Goal: Task Accomplishment & Management: Use online tool/utility

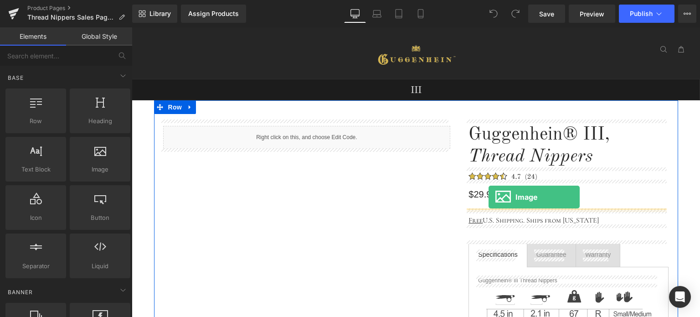
drag, startPoint x: 238, startPoint y: 196, endPoint x: 488, endPoint y: 197, distance: 250.0
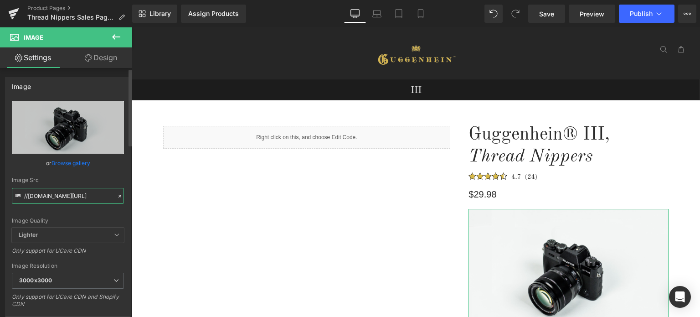
click at [58, 194] on input "//[DOMAIN_NAME][URL]" at bounding box center [68, 196] width 112 height 16
paste input "[URL][DOMAIN_NAME]"
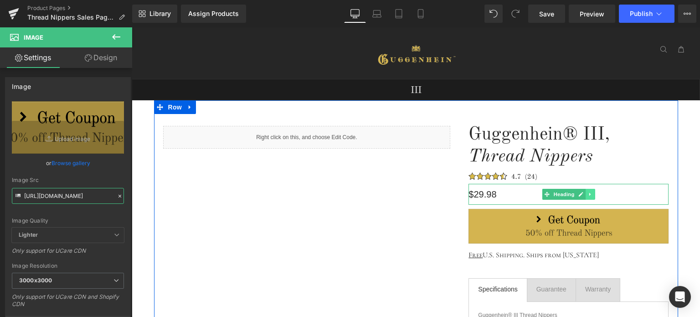
type input "[URL][DOMAIN_NAME]"
click at [588, 195] on icon at bounding box center [590, 193] width 5 height 5
click at [593, 195] on icon at bounding box center [594, 193] width 5 height 5
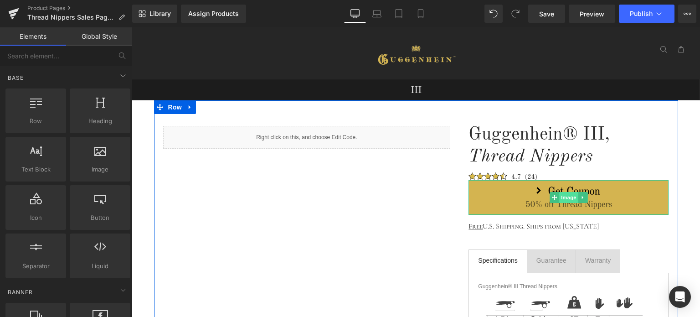
click at [569, 199] on span "Image" at bounding box center [568, 197] width 19 height 11
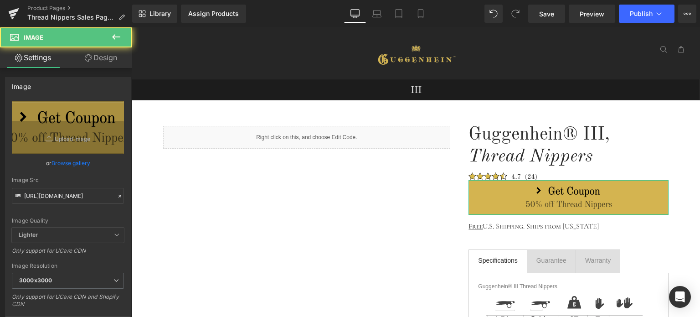
click at [105, 56] on link "Design" at bounding box center [101, 57] width 66 height 20
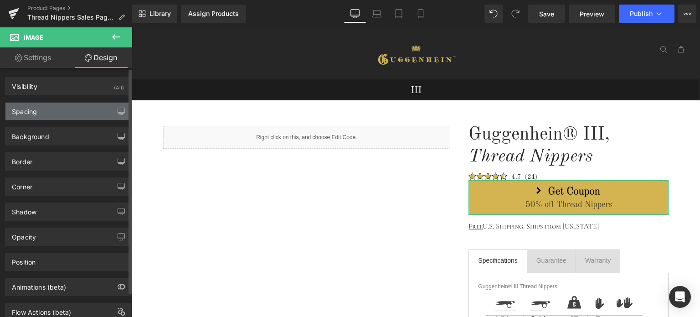
click at [60, 108] on div "Spacing" at bounding box center [67, 110] width 125 height 17
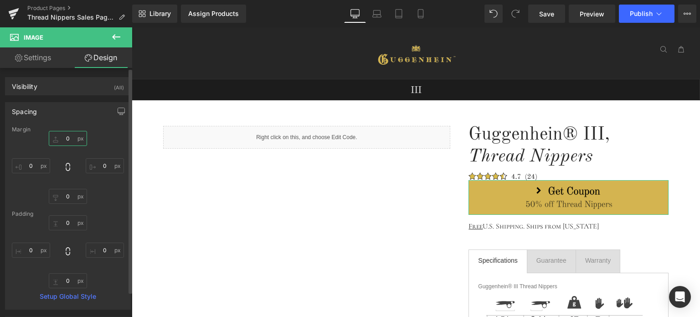
click at [67, 138] on input "0" at bounding box center [68, 138] width 38 height 15
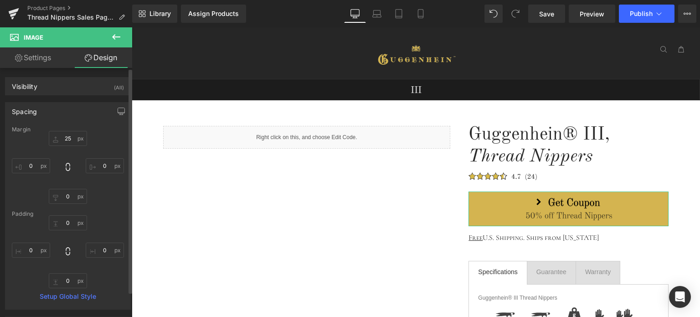
click at [110, 142] on div "25 25 0px 0 0px 0 0px 0" at bounding box center [68, 167] width 112 height 73
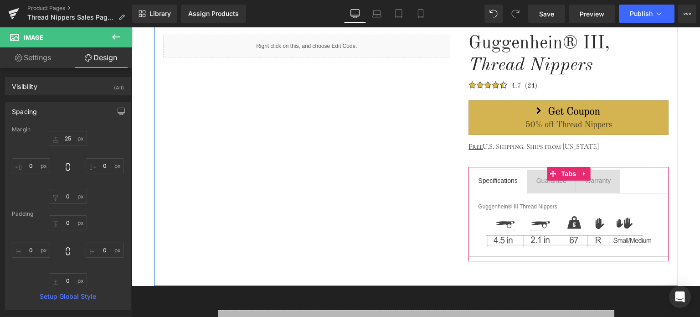
scroll to position [46, 0]
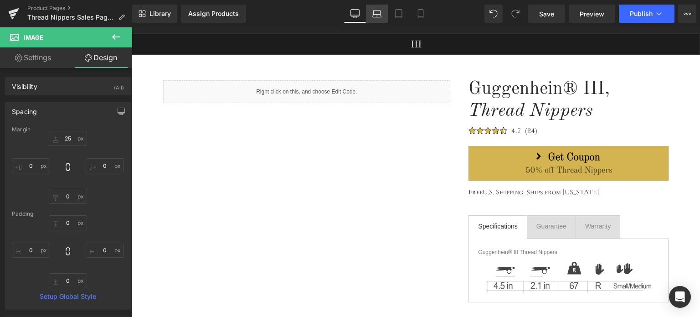
click at [382, 17] on link "Laptop" at bounding box center [377, 14] width 22 height 18
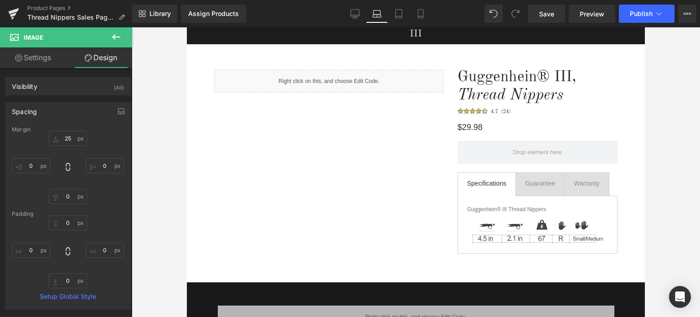
type input "25"
type input "0"
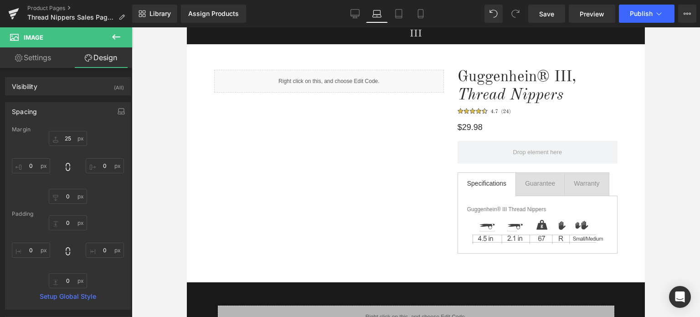
type input "0"
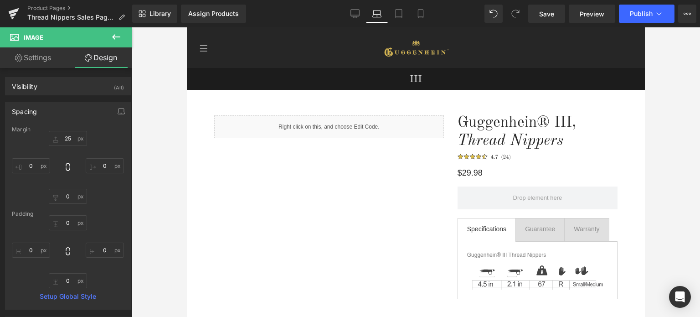
click at [118, 37] on icon at bounding box center [116, 36] width 11 height 11
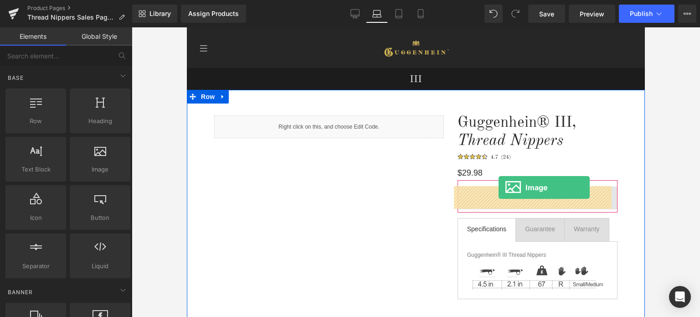
drag, startPoint x: 338, startPoint y: 191, endPoint x: 498, endPoint y: 187, distance: 160.4
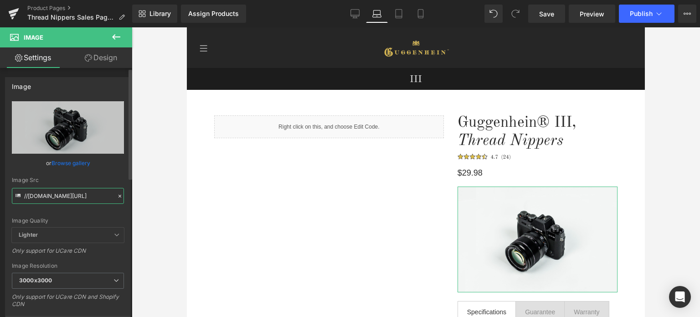
click at [66, 194] on input "//[DOMAIN_NAME][URL]" at bounding box center [68, 196] width 112 height 16
paste input "[URL][DOMAIN_NAME]"
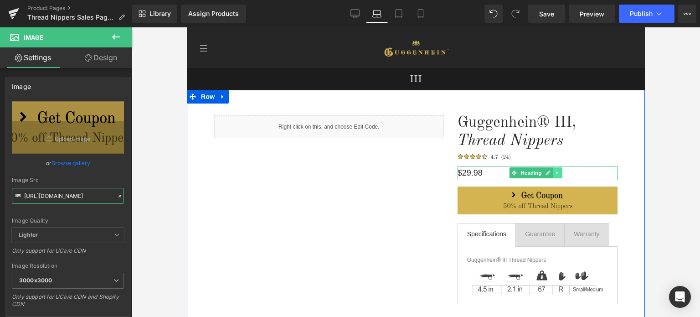
type input "[URL][DOMAIN_NAME]"
click at [555, 173] on icon at bounding box center [557, 172] width 5 height 5
click at [560, 174] on icon at bounding box center [562, 172] width 5 height 5
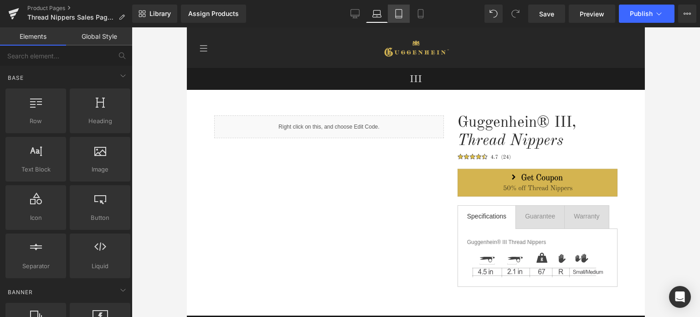
click at [400, 17] on icon at bounding box center [398, 13] width 9 height 9
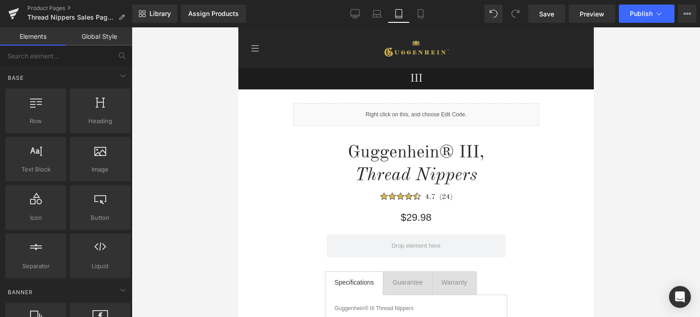
scroll to position [41, 0]
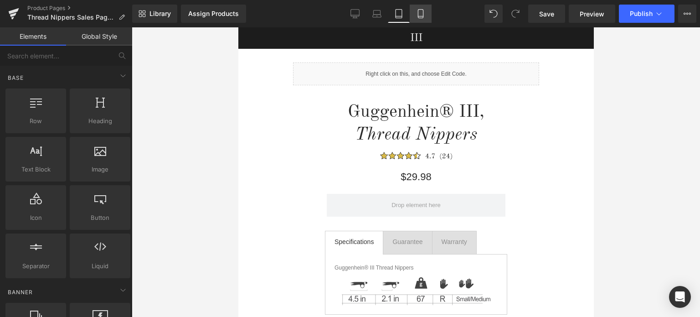
click at [424, 16] on icon at bounding box center [420, 13] width 9 height 9
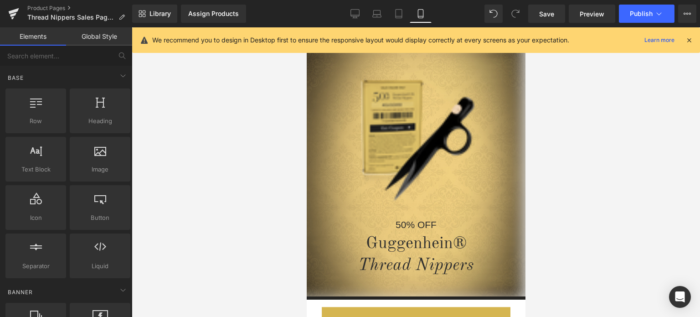
click at [690, 41] on icon at bounding box center [689, 40] width 8 height 8
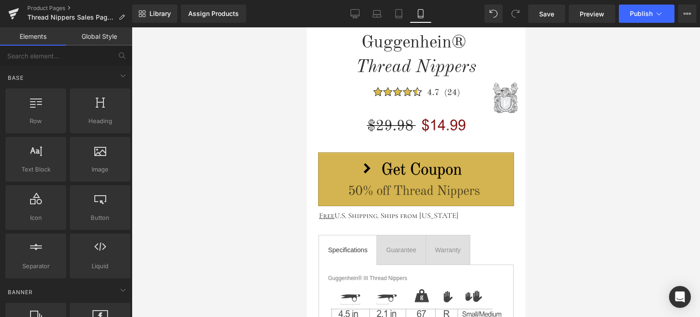
scroll to position [496, 0]
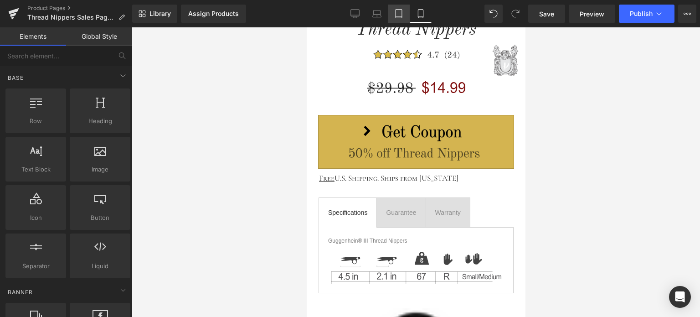
click at [400, 13] on icon at bounding box center [398, 13] width 9 height 9
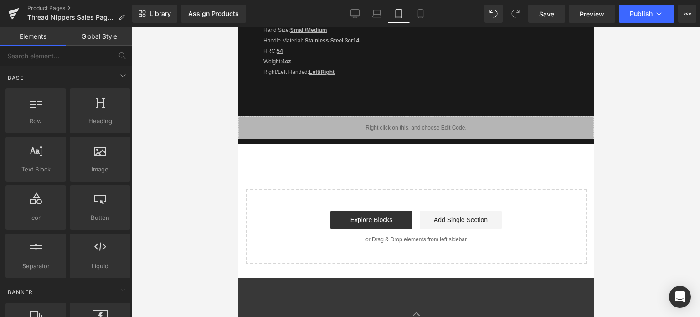
scroll to position [62, 0]
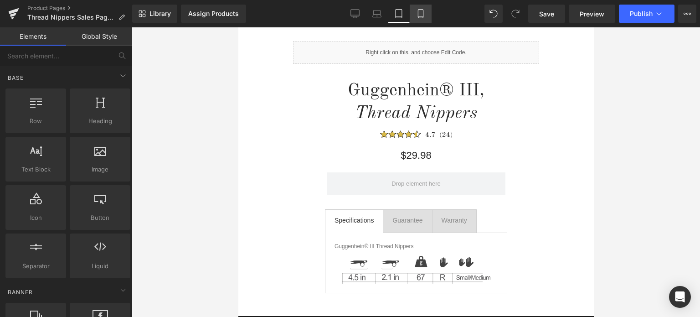
click at [420, 11] on icon at bounding box center [420, 13] width 9 height 9
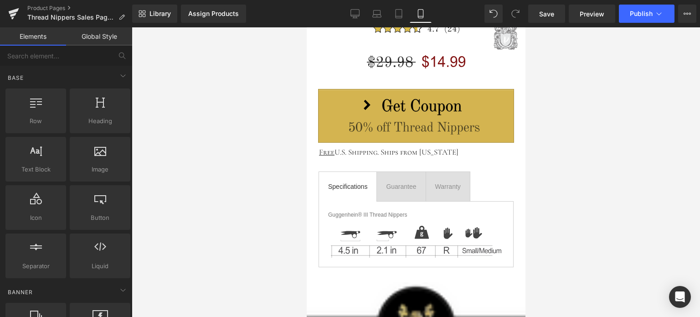
scroll to position [478, 0]
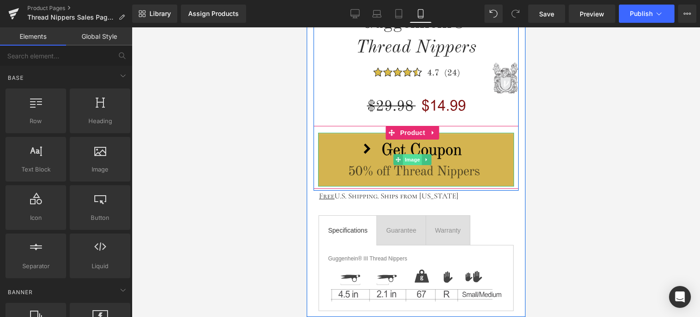
click at [410, 159] on span "Image" at bounding box center [412, 159] width 19 height 11
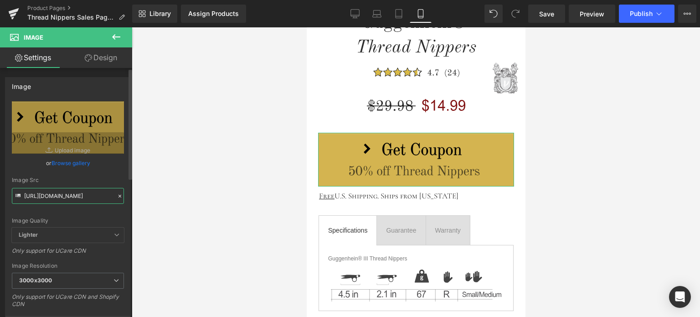
click at [63, 191] on input "[URL][DOMAIN_NAME]" at bounding box center [68, 196] width 112 height 16
click at [107, 212] on div "Image Quality Lighter Lightest Lighter Lighter Lightest Only support for UCare …" at bounding box center [68, 164] width 112 height 126
click at [398, 15] on icon at bounding box center [398, 13] width 9 height 9
type input "auto"
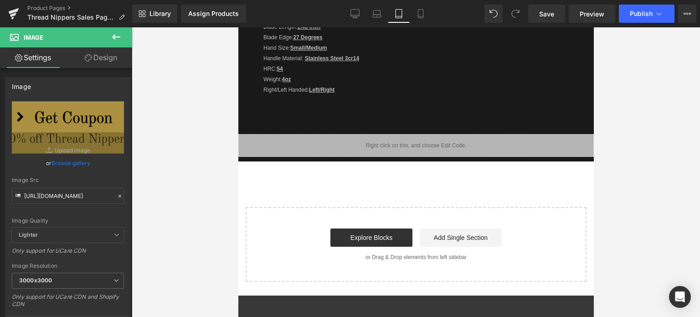
scroll to position [0, 0]
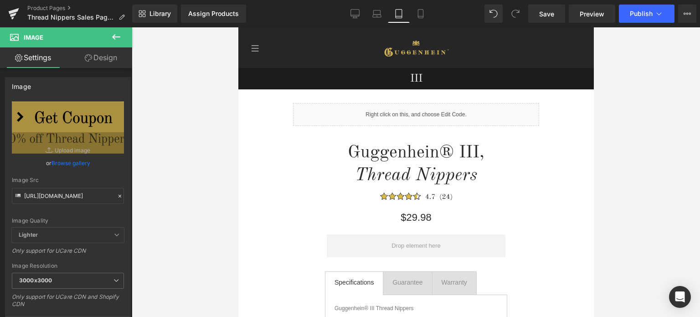
click at [120, 40] on icon at bounding box center [116, 36] width 11 height 11
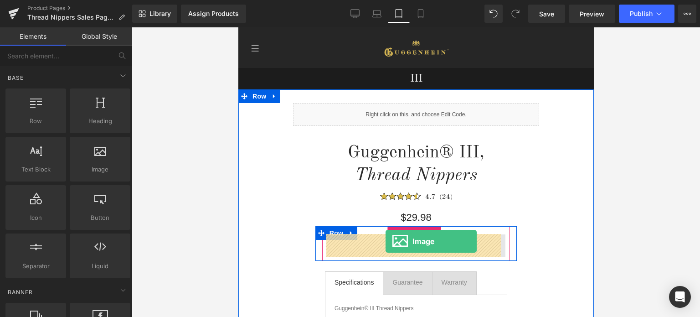
drag, startPoint x: 338, startPoint y: 187, endPoint x: 385, endPoint y: 241, distance: 71.7
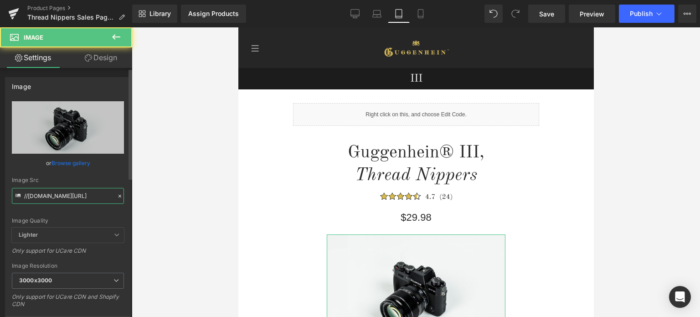
click at [56, 195] on input "//[DOMAIN_NAME][URL]" at bounding box center [68, 196] width 112 height 16
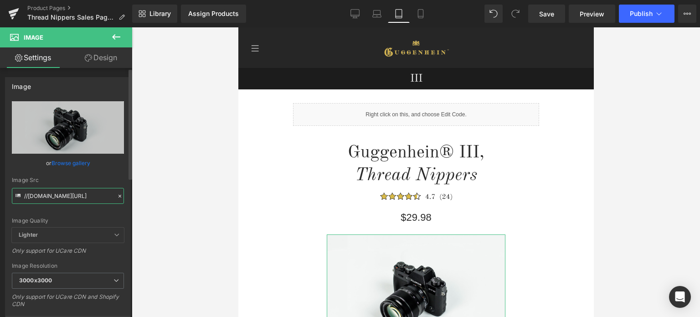
paste input "[URL][DOMAIN_NAME]"
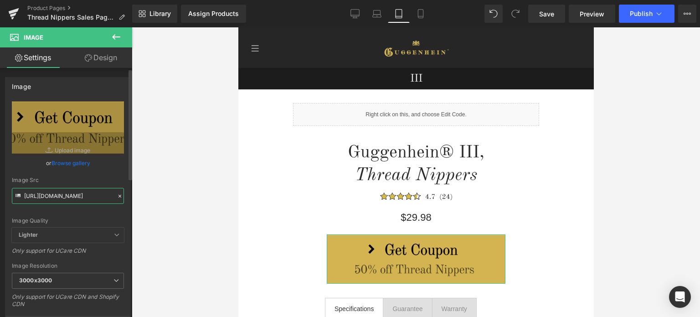
scroll to position [182, 0]
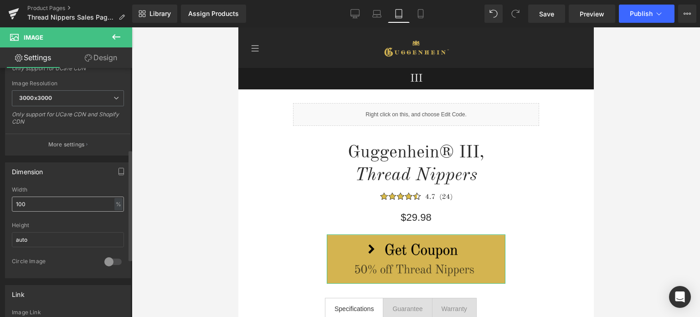
type input "[URL][DOMAIN_NAME]"
drag, startPoint x: 26, startPoint y: 199, endPoint x: 7, endPoint y: 200, distance: 19.2
click at [7, 200] on div "100% Width 100 % % px auto Height auto 0 Circle Image" at bounding box center [67, 231] width 125 height 91
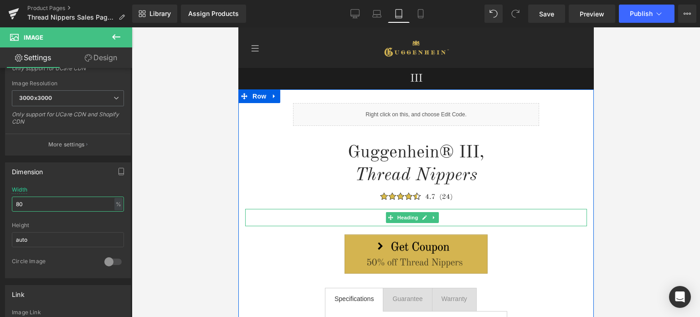
scroll to position [91, 0]
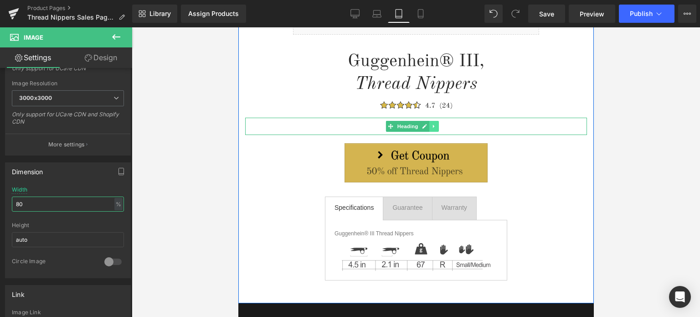
type input "80"
click at [433, 128] on icon at bounding box center [433, 125] width 5 height 5
click at [440, 128] on icon at bounding box center [438, 125] width 5 height 5
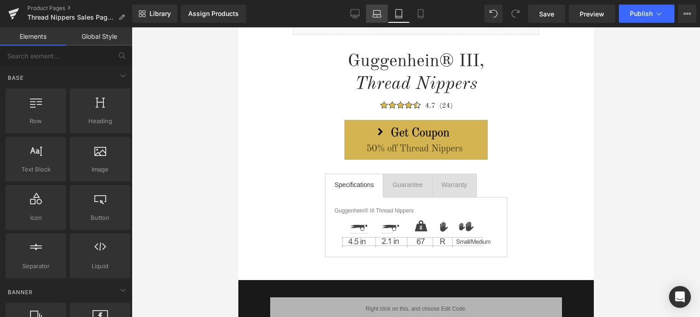
click at [374, 12] on icon at bounding box center [376, 13] width 9 height 9
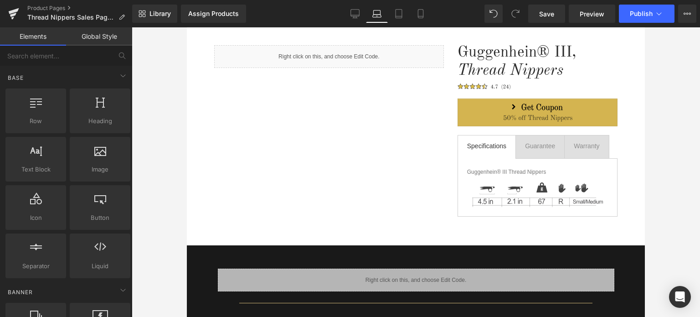
scroll to position [5, 0]
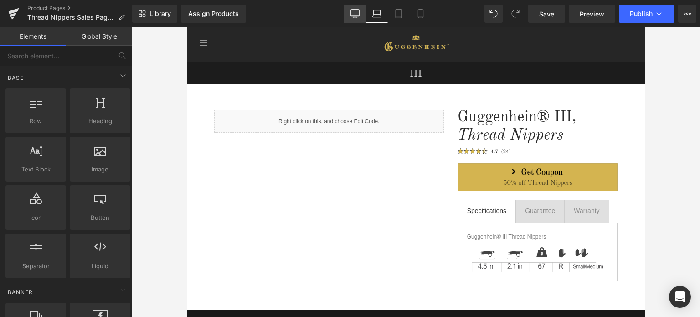
click at [352, 14] on icon at bounding box center [354, 13] width 9 height 9
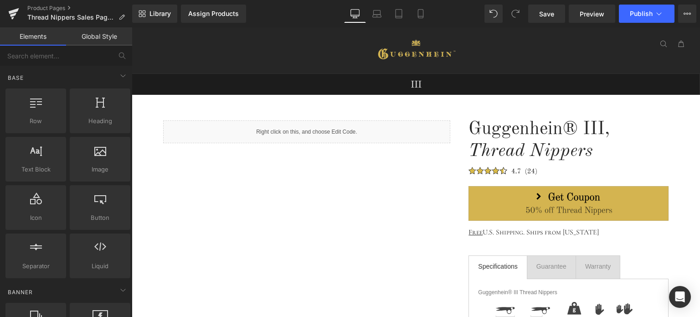
scroll to position [51, 0]
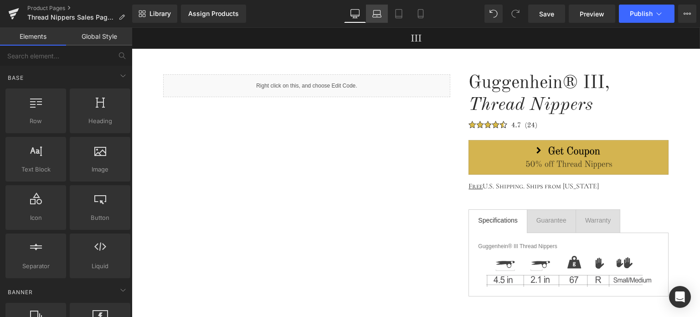
click at [373, 19] on link "Laptop" at bounding box center [377, 14] width 22 height 18
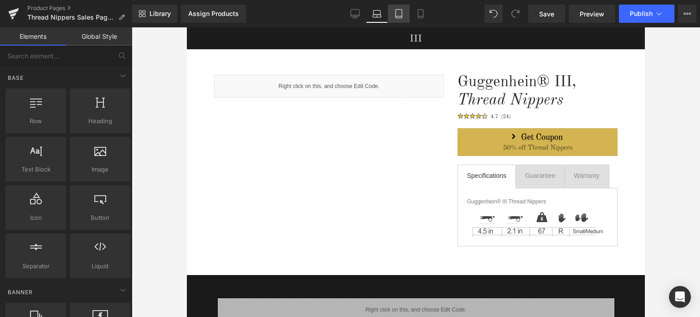
click at [401, 17] on icon at bounding box center [398, 13] width 9 height 9
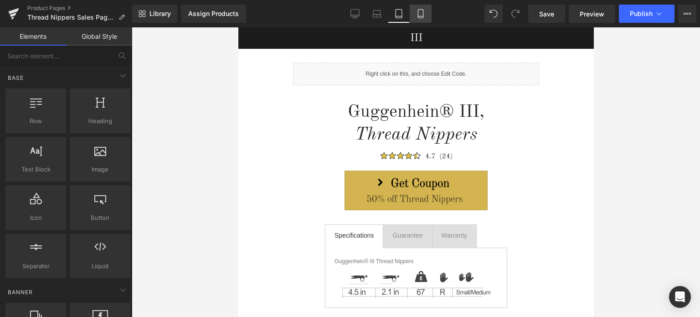
click at [423, 13] on icon at bounding box center [420, 14] width 5 height 9
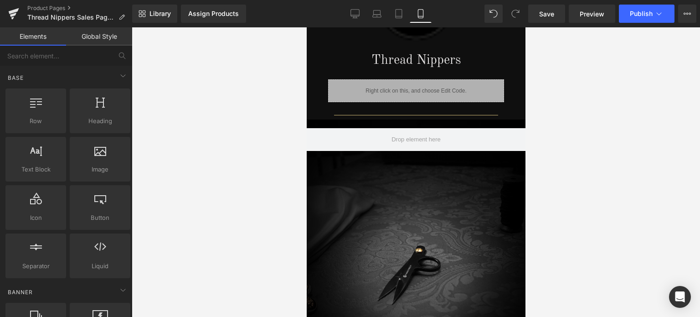
scroll to position [906, 0]
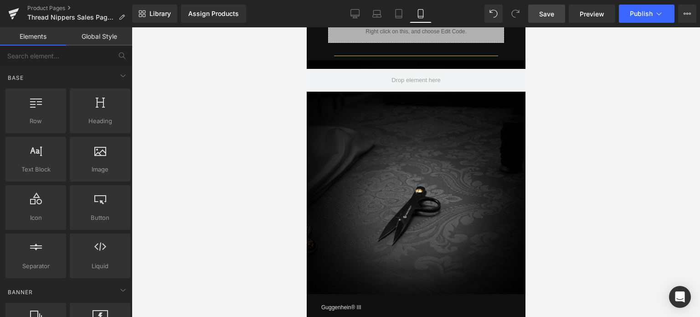
click at [552, 16] on span "Save" at bounding box center [546, 14] width 15 height 10
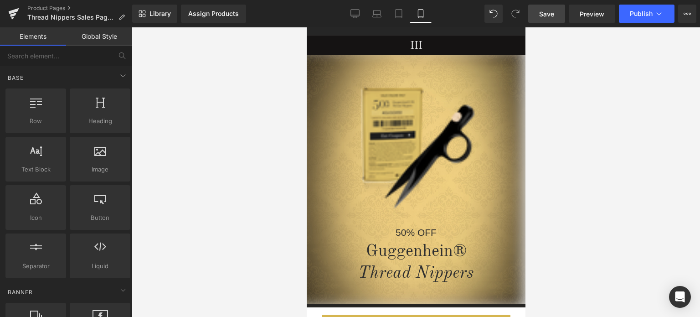
scroll to position [0, 0]
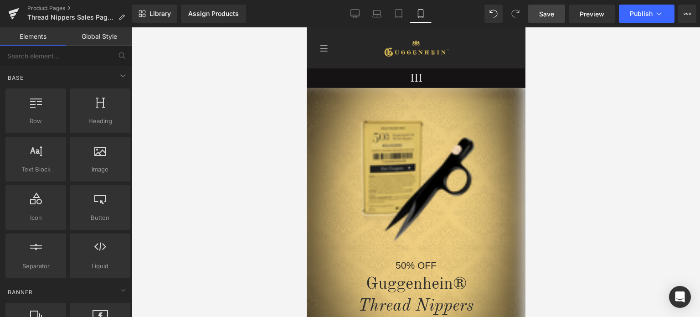
drag, startPoint x: 520, startPoint y: 140, endPoint x: 849, endPoint y: 64, distance: 338.0
click at [550, 11] on span "Save" at bounding box center [546, 14] width 15 height 10
click at [361, 18] on link "Desktop" at bounding box center [355, 14] width 22 height 18
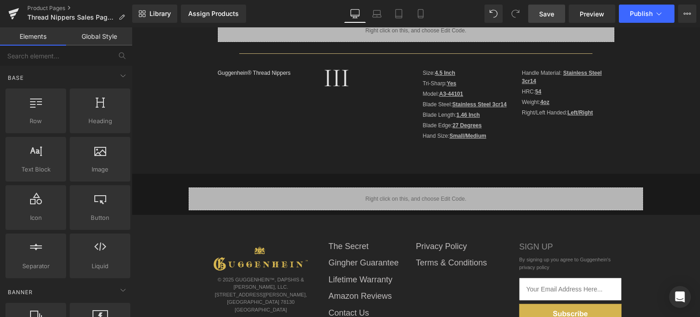
scroll to position [381, 0]
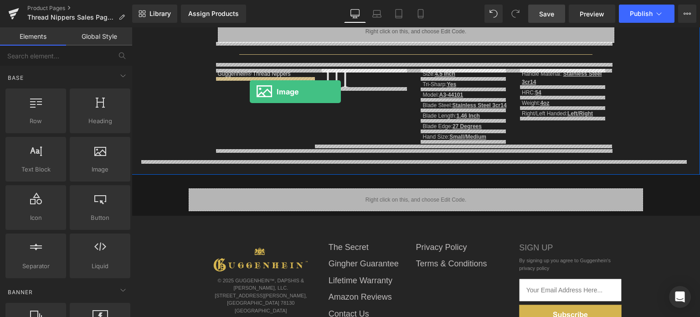
drag, startPoint x: 250, startPoint y: 186, endPoint x: 250, endPoint y: 92, distance: 94.7
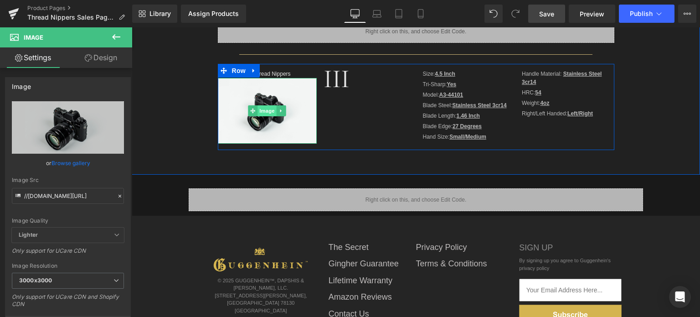
click at [265, 110] on span "Image" at bounding box center [266, 110] width 19 height 11
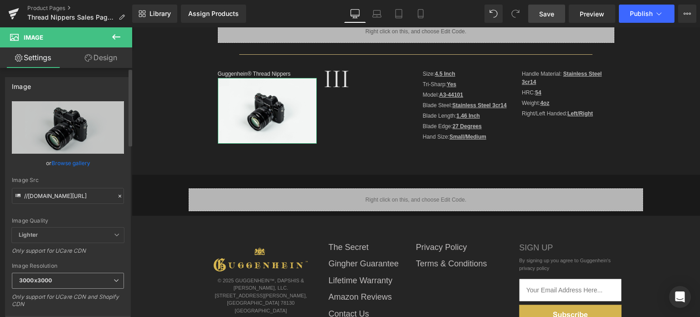
click at [54, 281] on span "3000x3000" at bounding box center [68, 280] width 112 height 16
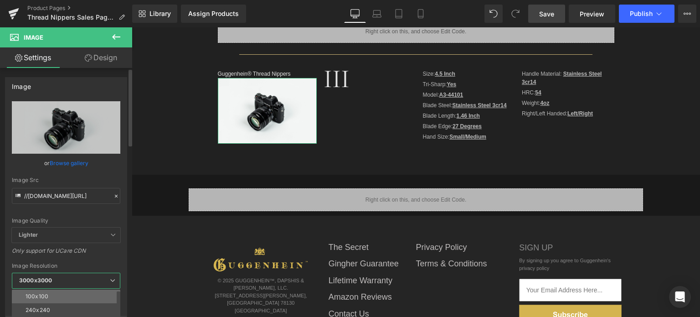
click at [57, 296] on li "100x100" at bounding box center [68, 296] width 112 height 14
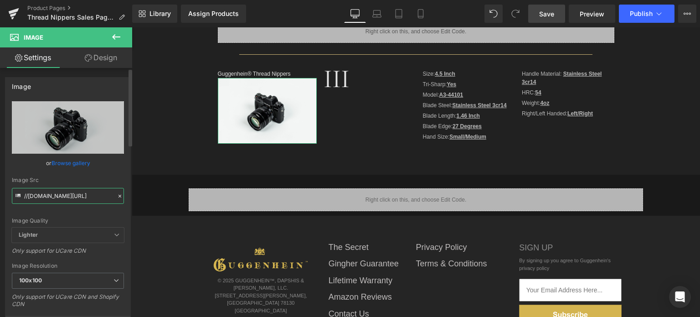
click at [61, 192] on input "//[DOMAIN_NAME][URL]" at bounding box center [68, 196] width 112 height 16
paste input "[URL][DOMAIN_NAME]"
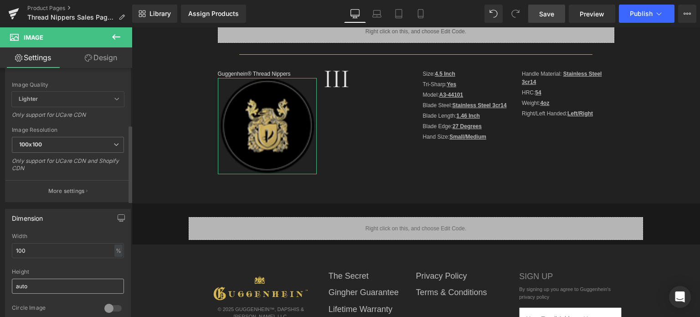
scroll to position [182, 0]
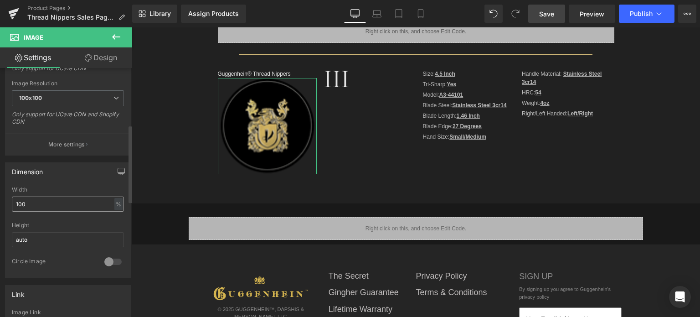
type input "https://cdn.shopify.com/s/files/1/0566/0963/6442/files/3_32aa5718-679f-4b7c-aa4…"
click at [9, 199] on div "100% Width 100 % % px auto Height auto 0 Circle Image" at bounding box center [67, 231] width 125 height 91
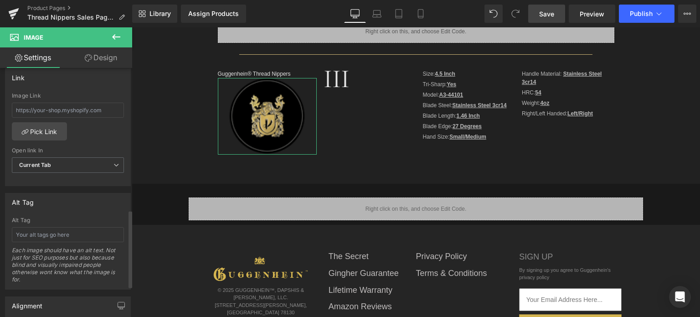
scroll to position [455, 0]
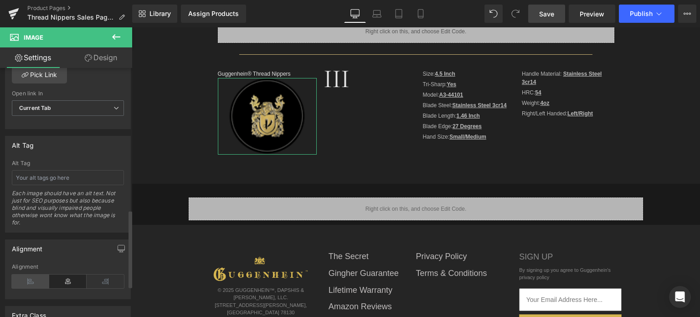
type input "80"
click at [37, 278] on icon at bounding box center [30, 281] width 37 height 14
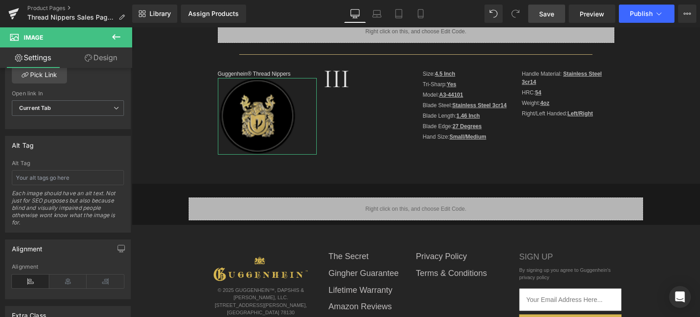
click at [101, 58] on link "Design" at bounding box center [101, 57] width 66 height 20
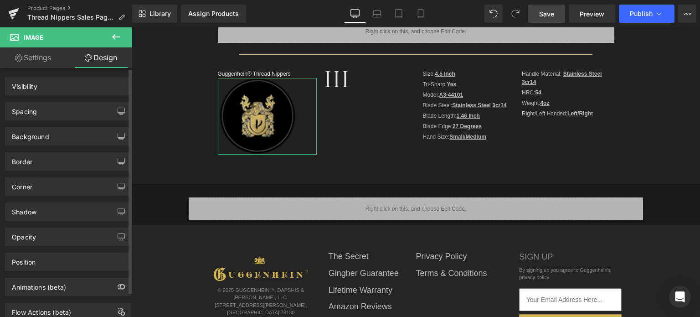
click at [58, 109] on div "Spacing" at bounding box center [67, 110] width 125 height 17
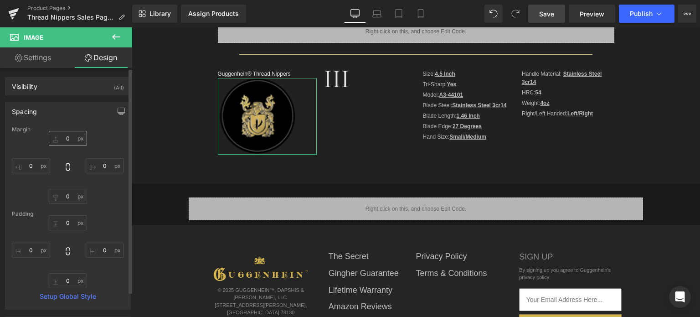
type input "0"
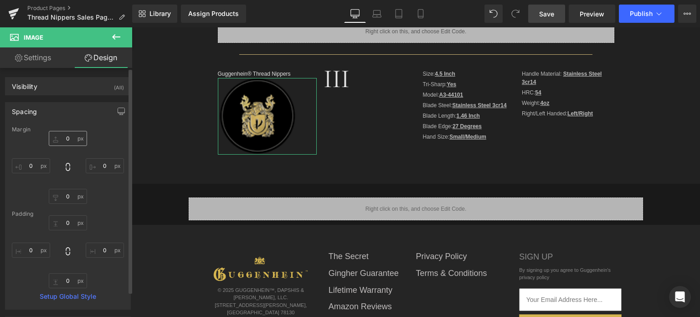
type input "0"
click at [70, 140] on input "0" at bounding box center [68, 138] width 38 height 15
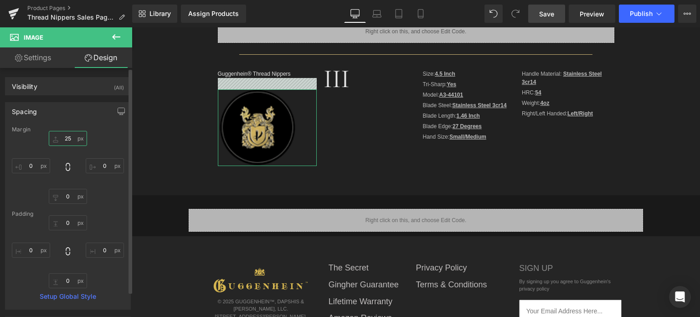
click at [62, 138] on input "25" at bounding box center [68, 138] width 38 height 15
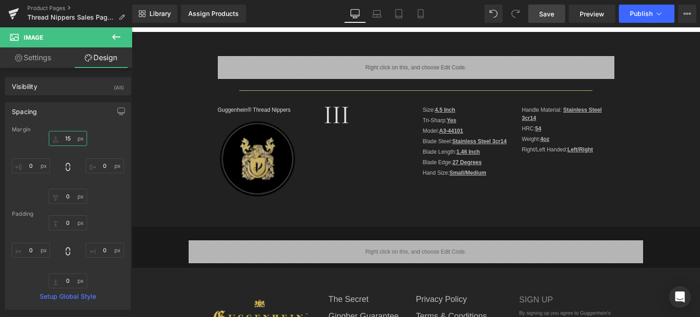
scroll to position [381, 0]
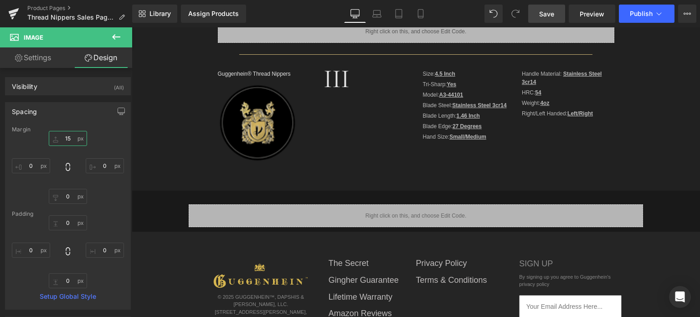
type input "15"
click at [554, 14] on span "Save" at bounding box center [546, 14] width 15 height 10
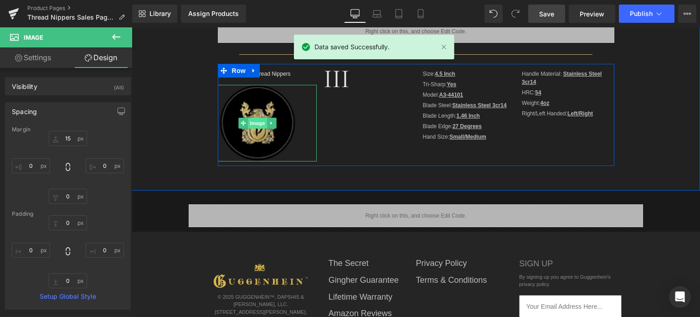
click at [252, 124] on span "Image" at bounding box center [257, 123] width 19 height 11
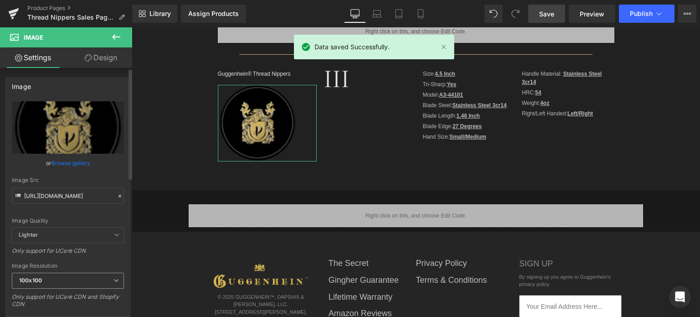
click at [58, 279] on span "100x100" at bounding box center [68, 280] width 112 height 16
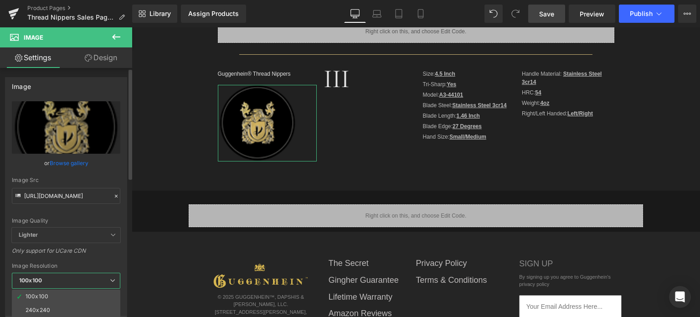
click at [65, 235] on span "Lighter" at bounding box center [66, 234] width 108 height 15
click at [68, 235] on span "Lighter" at bounding box center [66, 234] width 108 height 15
click at [112, 256] on div "Only support for UCare CDN" at bounding box center [66, 253] width 108 height 13
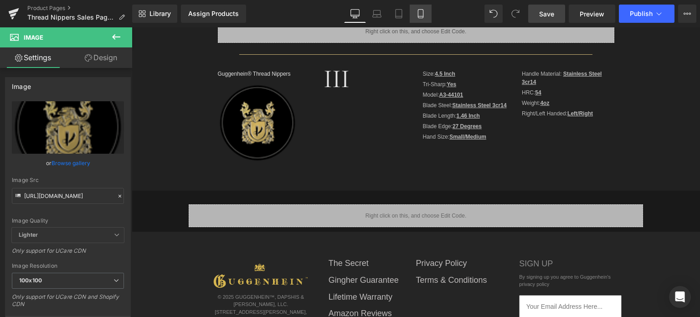
click at [426, 15] on link "Mobile" at bounding box center [420, 14] width 22 height 18
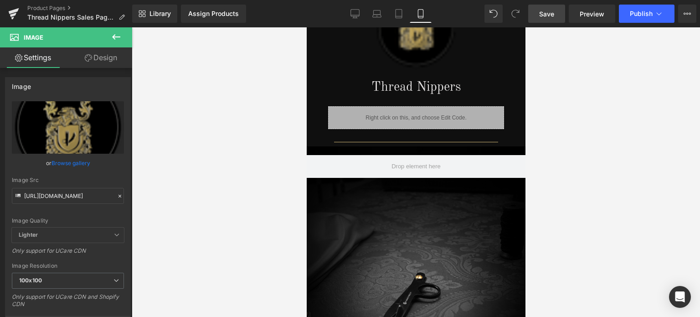
scroll to position [683, 0]
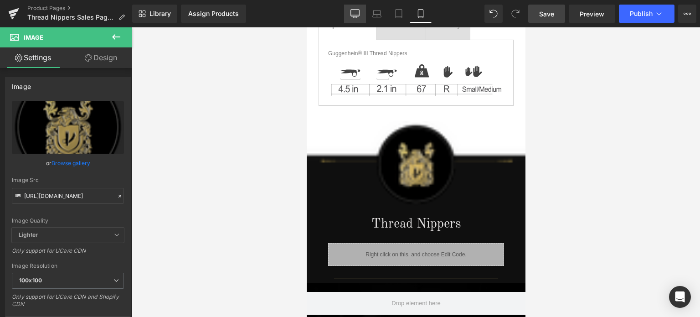
click at [357, 15] on icon at bounding box center [354, 13] width 9 height 9
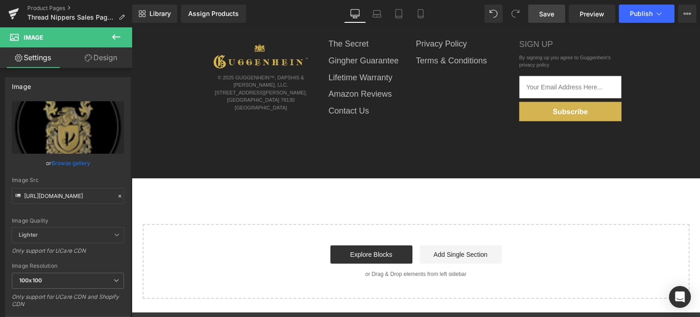
scroll to position [339, 0]
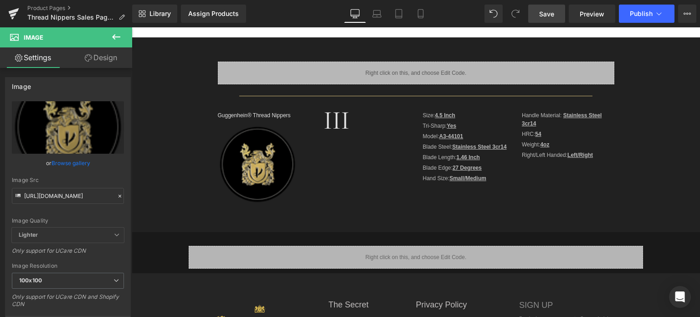
click at [118, 35] on icon at bounding box center [116, 36] width 11 height 11
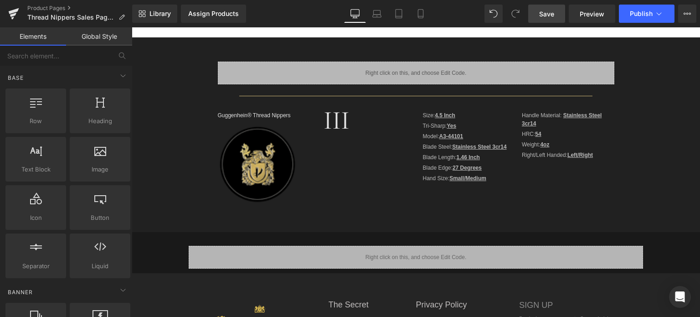
drag, startPoint x: 549, startPoint y: 13, endPoint x: 342, endPoint y: 112, distance: 229.0
click at [549, 13] on span "Save" at bounding box center [546, 14] width 15 height 10
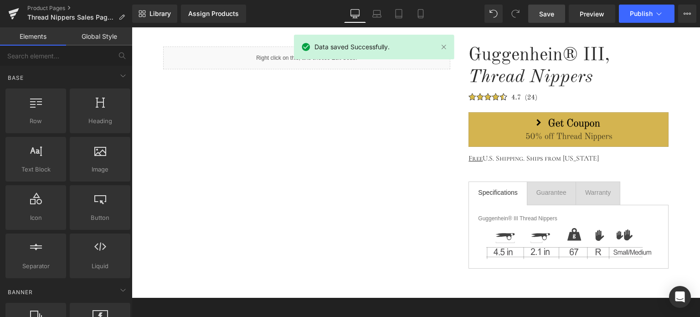
scroll to position [0, 0]
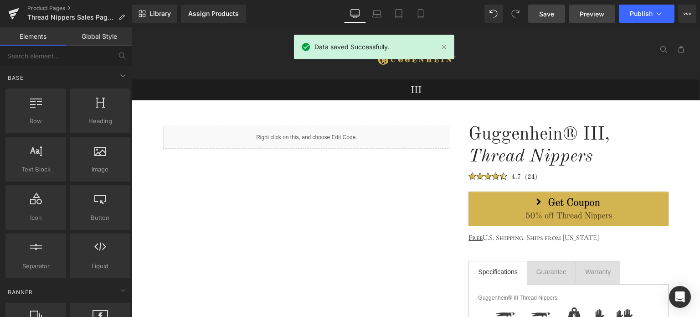
click at [587, 14] on span "Preview" at bounding box center [591, 14] width 25 height 10
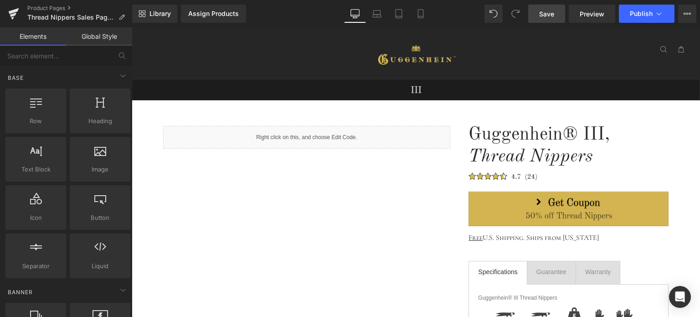
click at [553, 14] on span "Save" at bounding box center [546, 14] width 15 height 10
click at [384, 18] on link "Laptop" at bounding box center [377, 14] width 22 height 18
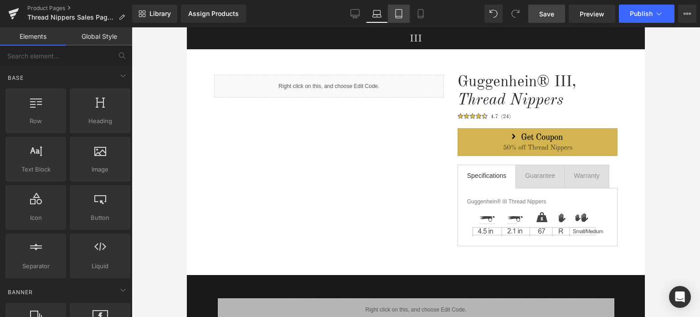
click at [398, 18] on icon at bounding box center [398, 14] width 6 height 9
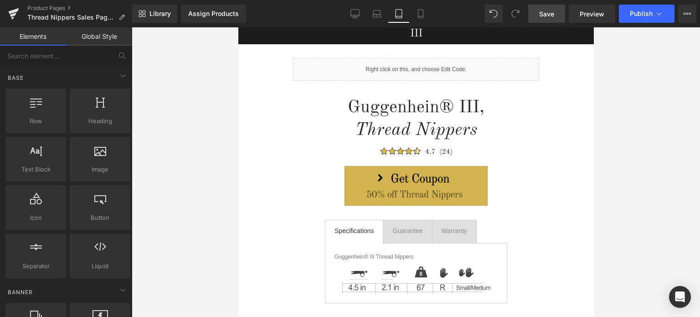
scroll to position [0, 0]
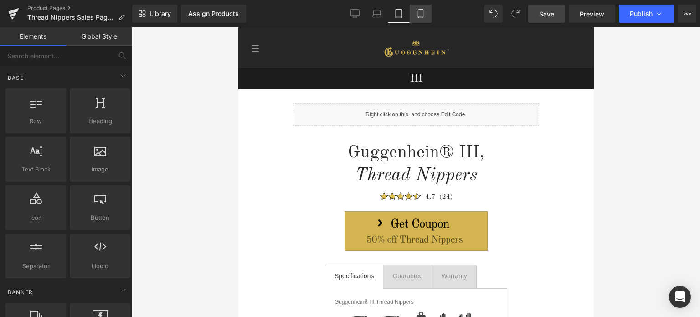
click at [421, 11] on icon at bounding box center [420, 13] width 9 height 9
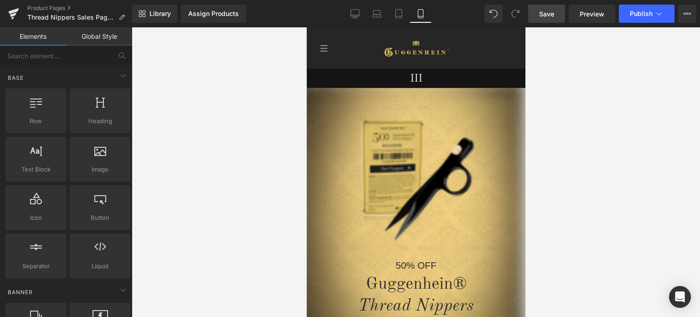
click at [543, 12] on span "Save" at bounding box center [546, 14] width 15 height 10
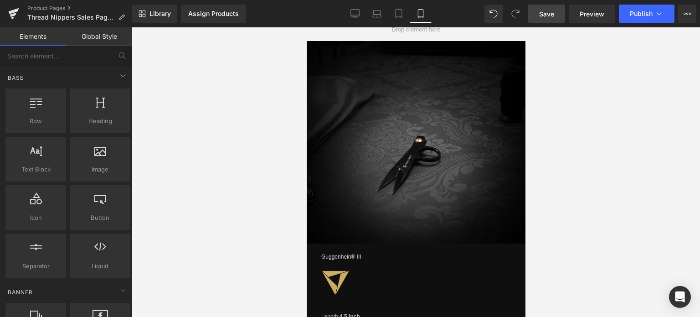
scroll to position [729, 0]
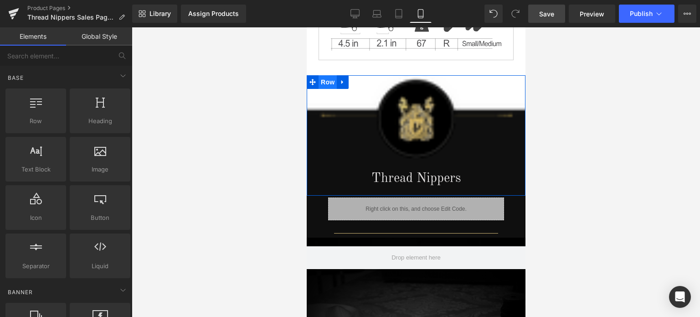
click at [325, 77] on span "Row" at bounding box center [327, 82] width 18 height 14
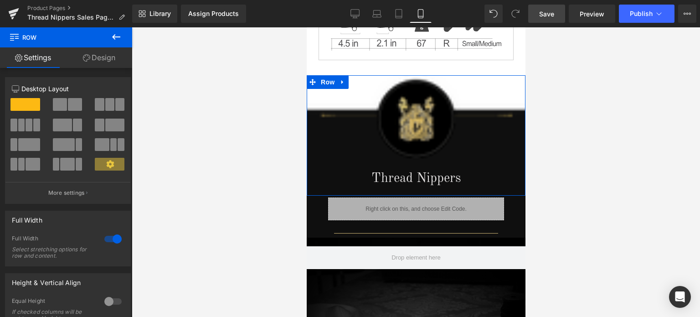
drag, startPoint x: 107, startPoint y: 55, endPoint x: 66, endPoint y: 124, distance: 80.8
click at [107, 55] on link "Design" at bounding box center [99, 57] width 66 height 20
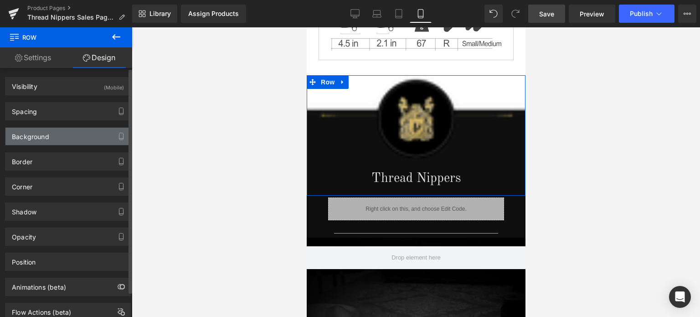
type input "#000000"
type input "94"
click at [64, 143] on div "Background" at bounding box center [67, 136] width 125 height 17
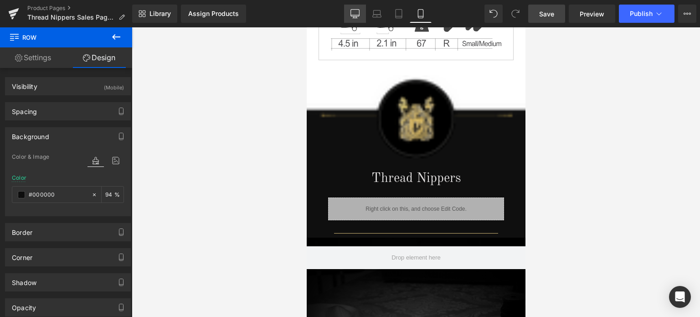
click at [351, 15] on icon at bounding box center [355, 13] width 9 height 7
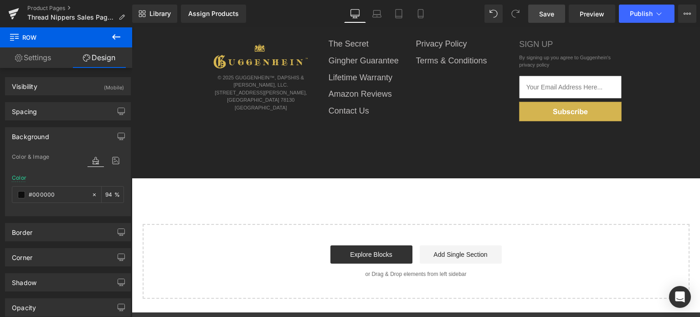
type input "transparent"
type input "0"
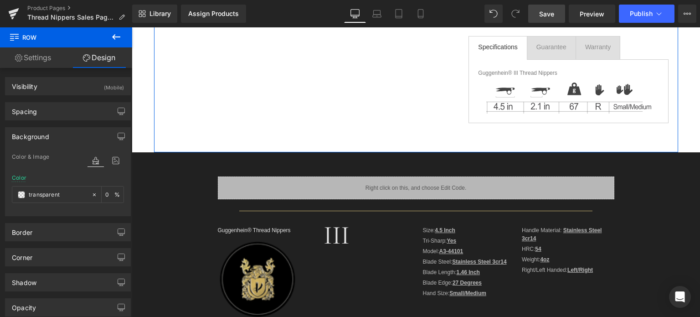
scroll to position [319, 0]
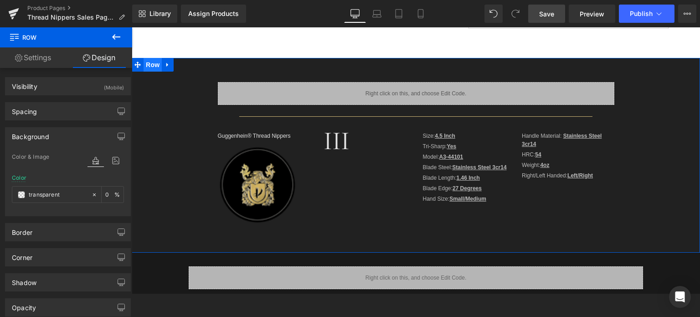
click at [148, 65] on span "Row" at bounding box center [152, 65] width 18 height 14
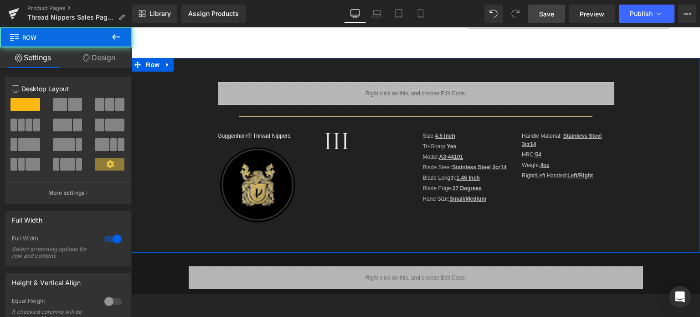
click at [93, 59] on link "Design" at bounding box center [99, 57] width 66 height 20
click at [0, 0] on div "Background" at bounding box center [0, 0] width 0 height 0
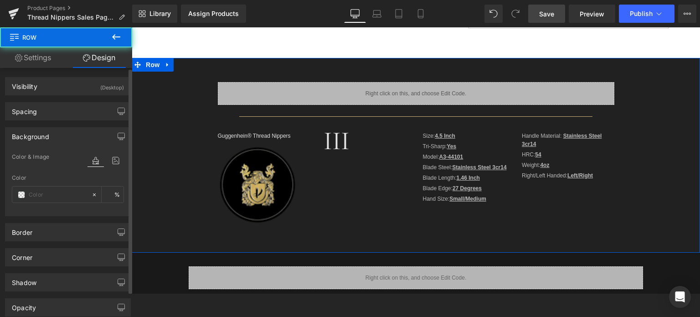
type input "#000000"
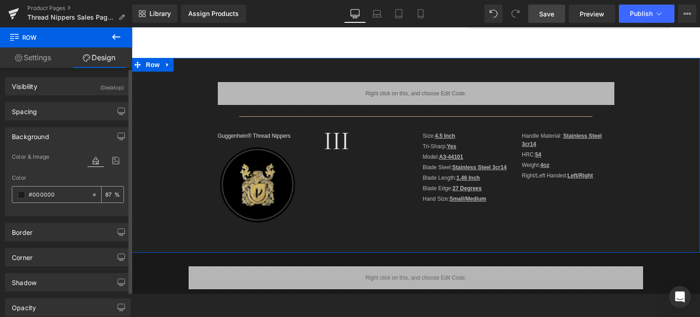
click at [20, 196] on span at bounding box center [21, 194] width 7 height 7
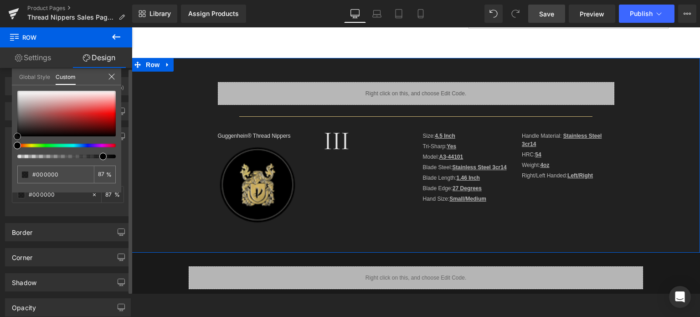
drag, startPoint x: 18, startPoint y: 136, endPoint x: 76, endPoint y: 191, distance: 79.9
click at [8, 146] on div "Background Color & Image color rgba(0, 0, 0, 0.87) Color #000000 87 % Image Rep…" at bounding box center [68, 168] width 136 height 96
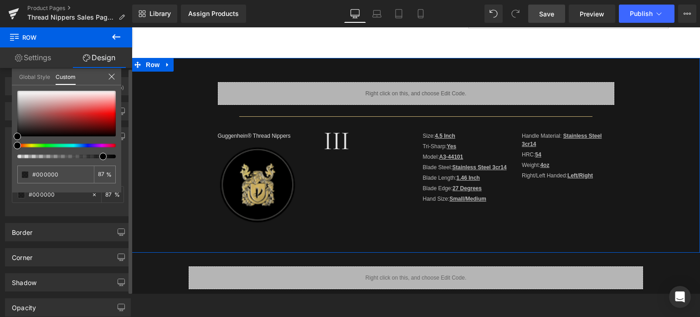
type input "91"
type input "93"
type input "94"
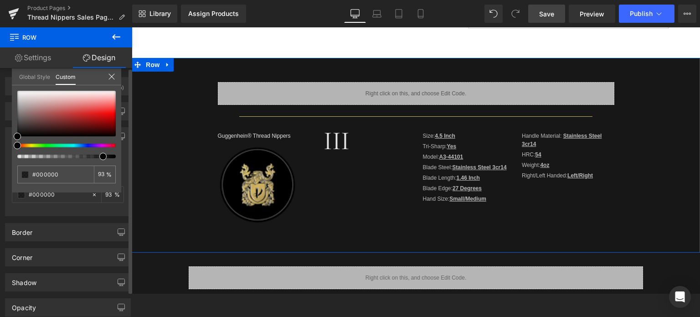
type input "94"
click at [108, 155] on span at bounding box center [109, 156] width 7 height 7
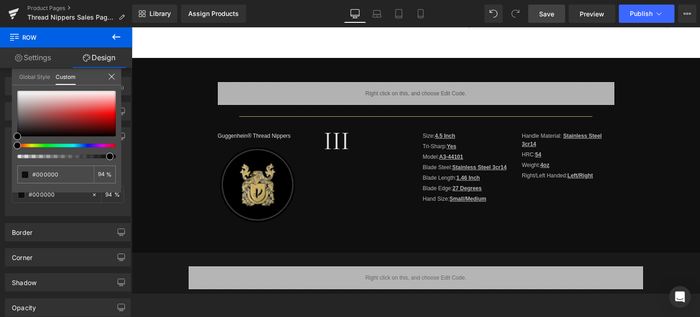
click at [549, 15] on span "Save" at bounding box center [546, 14] width 15 height 10
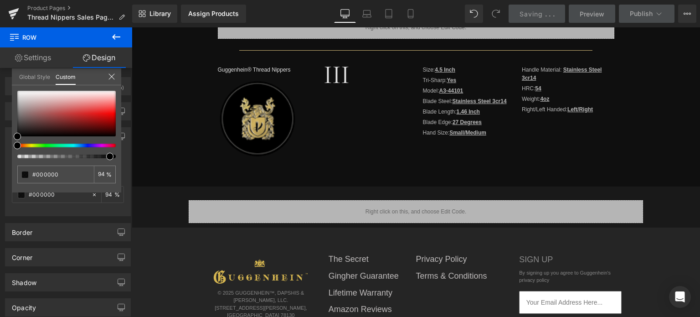
scroll to position [364, 0]
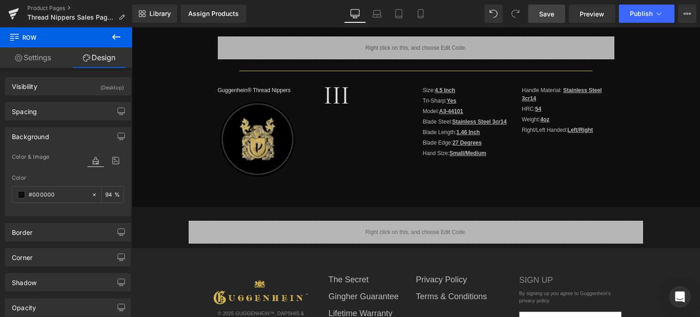
click at [243, 138] on body "Guggenhein 0 SHOPPING CART CLOSE No Products in the Cart . . . TOTAL: $0.00 PRO…" at bounding box center [416, 110] width 568 height 894
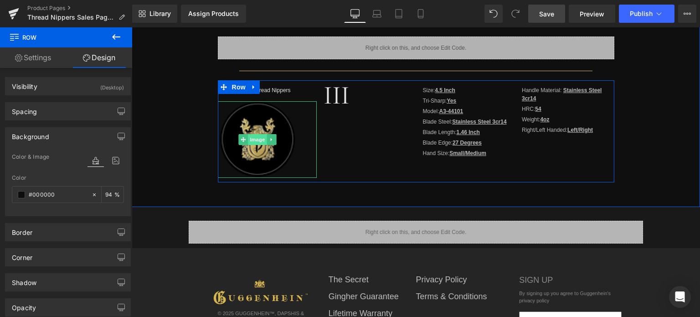
click at [250, 136] on span "Image" at bounding box center [257, 139] width 19 height 11
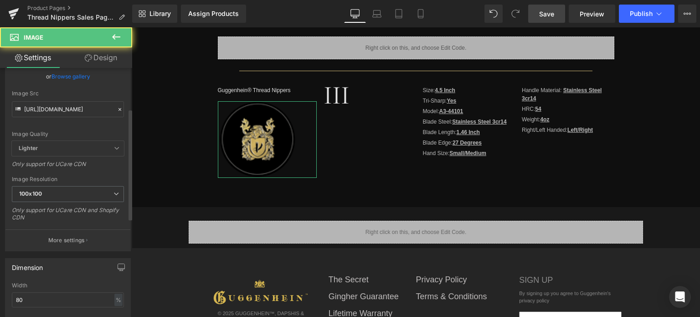
scroll to position [91, 0]
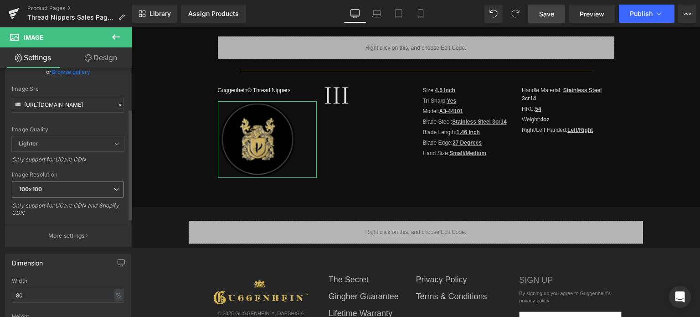
click at [67, 189] on span "100x100" at bounding box center [68, 189] width 112 height 16
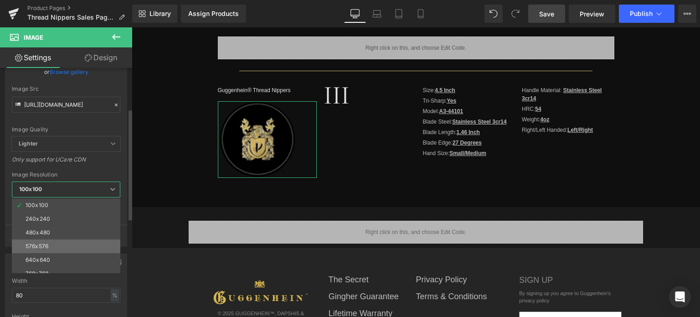
scroll to position [130, 0]
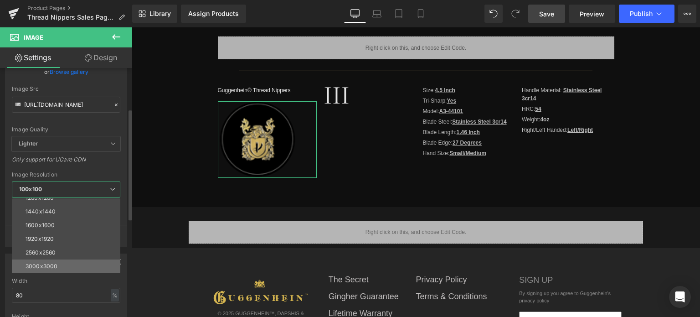
click at [61, 262] on li "3000x3000" at bounding box center [68, 266] width 112 height 14
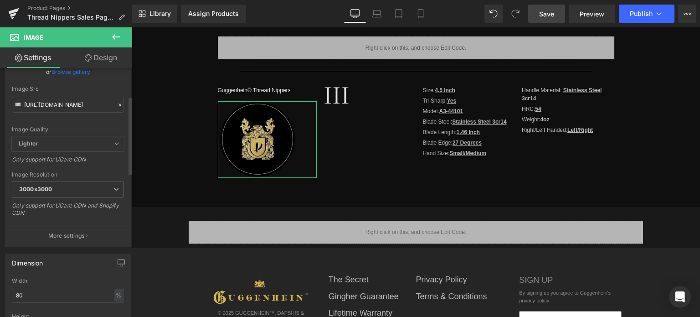
type input "https://cdn.shopify.com/s/files/1/0566/0963/6442/files/3_32aa5718-679f-4b7c-aa4…"
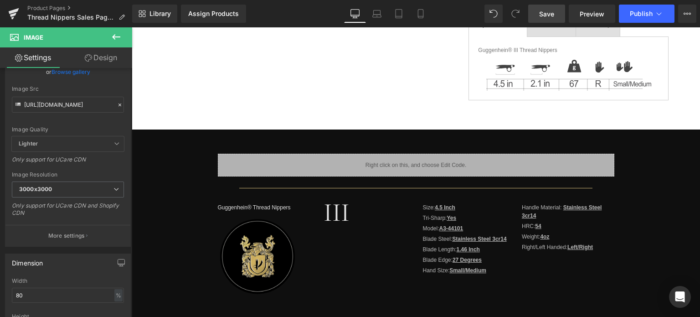
scroll to position [228, 0]
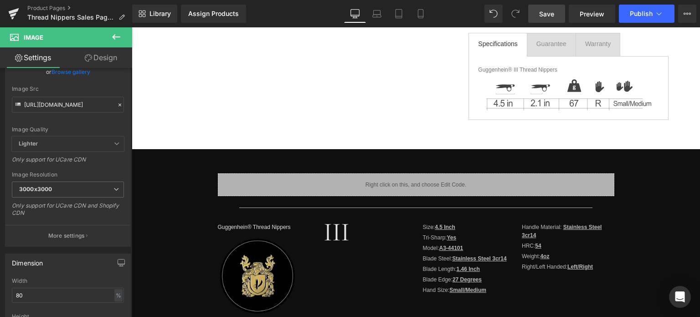
click at [544, 15] on span "Save" at bounding box center [546, 14] width 15 height 10
click at [51, 10] on link "Product Pages" at bounding box center [79, 8] width 105 height 7
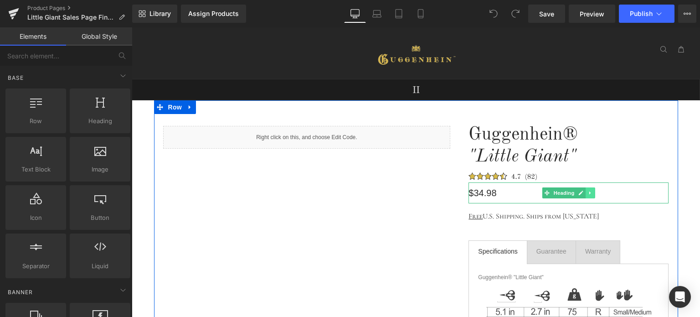
click at [588, 195] on link at bounding box center [590, 192] width 10 height 11
click at [590, 195] on link at bounding box center [595, 192] width 10 height 11
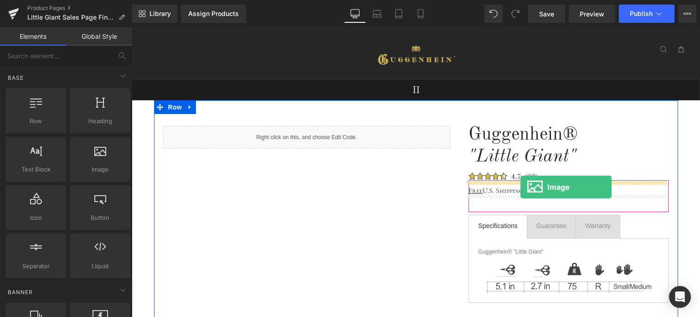
drag, startPoint x: 229, startPoint y: 185, endPoint x: 520, endPoint y: 187, distance: 291.0
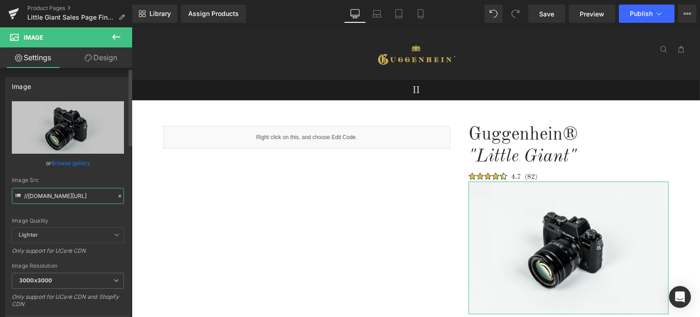
click at [59, 196] on input "//[DOMAIN_NAME][URL]" at bounding box center [68, 196] width 112 height 16
paste input "https://cdn.shopify.com/s/files/1/0566/0963/6442/files/Little_Giant_Button_Desk…"
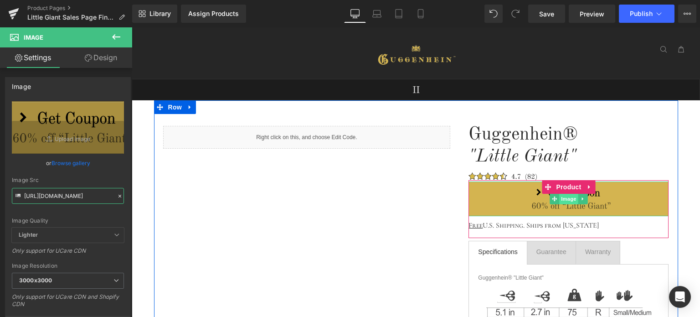
click at [565, 201] on span "Image" at bounding box center [568, 198] width 19 height 11
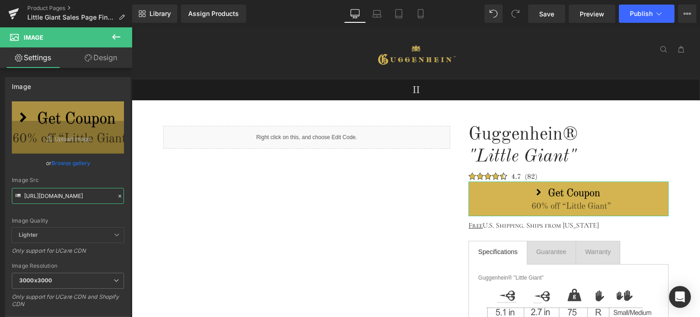
type input "https://cdn.shopify.com/s/files/1/0566/0963/6442/files/Little_Giant_Button_Desk…"
click at [102, 61] on link "Design" at bounding box center [101, 57] width 66 height 20
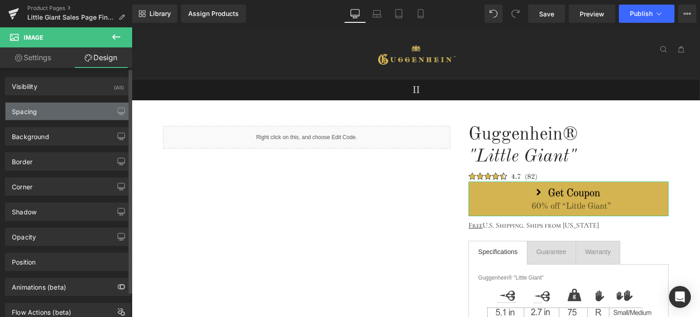
click at [46, 114] on div "Spacing" at bounding box center [67, 110] width 125 height 17
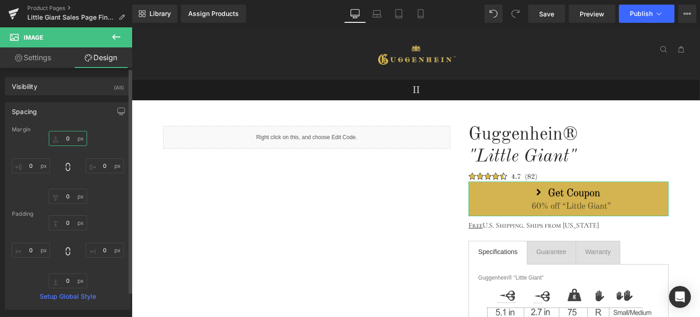
click at [71, 140] on input "0" at bounding box center [68, 138] width 38 height 15
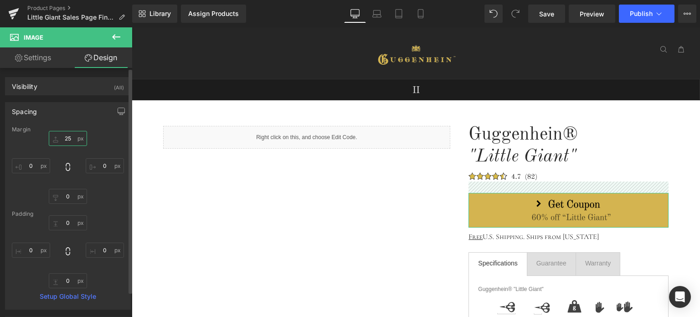
click at [61, 134] on input "25" at bounding box center [68, 138] width 38 height 15
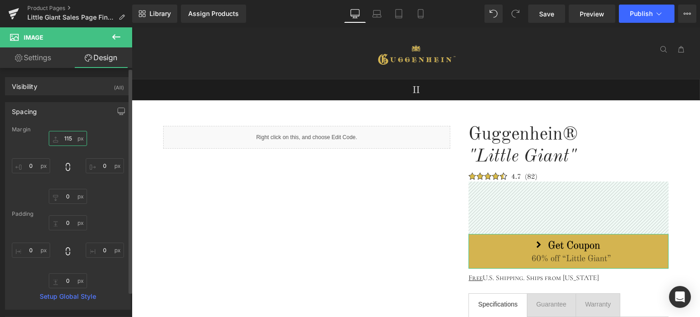
drag, startPoint x: 72, startPoint y: 137, endPoint x: 62, endPoint y: 137, distance: 9.6
click at [62, 137] on input "115" at bounding box center [68, 138] width 38 height 15
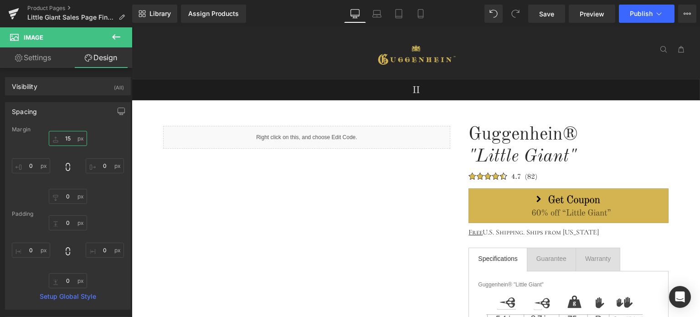
scroll to position [46, 0]
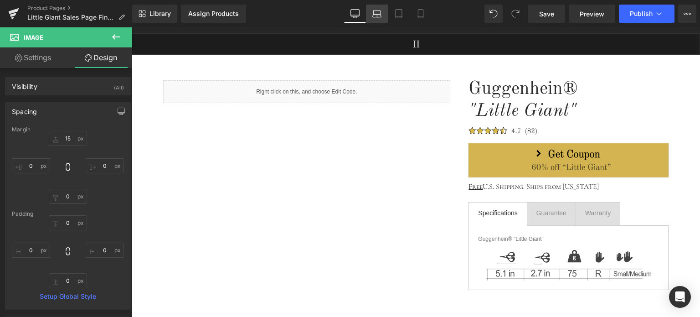
click at [375, 18] on icon at bounding box center [376, 13] width 9 height 9
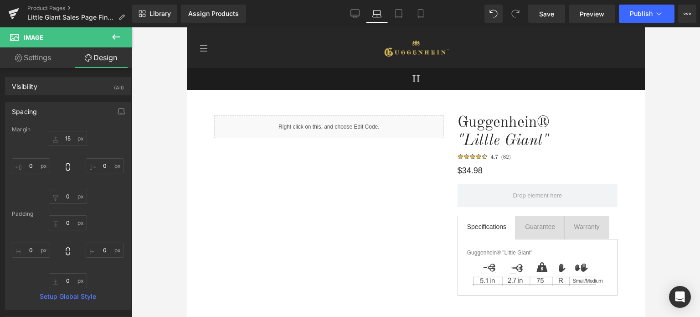
type input "15"
type input "0"
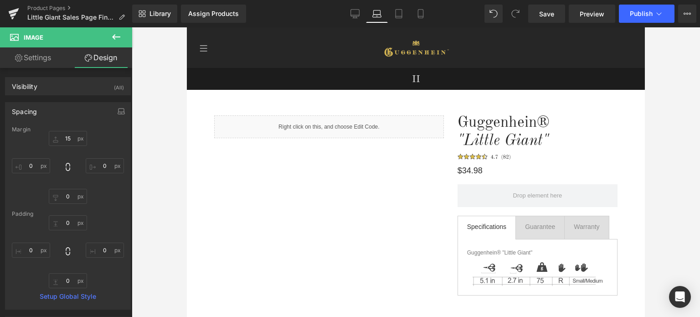
type input "0"
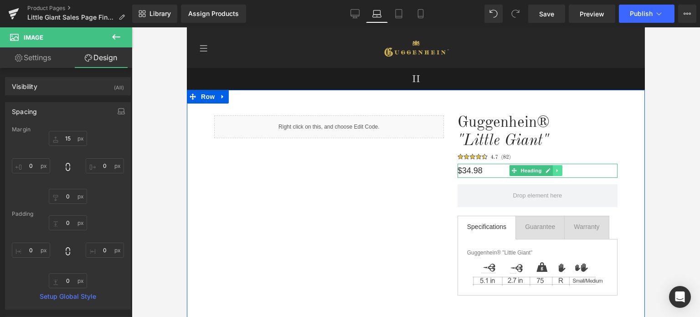
click at [555, 173] on icon at bounding box center [557, 170] width 5 height 5
click at [560, 171] on icon at bounding box center [562, 170] width 5 height 5
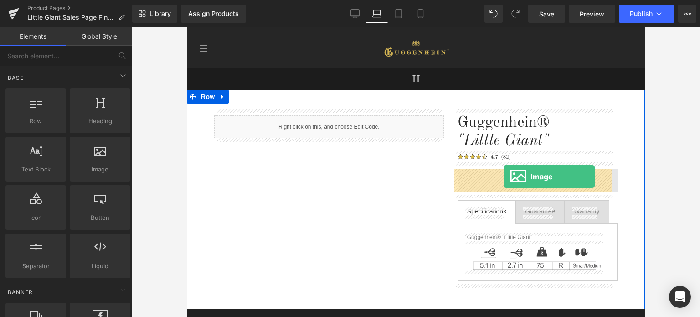
drag, startPoint x: 334, startPoint y: 191, endPoint x: 503, endPoint y: 176, distance: 170.0
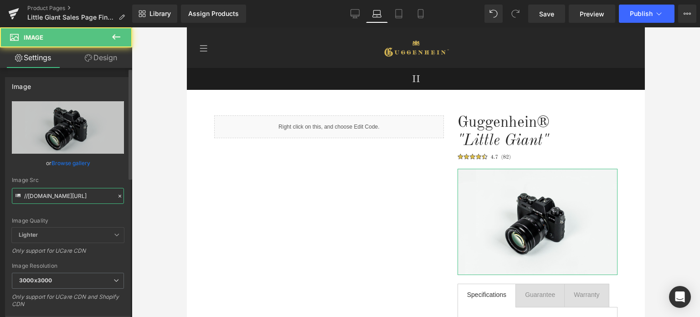
click at [68, 192] on input "//[DOMAIN_NAME][URL]" at bounding box center [68, 196] width 112 height 16
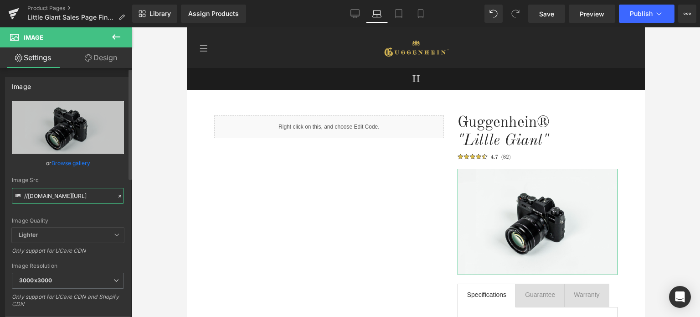
paste input "https://cdn.shopify.com/s/files/1/0566/0963/6442/files/Little_Giant_Button_Desk…"
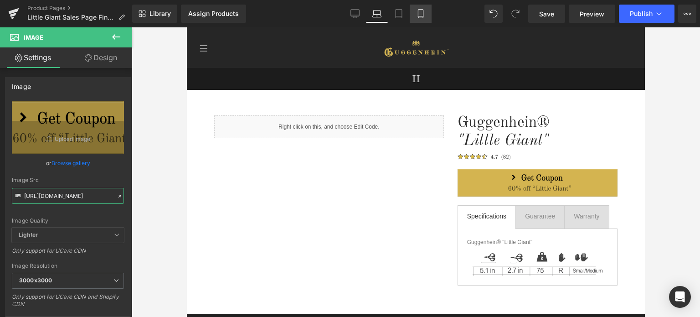
type input "https://cdn.shopify.com/s/files/1/0566/0963/6442/files/Little_Giant_Button_Desk…"
click at [419, 17] on icon at bounding box center [420, 13] width 9 height 9
type input "auto"
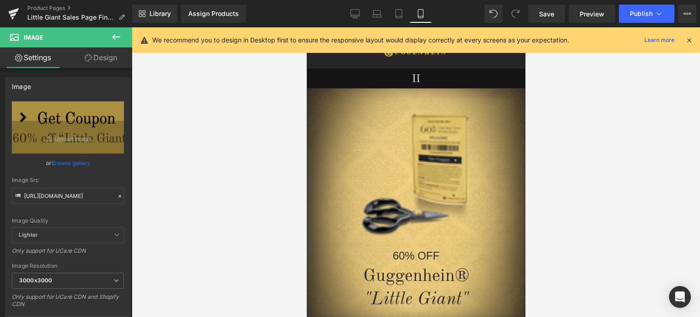
scroll to position [0, 0]
click at [688, 39] on icon at bounding box center [689, 40] width 8 height 8
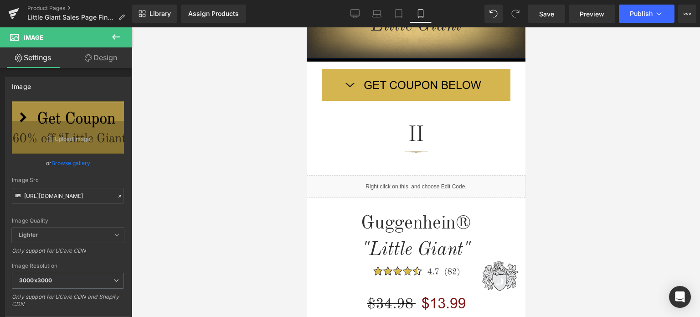
scroll to position [501, 0]
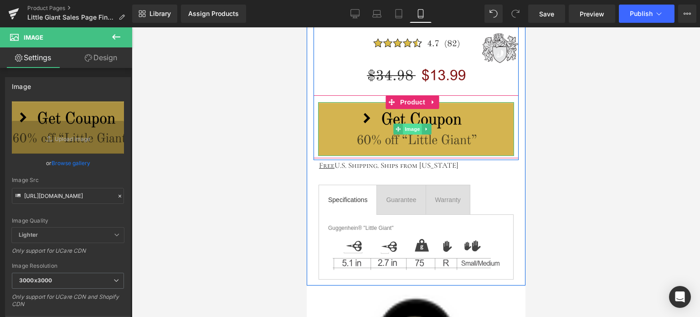
click at [413, 129] on span "Image" at bounding box center [412, 128] width 19 height 11
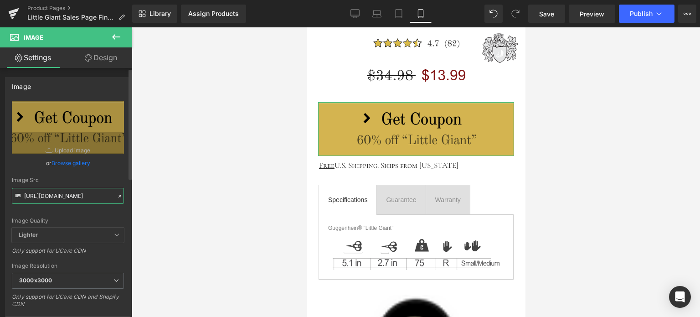
click at [66, 195] on input "https://cdn.shopify.com/s/files/1/0566/0963/6442/files/Little_Giant_Button_Mobi…" at bounding box center [68, 196] width 112 height 16
drag, startPoint x: 121, startPoint y: 215, endPoint x: 294, endPoint y: 92, distance: 212.7
click at [122, 214] on div "https://cdn.shopify.com/s/files/1/0566/0963/6442/files/Little_Giant_Button_Mobi…" at bounding box center [67, 219] width 125 height 236
click at [398, 15] on icon at bounding box center [398, 13] width 9 height 9
type input "auto"
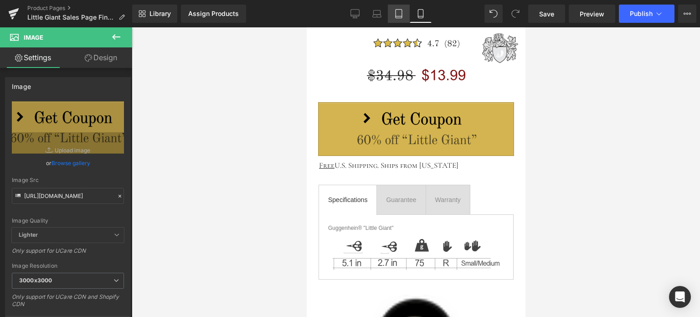
scroll to position [0, 0]
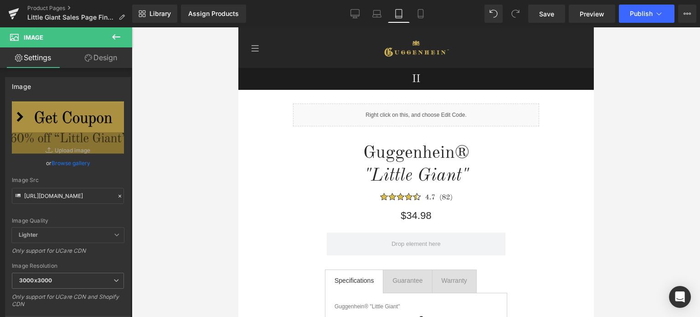
click at [121, 36] on icon at bounding box center [116, 36] width 11 height 11
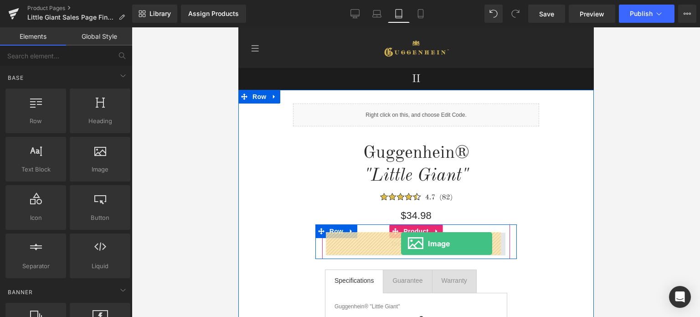
drag, startPoint x: 342, startPoint y: 184, endPoint x: 400, endPoint y: 243, distance: 82.4
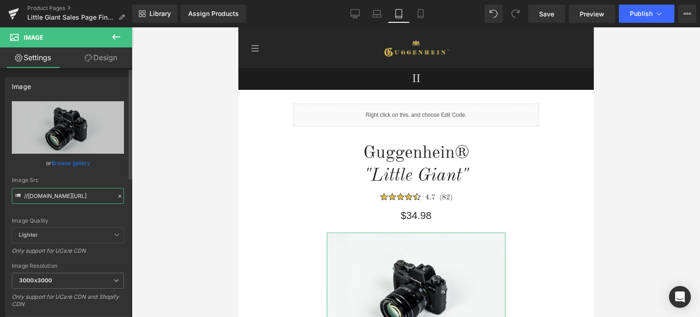
click at [72, 194] on input "//[DOMAIN_NAME][URL]" at bounding box center [68, 196] width 112 height 16
paste input "https://cdn.shopify.com/s/files/1/0566/0963/6442/files/Little_Giant_Button_Mobi…"
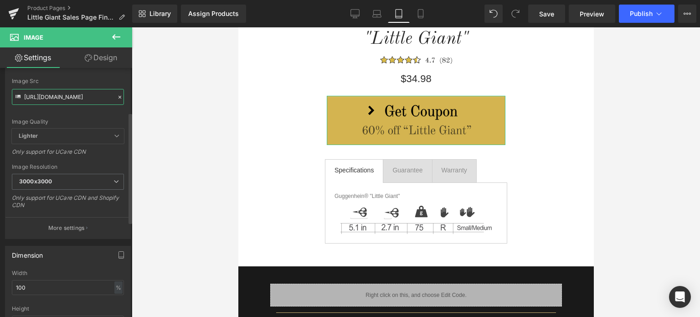
scroll to position [137, 0]
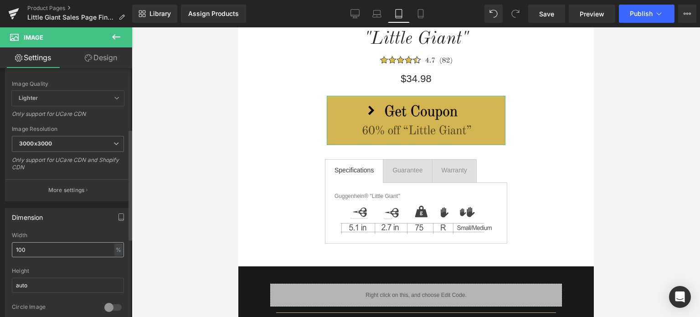
type input "https://cdn.shopify.com/s/files/1/0566/0963/6442/files/Little_Giant_Button_Mobi…"
drag, startPoint x: 26, startPoint y: 248, endPoint x: 8, endPoint y: 247, distance: 18.2
click at [8, 247] on div "100% Width 100 % % px auto Height auto 0 Circle Image" at bounding box center [67, 277] width 125 height 91
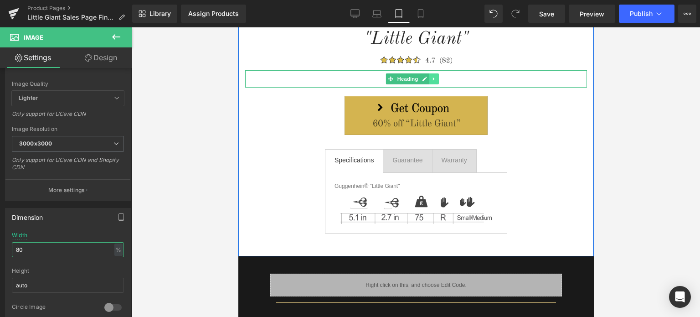
type input "80"
click at [434, 81] on icon at bounding box center [433, 78] width 5 height 5
click at [437, 80] on icon at bounding box center [438, 78] width 5 height 5
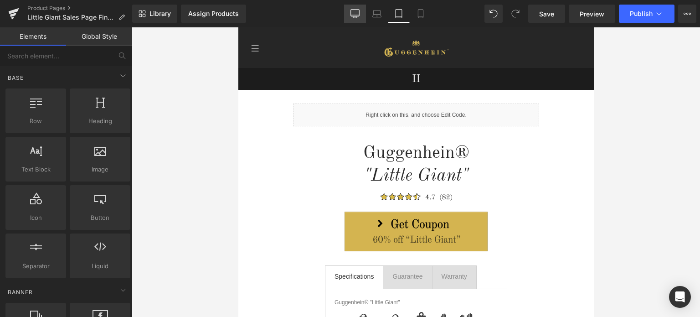
click at [359, 15] on icon at bounding box center [355, 13] width 9 height 7
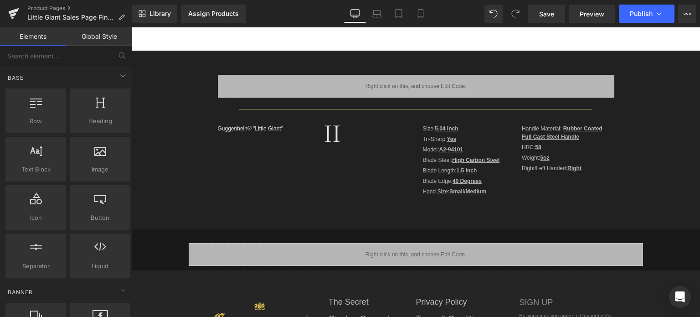
scroll to position [322, 0]
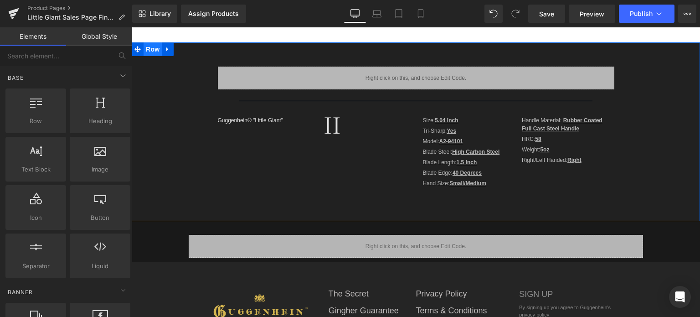
click at [151, 51] on span "Row" at bounding box center [152, 49] width 18 height 14
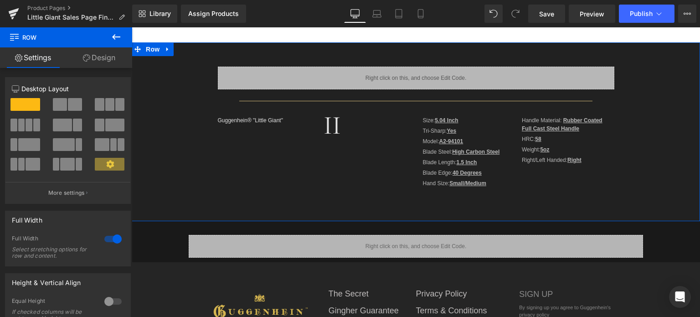
click at [103, 58] on link "Design" at bounding box center [99, 57] width 66 height 20
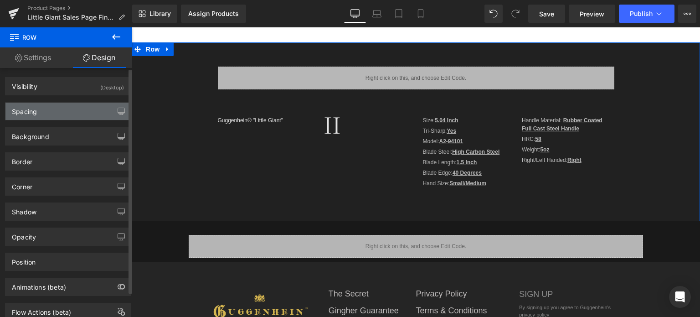
type input "#000000"
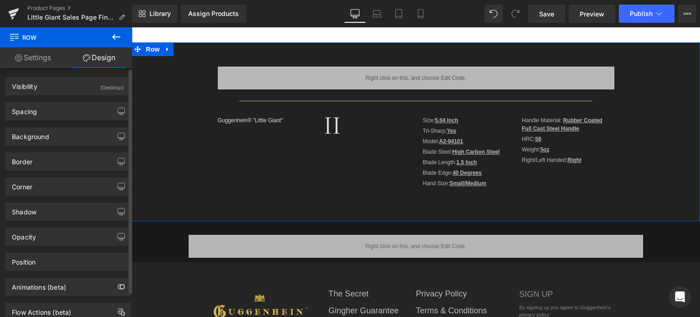
drag, startPoint x: 59, startPoint y: 133, endPoint x: 52, endPoint y: 124, distance: 11.7
click at [59, 133] on div "Background" at bounding box center [67, 136] width 125 height 17
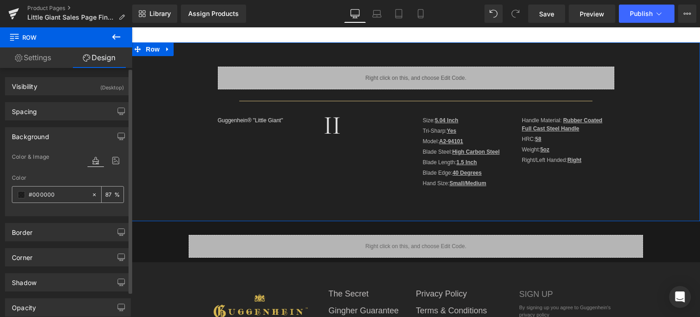
click at [21, 195] on span at bounding box center [21, 194] width 7 height 7
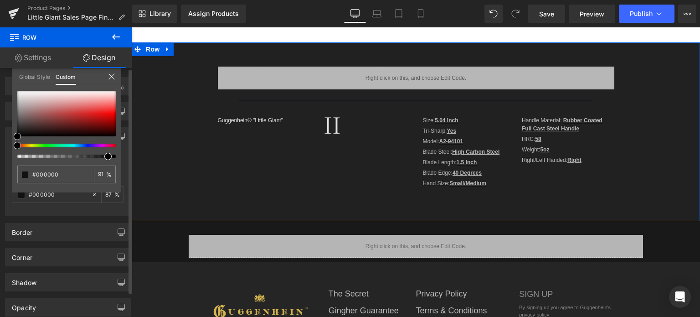
type input "91"
type input "92"
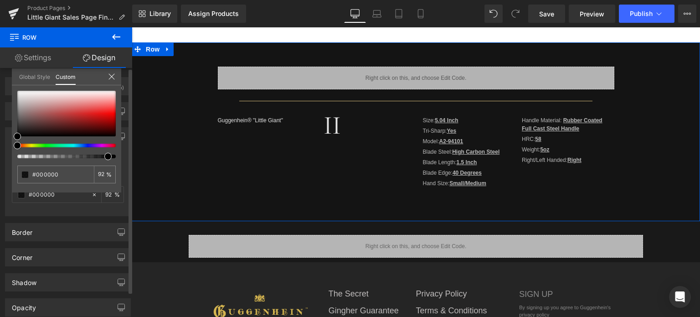
type input "93"
type input "92"
type input "91"
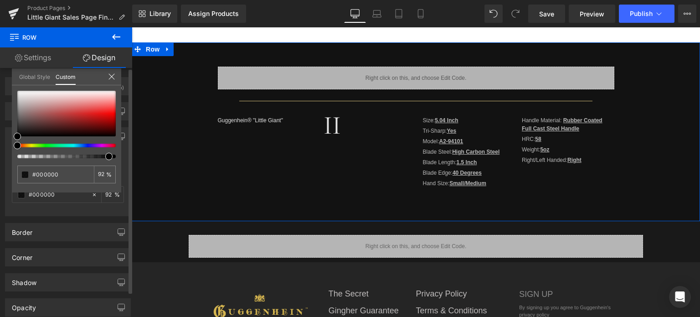
type input "91"
click at [103, 157] on span at bounding box center [106, 156] width 7 height 7
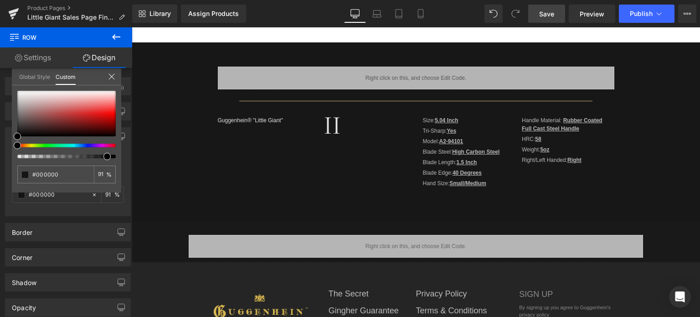
click at [552, 13] on span "Save" at bounding box center [546, 14] width 15 height 10
drag, startPoint x: 114, startPoint y: 40, endPoint x: 108, endPoint y: 34, distance: 8.4
click at [114, 40] on icon at bounding box center [116, 36] width 11 height 11
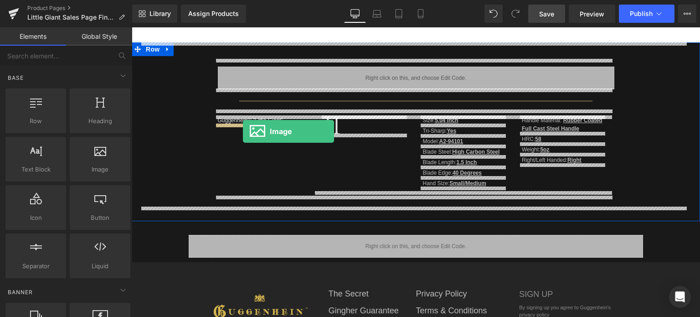
drag, startPoint x: 254, startPoint y: 182, endPoint x: 243, endPoint y: 131, distance: 52.2
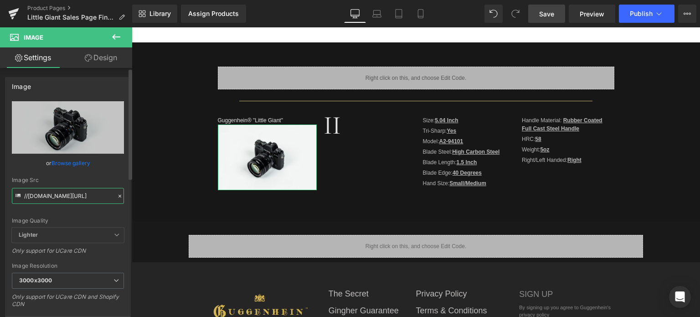
click at [62, 196] on input "//[DOMAIN_NAME][URL]" at bounding box center [68, 196] width 112 height 16
paste input "https://cdn.shopify.com/s/files/1/0566/0963/6442/files/4-4_c95a673c-6f6f-4962-b…"
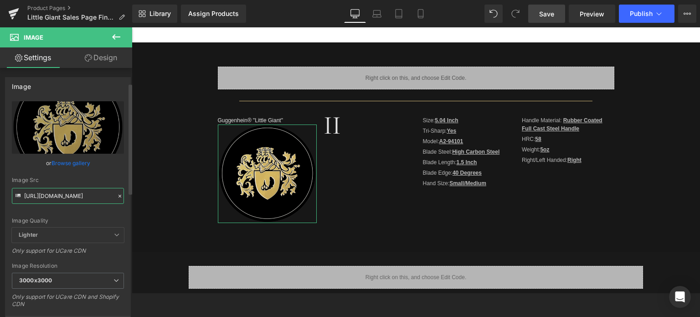
scroll to position [182, 0]
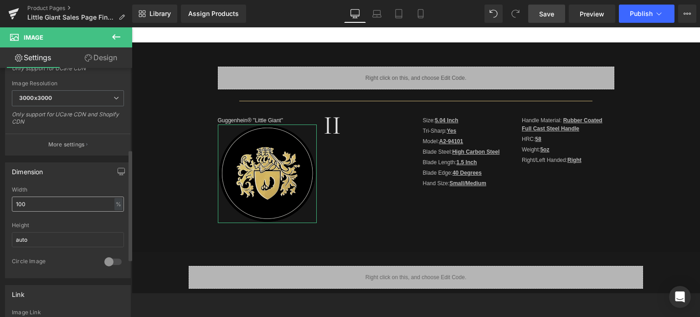
type input "https://cdn.shopify.com/s/files/1/0566/0963/6442/files/4-4_c95a673c-6f6f-4962-b…"
drag, startPoint x: 40, startPoint y: 200, endPoint x: 7, endPoint y: 202, distance: 33.3
click at [7, 202] on div "100% Width 100 % % px auto Height auto 0 Circle Image" at bounding box center [67, 231] width 125 height 91
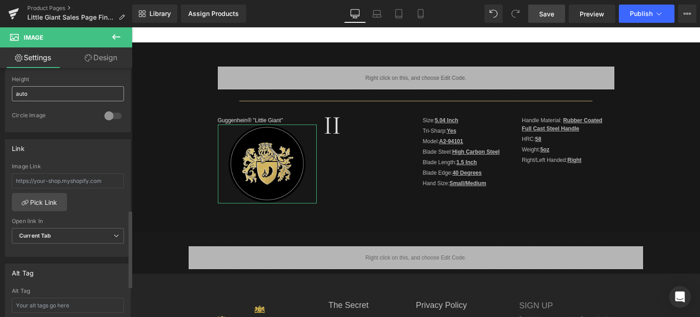
scroll to position [455, 0]
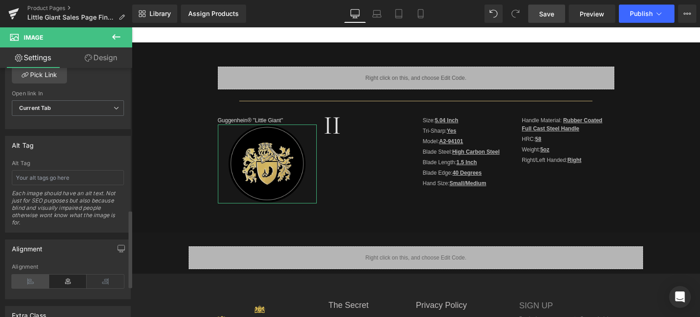
type input "80"
click at [34, 274] on icon at bounding box center [30, 281] width 37 height 14
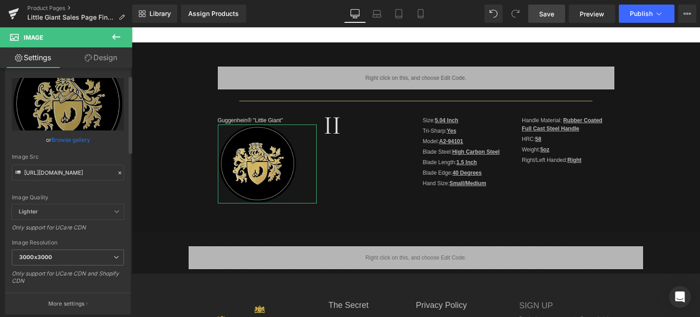
scroll to position [0, 0]
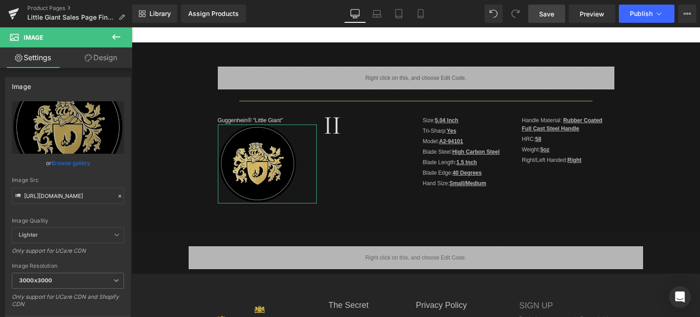
drag, startPoint x: 102, startPoint y: 60, endPoint x: 68, endPoint y: 110, distance: 61.3
click at [102, 60] on link "Design" at bounding box center [101, 57] width 66 height 20
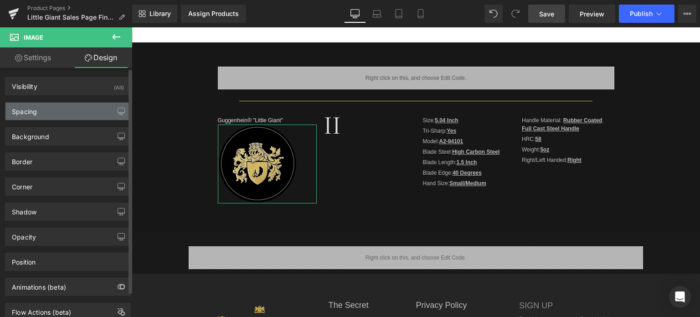
click at [68, 110] on div "Spacing" at bounding box center [67, 110] width 125 height 17
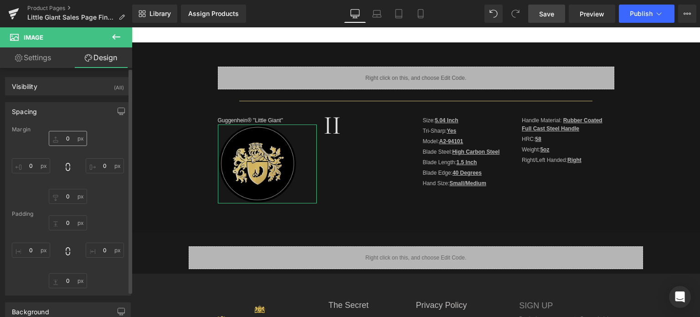
type input "0"
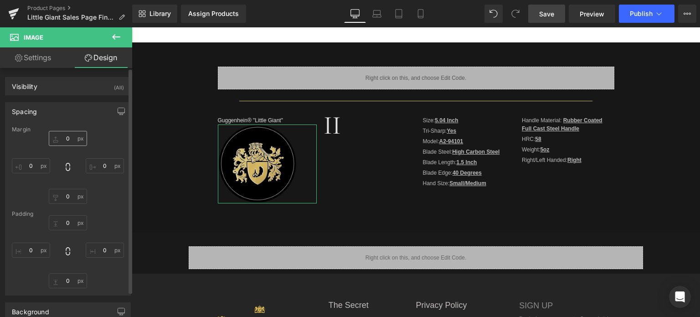
type input "0"
click at [69, 137] on input "0" at bounding box center [68, 138] width 38 height 15
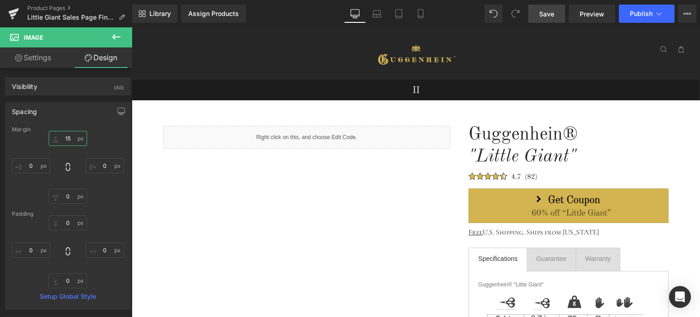
type input "15"
click at [546, 12] on span "Save" at bounding box center [546, 14] width 15 height 10
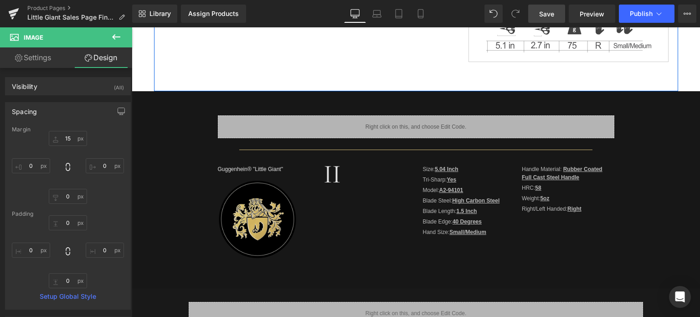
scroll to position [91, 0]
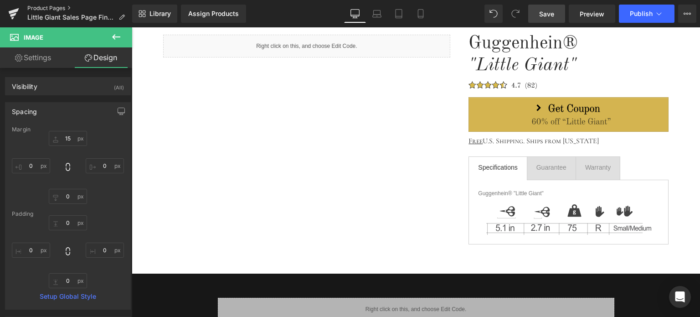
click at [52, 9] on link "Product Pages" at bounding box center [79, 8] width 105 height 7
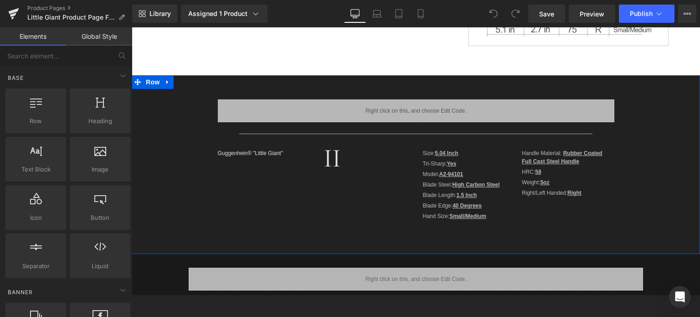
scroll to position [273, 0]
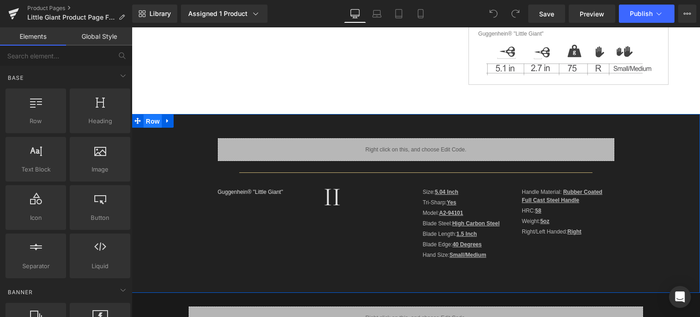
click at [148, 123] on span "Row" at bounding box center [152, 121] width 18 height 14
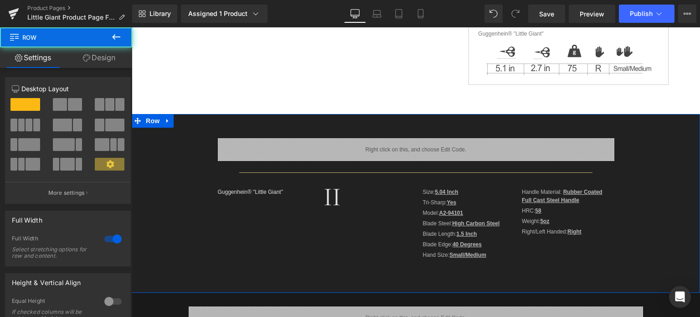
drag, startPoint x: 111, startPoint y: 61, endPoint x: 68, endPoint y: 132, distance: 82.6
click at [111, 61] on link "Design" at bounding box center [99, 57] width 66 height 20
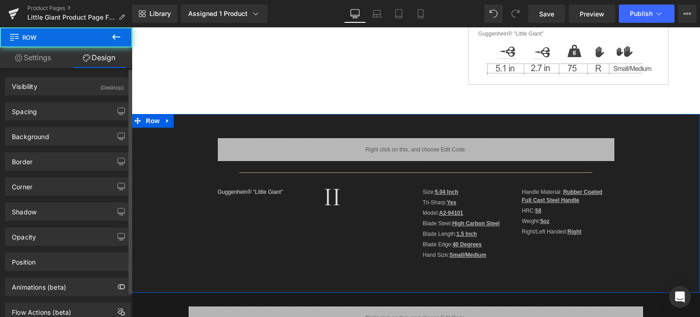
drag, startPoint x: 68, startPoint y: 132, endPoint x: 69, endPoint y: 123, distance: 9.2
click at [68, 133] on div "Background" at bounding box center [67, 136] width 125 height 17
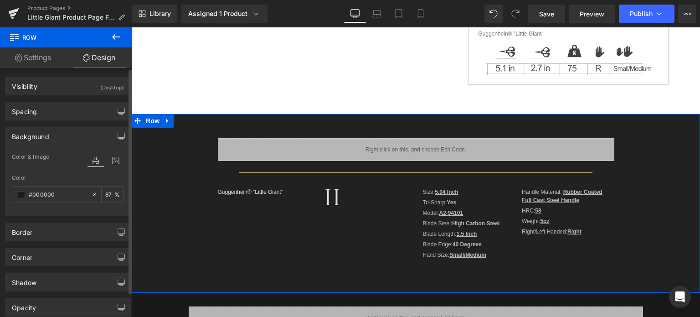
type input "#000000"
click at [21, 191] on span at bounding box center [21, 194] width 7 height 7
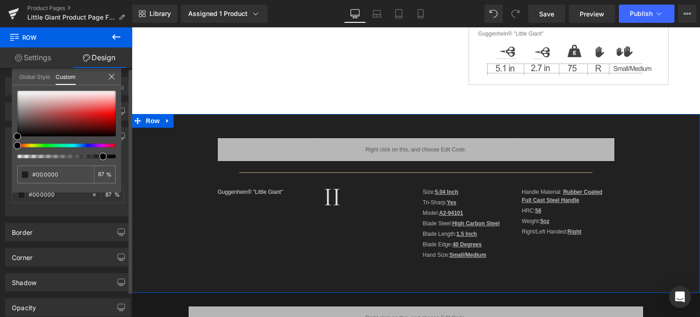
type input "91"
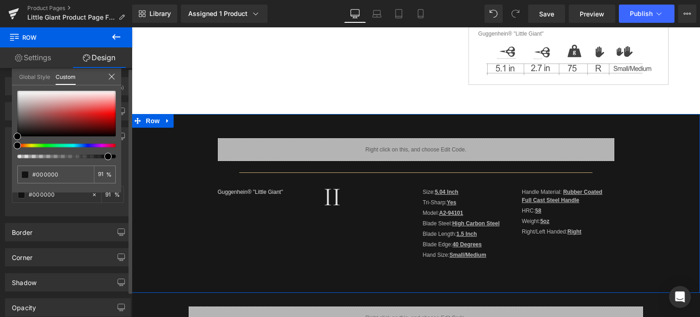
click at [104, 157] on span at bounding box center [107, 156] width 7 height 7
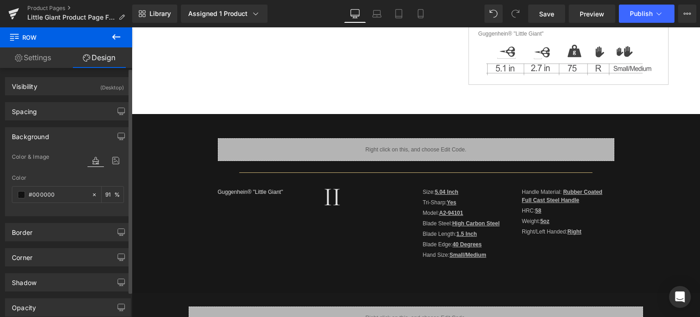
click at [120, 35] on icon at bounding box center [116, 36] width 11 height 11
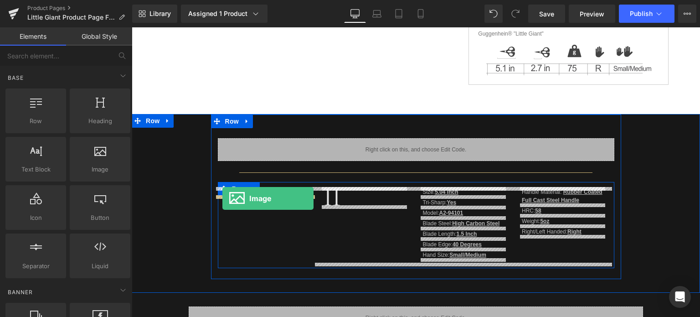
drag, startPoint x: 148, startPoint y: 165, endPoint x: 222, endPoint y: 198, distance: 80.7
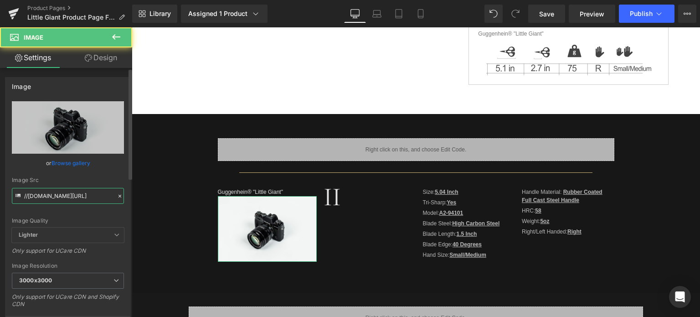
click at [63, 194] on input "//[DOMAIN_NAME][URL]" at bounding box center [68, 196] width 112 height 16
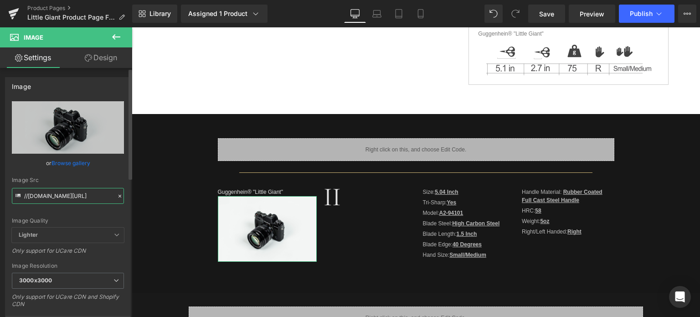
paste input "https://cdn.shopify.com/s/files/1/0566/0963/6442/files/4-4_c95a673c-6f6f-4962-b…"
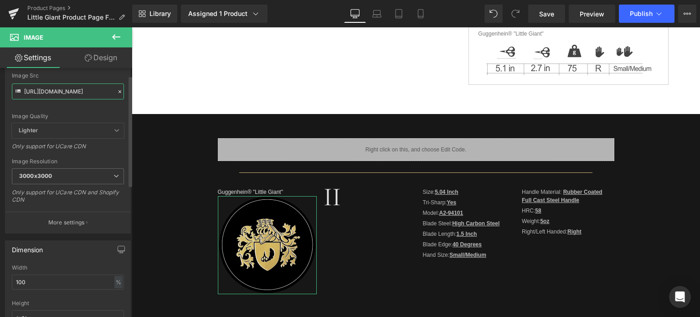
scroll to position [182, 0]
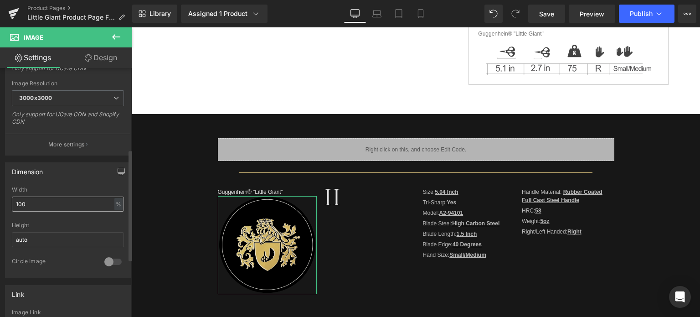
type input "https://cdn.shopify.com/s/files/1/0566/0963/6442/files/4-4_c95a673c-6f6f-4962-b…"
drag, startPoint x: 34, startPoint y: 205, endPoint x: 7, endPoint y: 205, distance: 26.4
click at [7, 205] on div "100% Width 100 % % px auto Height auto 0 Circle Image" at bounding box center [67, 231] width 125 height 91
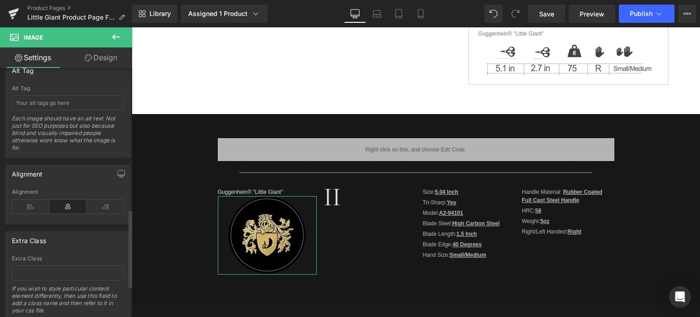
scroll to position [555, 0]
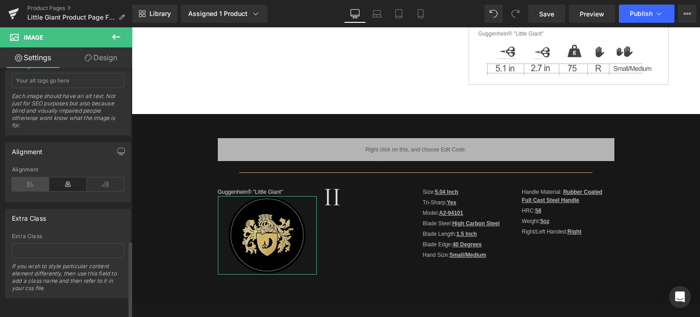
type input "80"
drag, startPoint x: 36, startPoint y: 184, endPoint x: 37, endPoint y: 179, distance: 4.9
click at [36, 184] on icon at bounding box center [30, 184] width 37 height 14
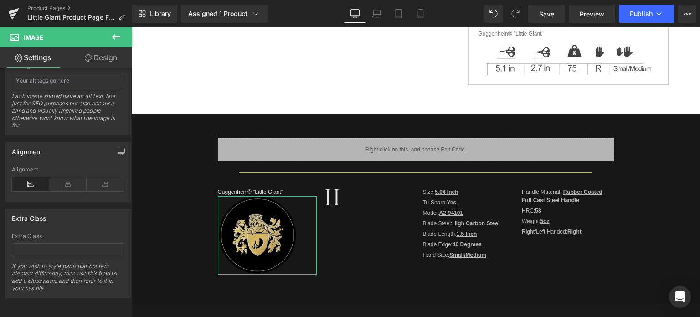
click at [105, 60] on link "Design" at bounding box center [101, 57] width 66 height 20
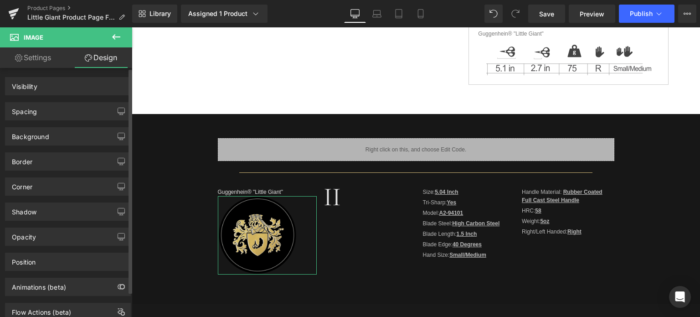
click at [49, 114] on div "Spacing" at bounding box center [67, 110] width 125 height 17
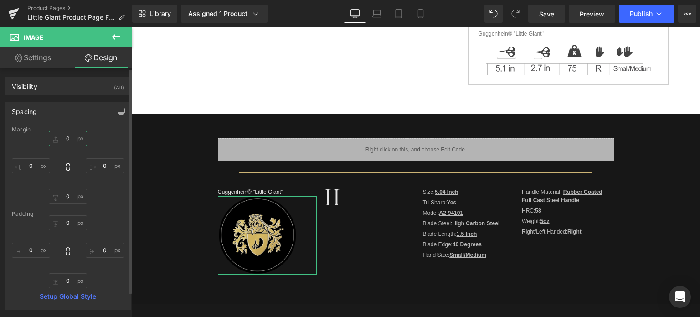
click at [69, 142] on input "0" at bounding box center [68, 138] width 38 height 15
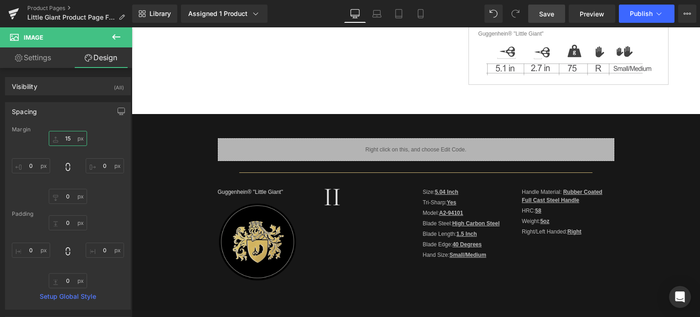
type input "15"
drag, startPoint x: 551, startPoint y: 13, endPoint x: 329, endPoint y: 162, distance: 266.9
click at [551, 13] on span "Save" at bounding box center [546, 14] width 15 height 10
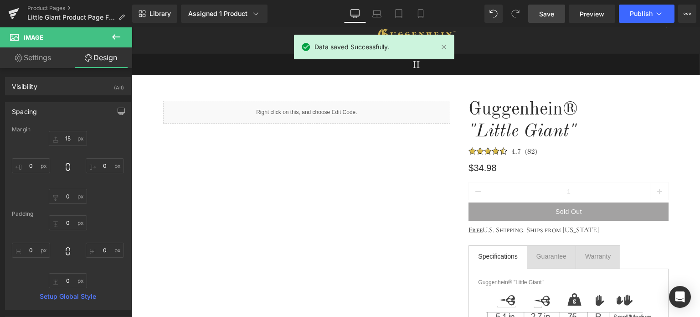
scroll to position [0, 0]
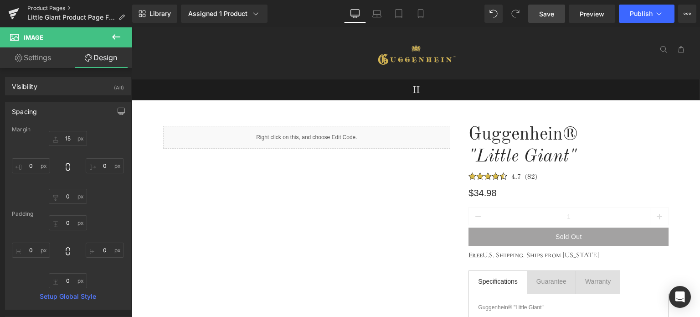
click at [45, 8] on link "Product Pages" at bounding box center [79, 8] width 105 height 7
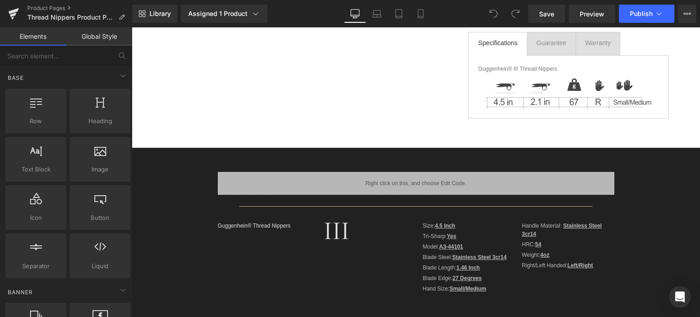
scroll to position [319, 0]
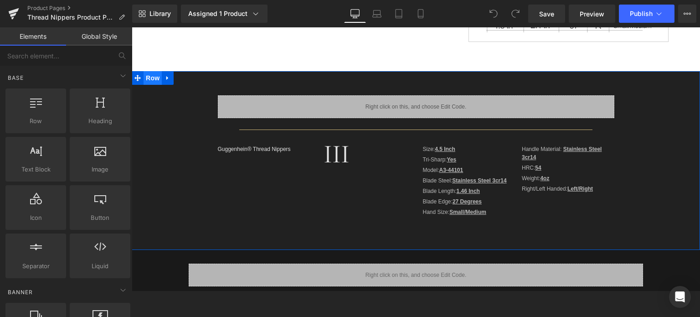
click at [151, 80] on span "Row" at bounding box center [152, 78] width 18 height 14
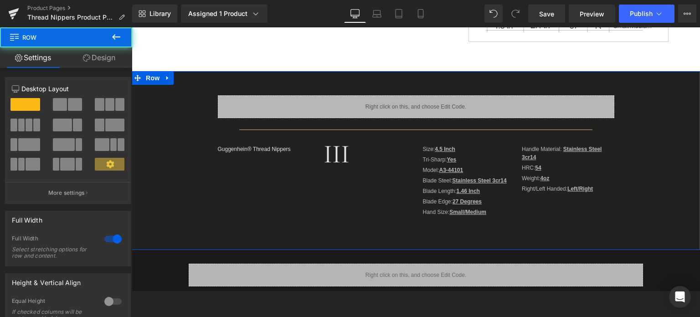
click at [98, 57] on link "Design" at bounding box center [99, 57] width 66 height 20
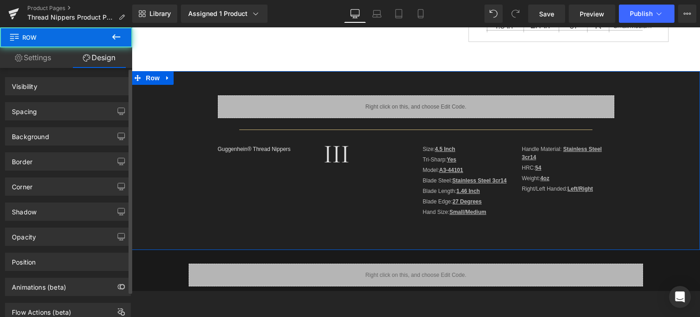
click at [68, 134] on div "Background" at bounding box center [67, 136] width 125 height 17
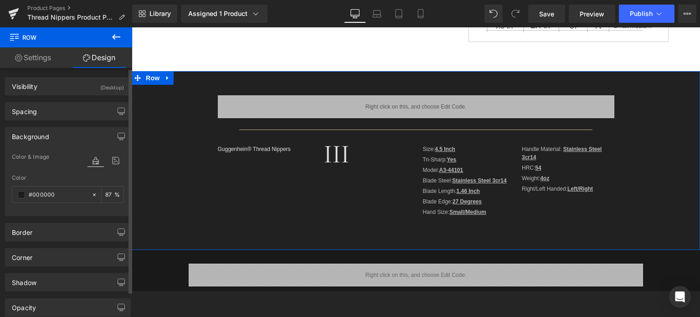
type input "#000000"
click at [22, 192] on span at bounding box center [21, 194] width 7 height 7
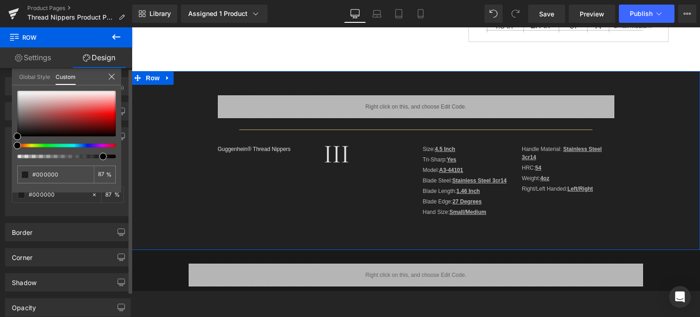
type input "90"
type input "92"
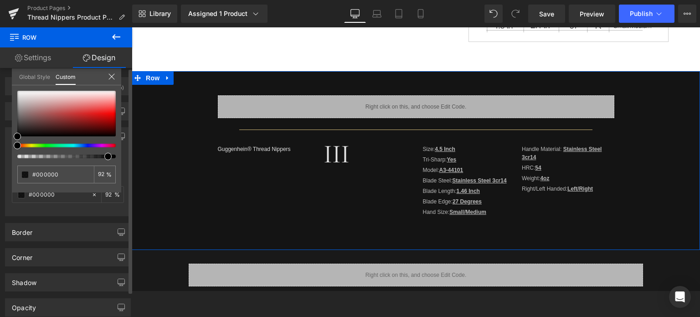
type input "91"
type input "90"
type input "91"
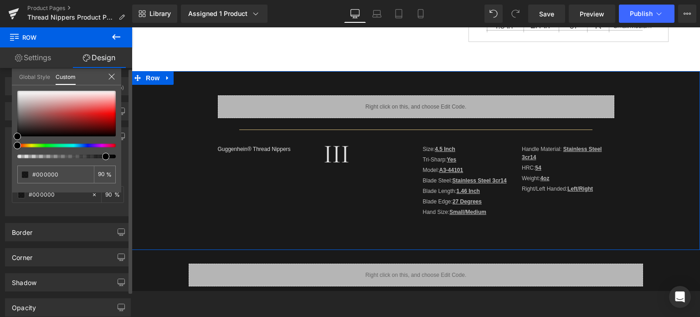
type input "91"
click at [102, 157] on div at bounding box center [63, 156] width 98 height 4
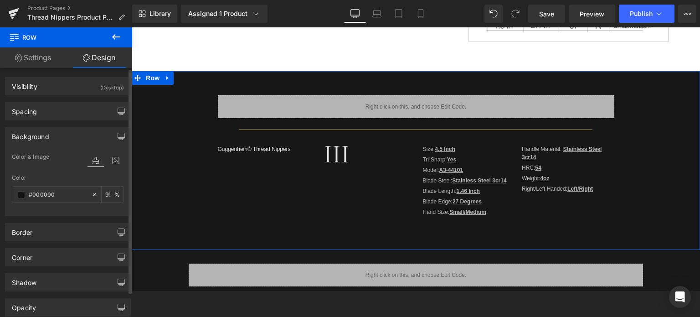
click at [114, 37] on icon at bounding box center [116, 36] width 8 height 5
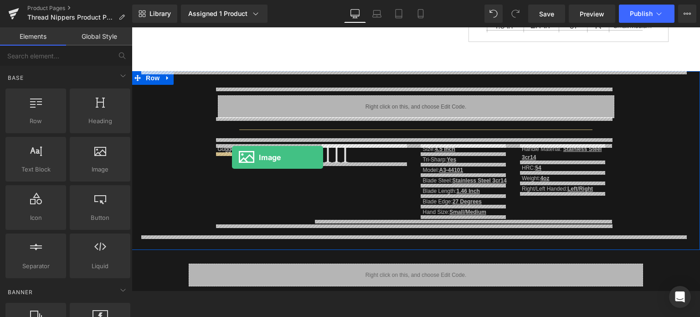
drag, startPoint x: 255, startPoint y: 188, endPoint x: 232, endPoint y: 157, distance: 38.7
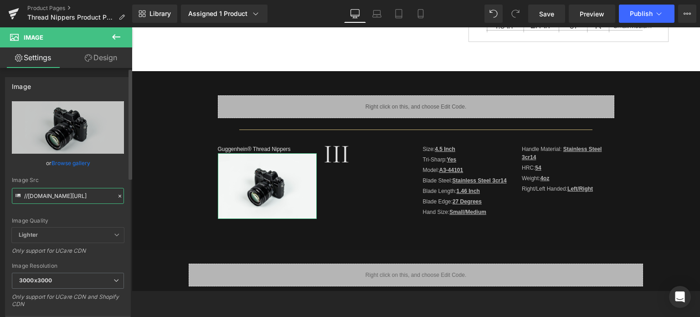
click at [59, 197] on input "//[DOMAIN_NAME][URL]" at bounding box center [68, 196] width 112 height 16
paste input "https://cdn.shopify.com/s/files/1/0566/0963/6442/files/4-4_c95a673c-6f6f-4962-b…"
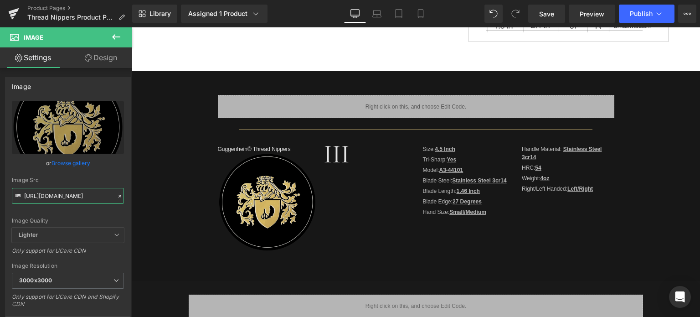
scroll to position [0, 0]
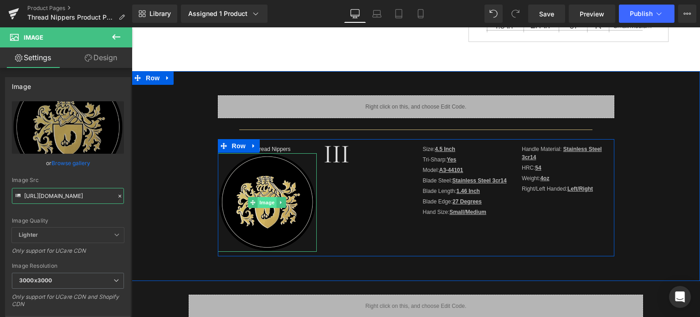
click at [266, 202] on span "Image" at bounding box center [266, 202] width 19 height 11
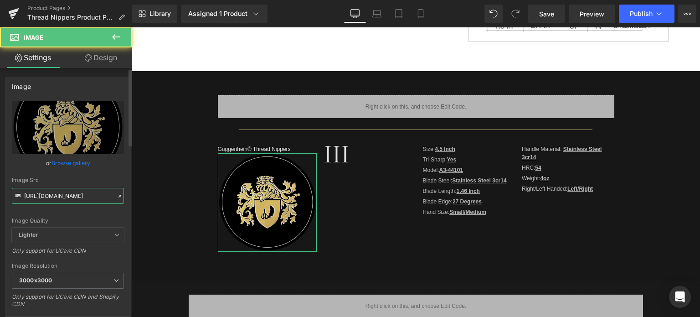
click at [65, 193] on input "https://cdn.shopify.com/s/files/1/0566/0963/6442/files/4-4_c95a673c-6f6f-4962-b…" at bounding box center [68, 196] width 112 height 16
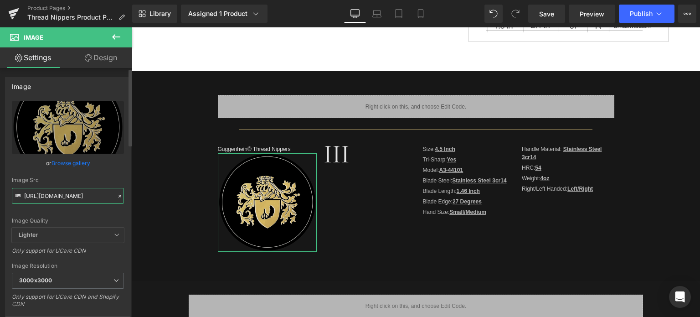
paste input "3_32aa5718-679f-4b7c-aa42-7d7a79cb9674.png?v=1758258423"
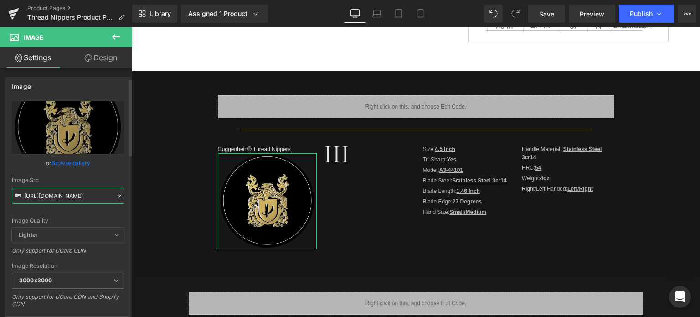
scroll to position [228, 0]
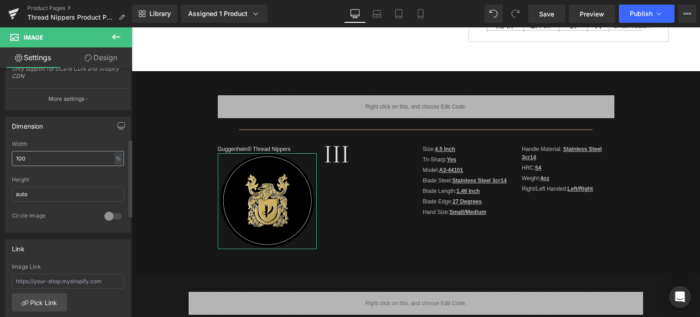
type input "[URL][DOMAIN_NAME]"
drag, startPoint x: 42, startPoint y: 160, endPoint x: 8, endPoint y: 161, distance: 34.2
click at [8, 161] on div "100% Width 100 % % px auto Height auto 0 Circle Image" at bounding box center [67, 186] width 125 height 91
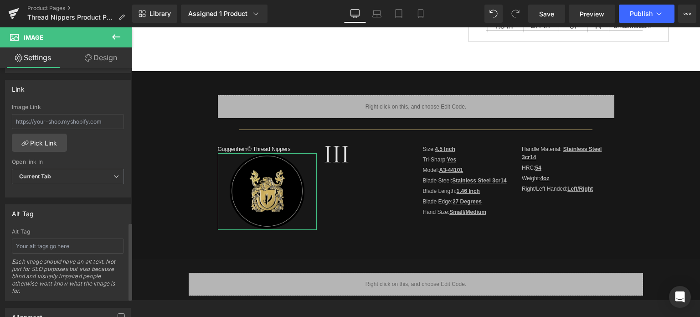
scroll to position [501, 0]
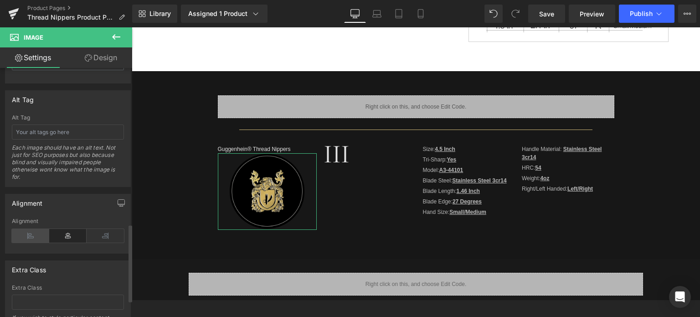
type input "80"
click at [35, 232] on icon at bounding box center [30, 236] width 37 height 14
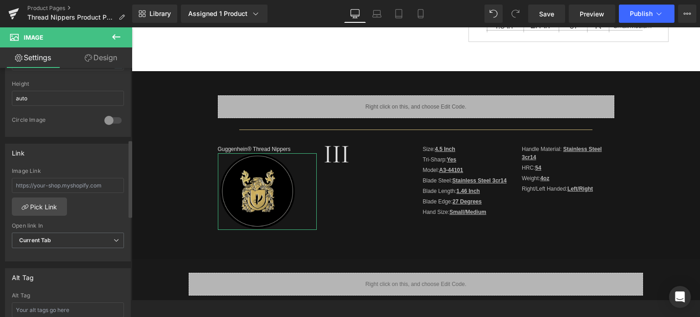
scroll to position [228, 0]
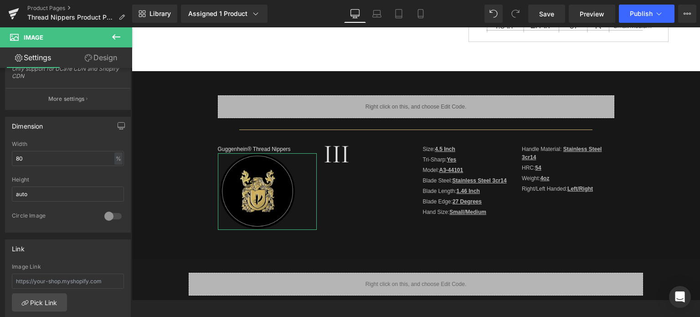
click at [101, 56] on link "Design" at bounding box center [101, 57] width 66 height 20
click at [0, 0] on div "Spacing" at bounding box center [0, 0] width 0 height 0
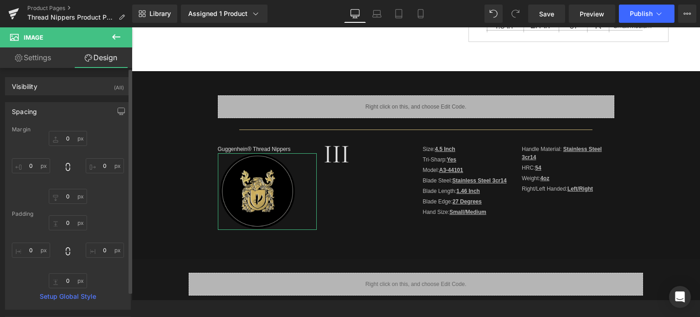
type input "0"
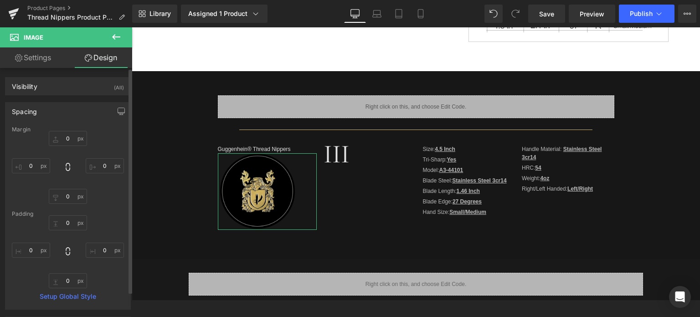
type input "0"
click at [72, 137] on input "0" at bounding box center [68, 138] width 38 height 15
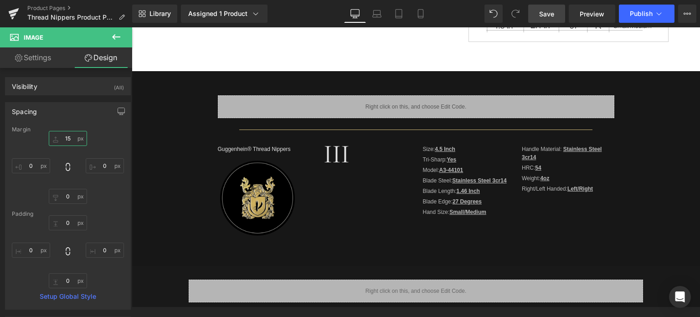
type input "15"
click at [553, 11] on span "Save" at bounding box center [546, 14] width 15 height 10
click at [52, 9] on link "Product Pages" at bounding box center [79, 8] width 105 height 7
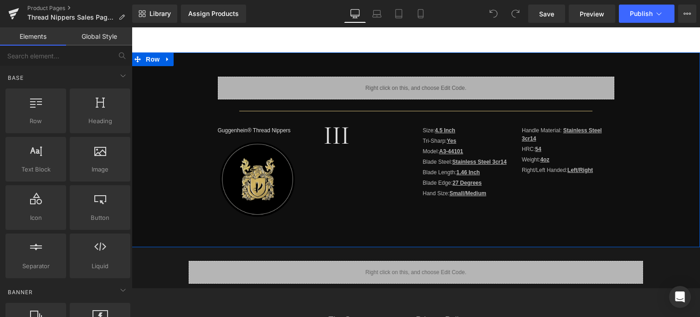
scroll to position [319, 0]
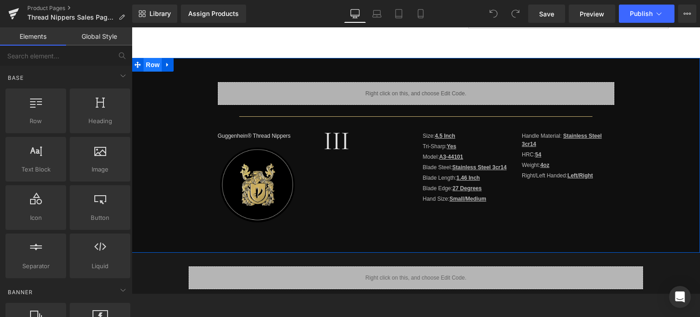
click at [149, 67] on span "Row" at bounding box center [152, 65] width 18 height 14
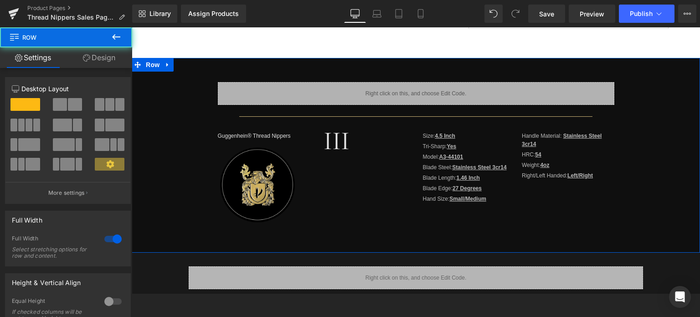
click at [98, 58] on link "Design" at bounding box center [99, 57] width 66 height 20
click at [0, 0] on div "Background" at bounding box center [0, 0] width 0 height 0
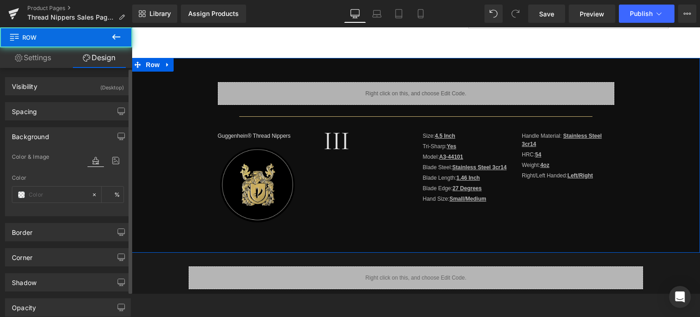
type input "#000000"
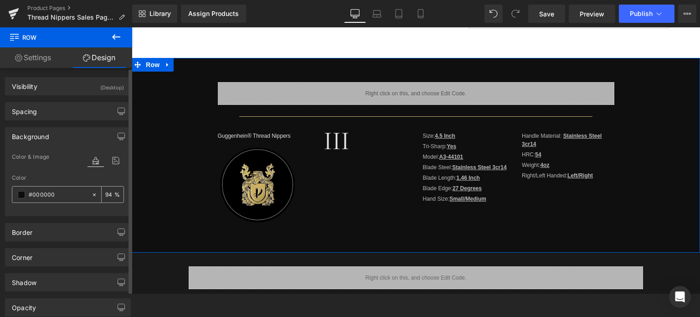
click at [23, 194] on span at bounding box center [21, 194] width 7 height 7
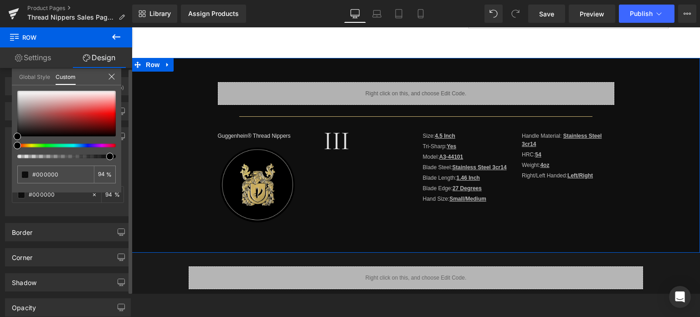
type input "97"
type input "96"
type input "95"
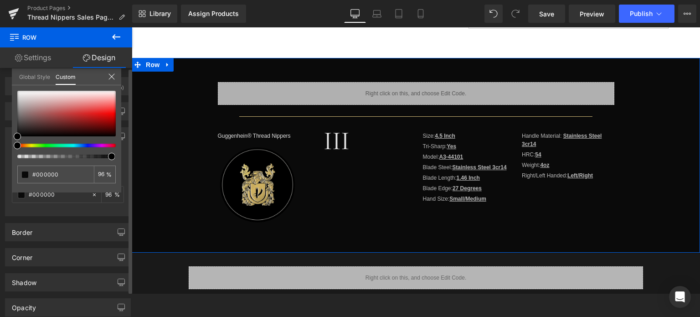
type input "95"
type input "94"
type input "93"
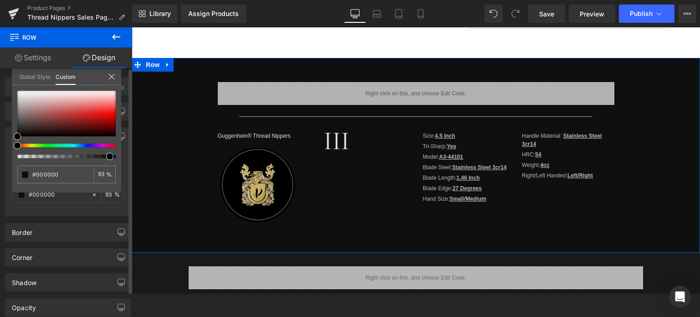
type input "92"
type input "91"
type input "90"
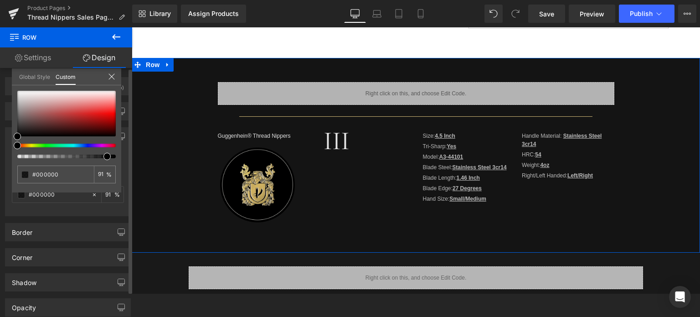
type input "90"
type input "91"
drag, startPoint x: 110, startPoint y: 156, endPoint x: 103, endPoint y: 156, distance: 6.4
click at [103, 156] on span at bounding box center [106, 156] width 7 height 7
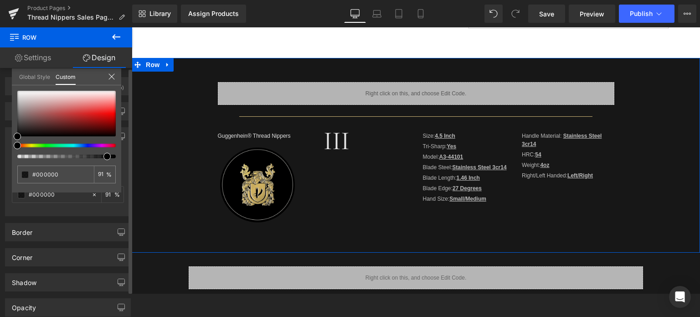
drag, startPoint x: 107, startPoint y: 220, endPoint x: 107, endPoint y: 212, distance: 7.8
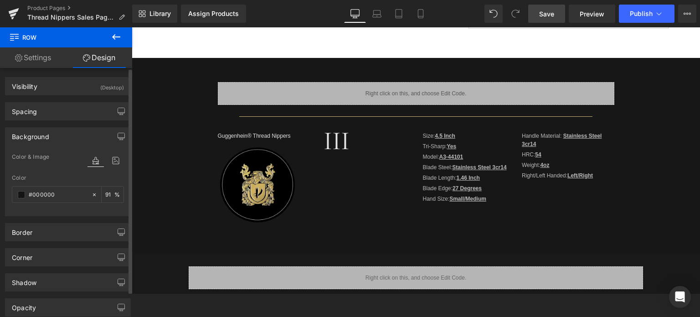
click at [557, 13] on link "Save" at bounding box center [546, 14] width 37 height 18
drag, startPoint x: 547, startPoint y: 9, endPoint x: 534, endPoint y: 101, distance: 93.3
click at [547, 9] on span "Save" at bounding box center [546, 14] width 15 height 10
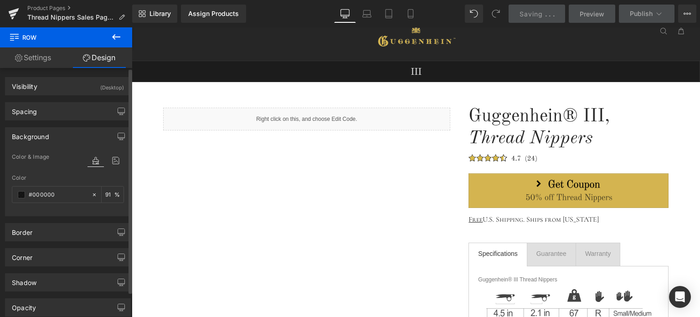
scroll to position [0, 0]
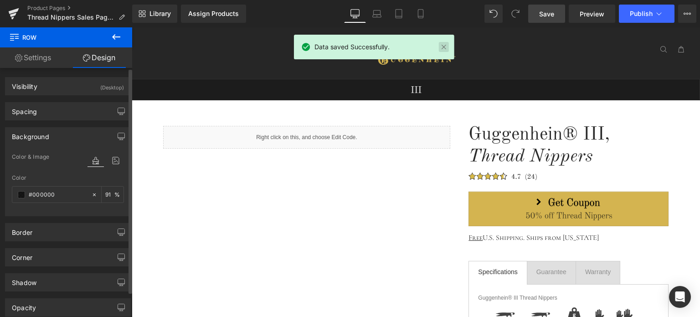
drag, startPoint x: 314, startPoint y: 20, endPoint x: 445, endPoint y: 47, distance: 133.5
click at [445, 47] on link at bounding box center [444, 47] width 10 height 10
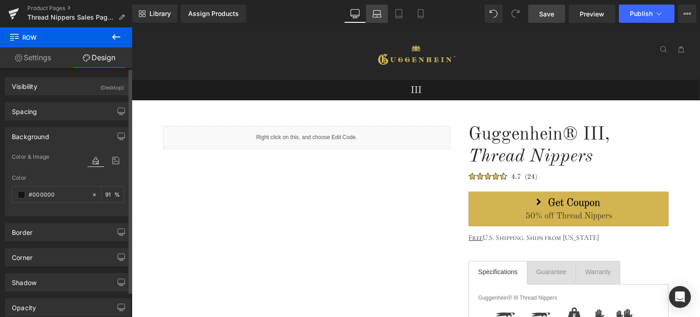
click at [381, 14] on icon at bounding box center [376, 13] width 9 height 9
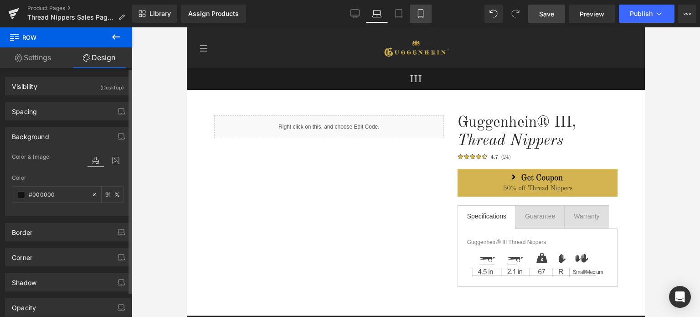
click at [399, 20] on link "Tablet" at bounding box center [399, 14] width 22 height 18
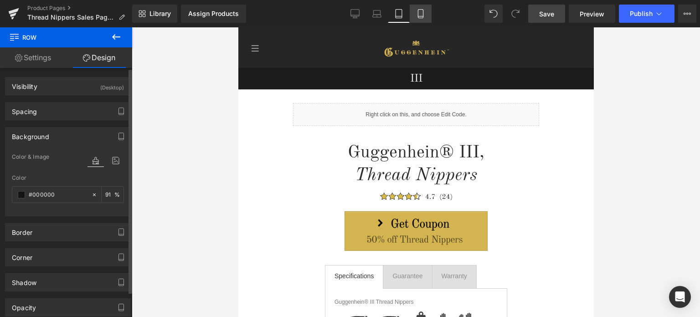
click at [420, 16] on icon at bounding box center [420, 16] width 5 height 0
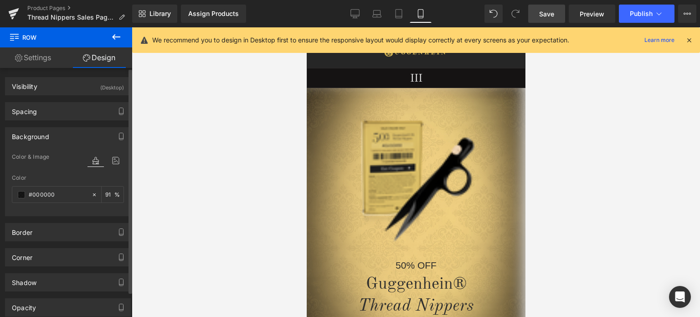
type input "91"
click at [689, 39] on icon at bounding box center [689, 40] width 8 height 8
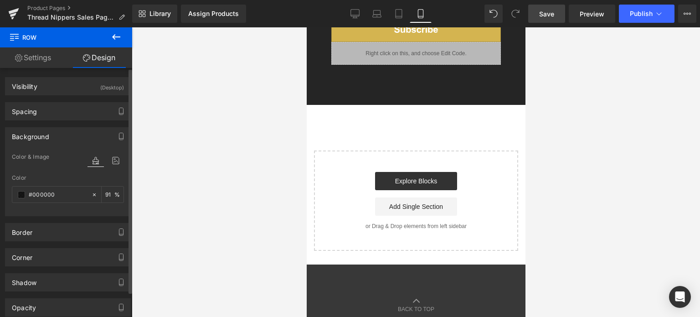
scroll to position [1985, 0]
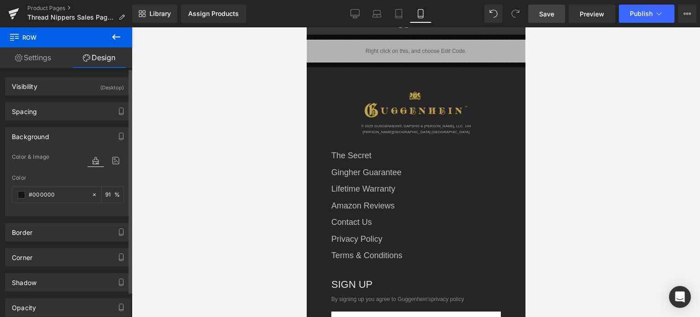
click at [547, 13] on span "Save" at bounding box center [546, 14] width 15 height 10
click at [55, 10] on link "Product Pages" at bounding box center [79, 8] width 105 height 7
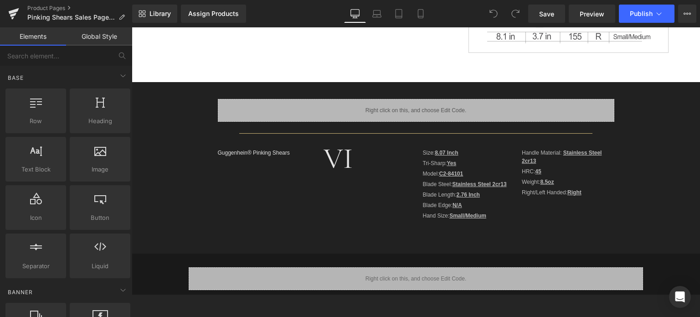
scroll to position [273, 0]
click at [150, 93] on div "Liquid Separator Guggenhein® Pinking Shears Text Block VI Text Block Size: 8.07…" at bounding box center [416, 167] width 568 height 171
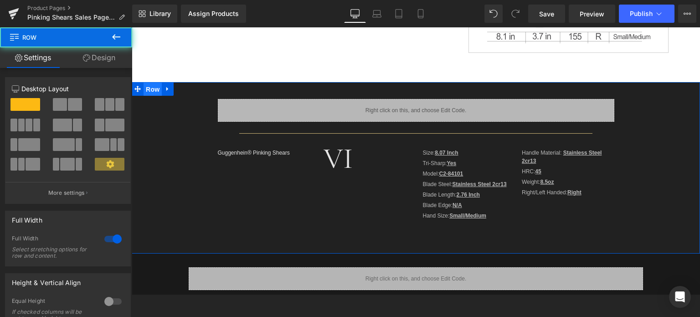
click at [148, 87] on span "Row" at bounding box center [152, 89] width 18 height 14
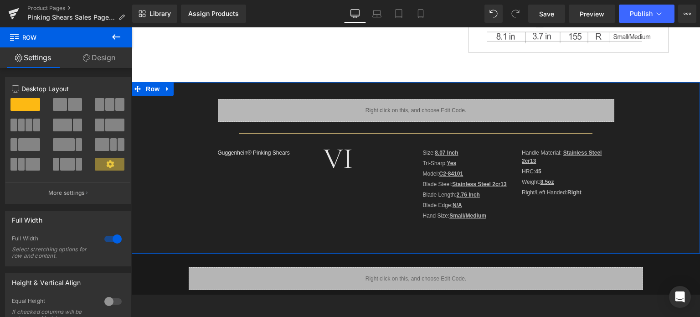
click at [109, 57] on link "Design" at bounding box center [99, 57] width 66 height 20
click at [0, 0] on div "Background" at bounding box center [0, 0] width 0 height 0
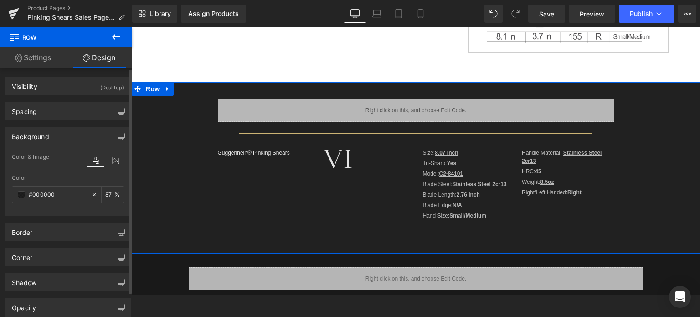
type input "#000000"
click at [21, 191] on span at bounding box center [21, 194] width 7 height 7
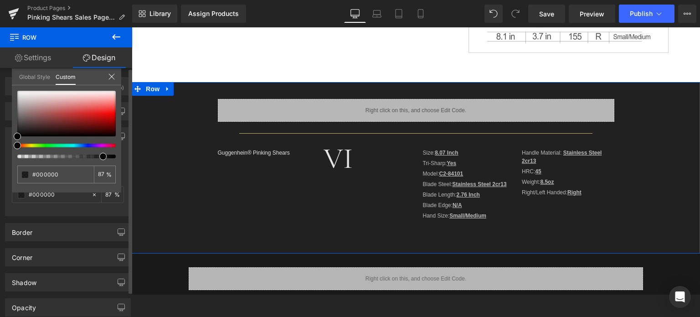
type input "90"
type input "92"
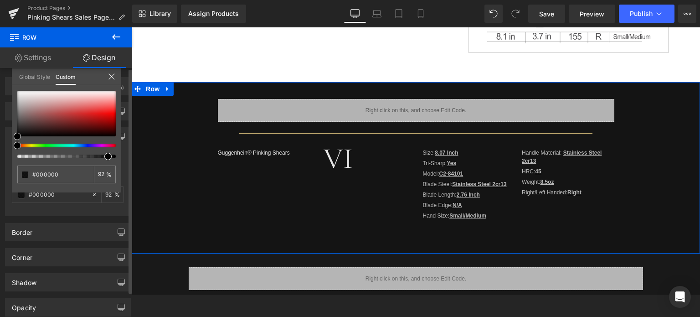
type input "91"
click at [104, 156] on span at bounding box center [106, 156] width 7 height 7
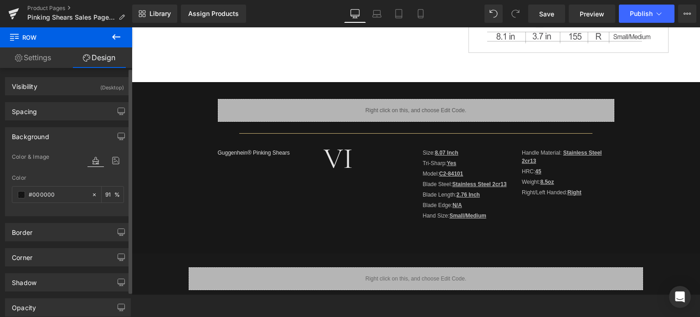
click at [114, 37] on icon at bounding box center [116, 36] width 8 height 5
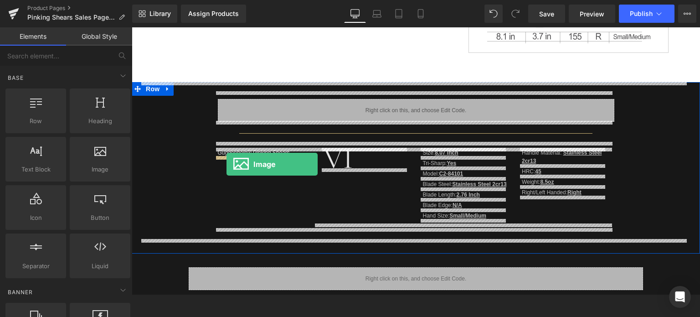
drag, startPoint x: 230, startPoint y: 189, endPoint x: 226, endPoint y: 164, distance: 25.8
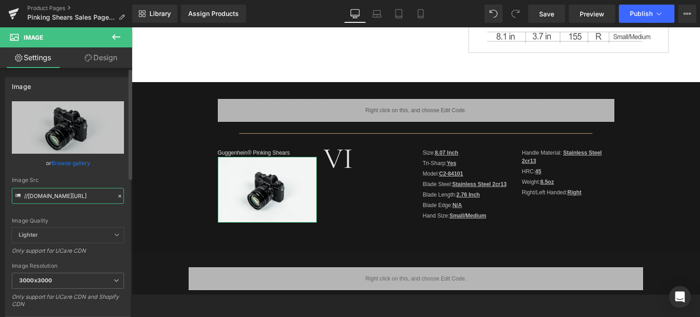
click at [58, 195] on input "//[DOMAIN_NAME][URL]" at bounding box center [68, 196] width 112 height 16
paste input "[URL][DOMAIN_NAME]"
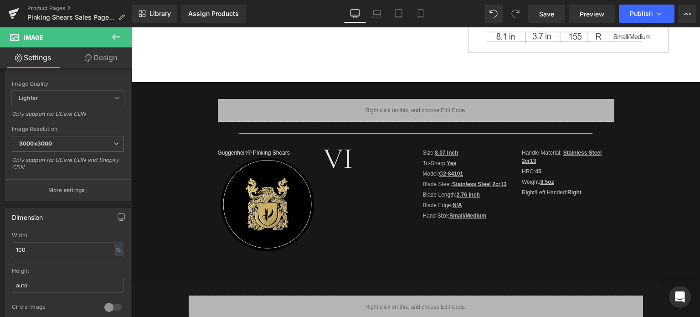
scroll to position [0, 0]
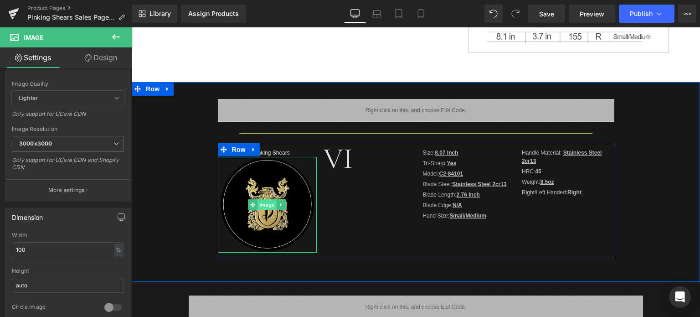
click at [268, 207] on span "Image" at bounding box center [266, 204] width 19 height 11
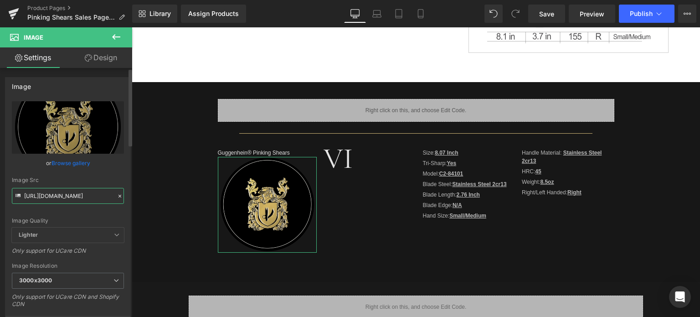
click at [57, 191] on input "[URL][DOMAIN_NAME]" at bounding box center [68, 196] width 112 height 16
paste input "1-3_15e4aadf-e7bd-4f35-ade4-5df6dbd33f21.png?v=1758259745"
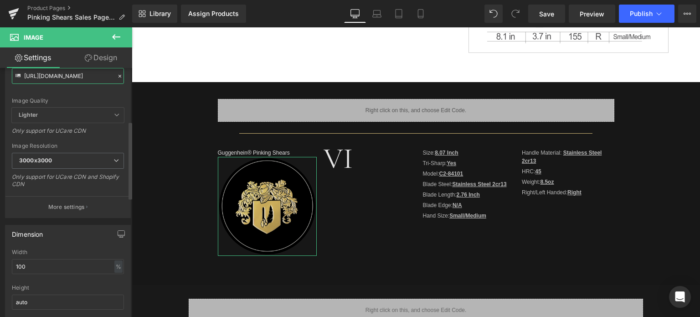
scroll to position [182, 0]
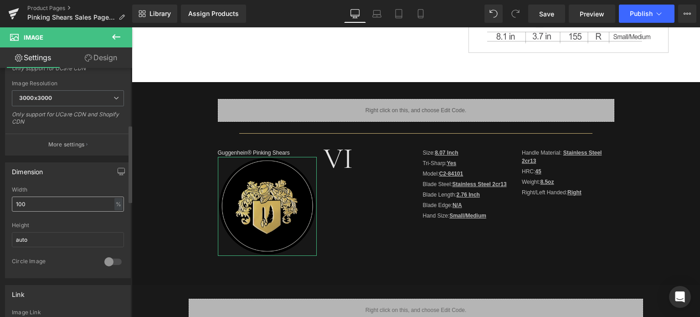
type input "[URL][DOMAIN_NAME]"
drag, startPoint x: 15, startPoint y: 204, endPoint x: 5, endPoint y: 204, distance: 9.1
click at [5, 204] on div "100% Width 100 % % px auto Height auto 0 Circle Image" at bounding box center [67, 231] width 125 height 91
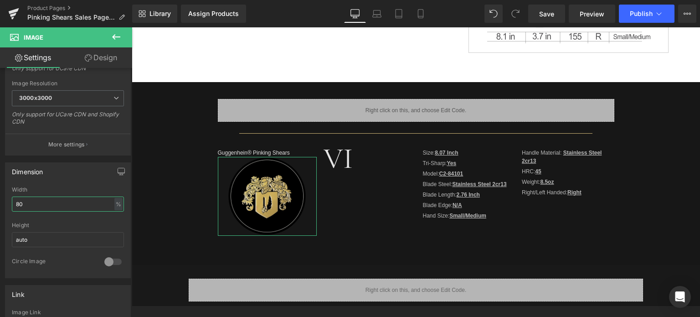
type input "80"
click at [106, 61] on link "Design" at bounding box center [101, 57] width 66 height 20
click at [0, 0] on div "Spacing" at bounding box center [0, 0] width 0 height 0
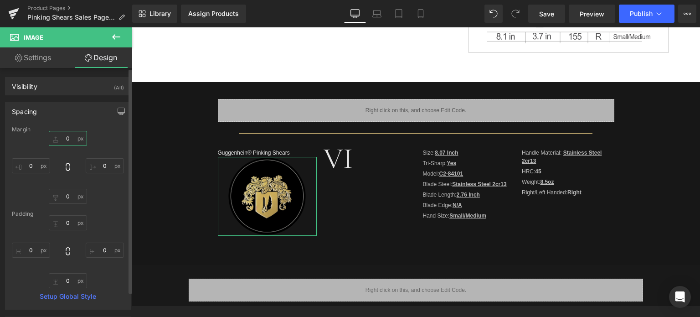
click at [69, 139] on input "0" at bounding box center [68, 138] width 38 height 15
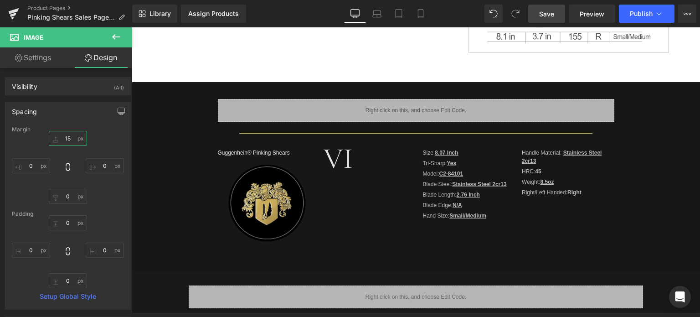
type input "15"
click at [543, 14] on span "Save" at bounding box center [546, 14] width 15 height 10
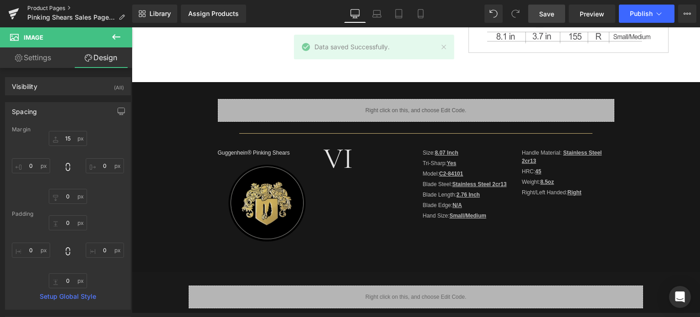
click at [51, 9] on link "Product Pages" at bounding box center [79, 8] width 105 height 7
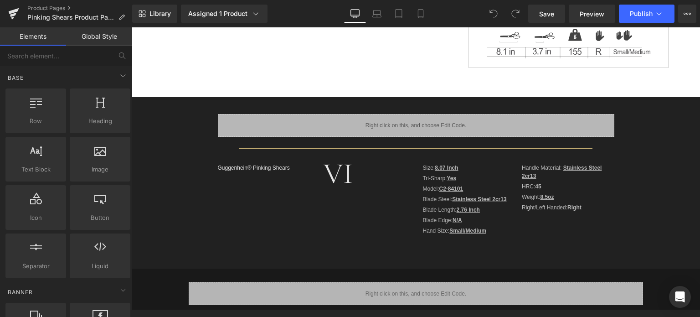
scroll to position [273, 0]
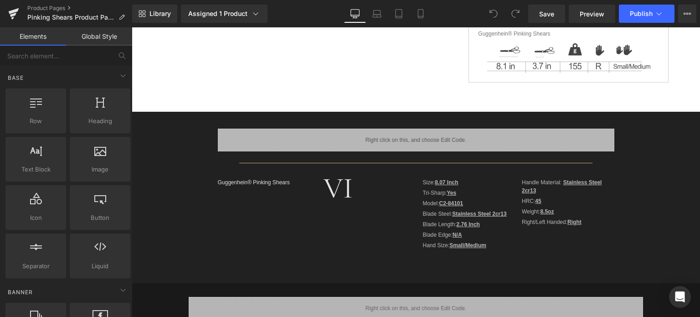
click at [142, 122] on div "Liquid Separator Guggenhein® Pinking Shears Text Block VI Text Block Size: 8.07…" at bounding box center [416, 197] width 568 height 171
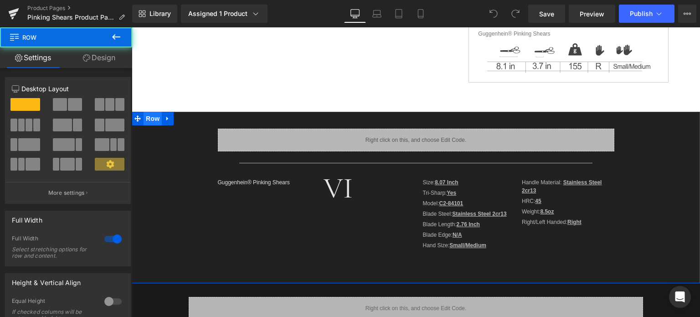
click at [148, 122] on span "Row" at bounding box center [152, 119] width 18 height 14
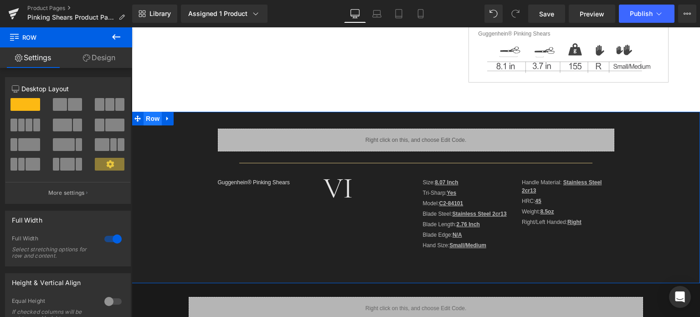
click at [150, 118] on span "Row" at bounding box center [152, 119] width 18 height 14
drag, startPoint x: 100, startPoint y: 60, endPoint x: 55, endPoint y: 123, distance: 77.0
click at [100, 60] on link "Design" at bounding box center [99, 57] width 66 height 20
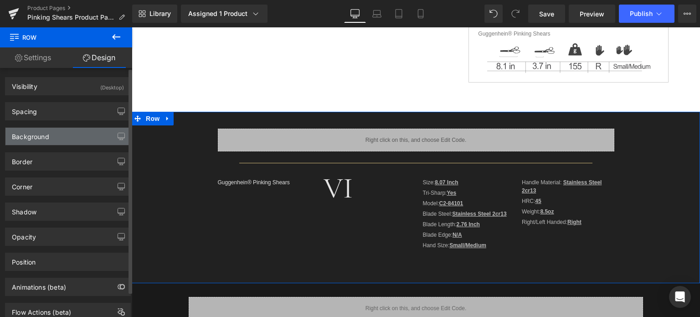
click at [55, 137] on div "Background" at bounding box center [67, 136] width 125 height 17
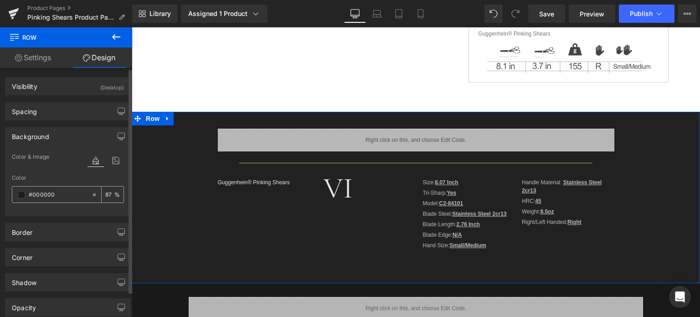
click at [21, 196] on span at bounding box center [21, 194] width 7 height 7
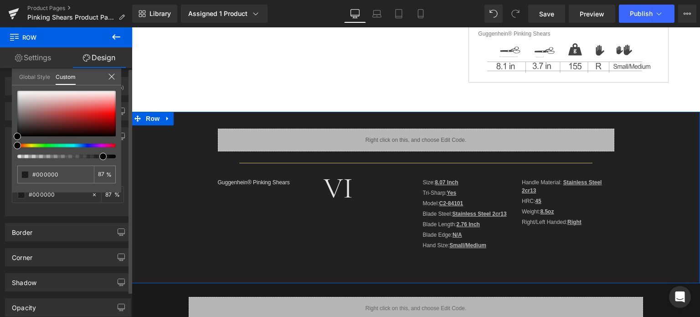
type input "91"
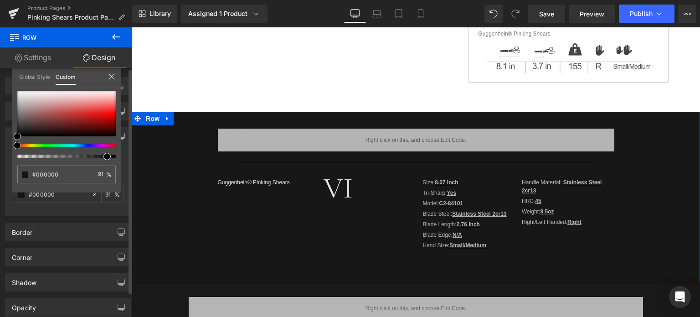
type input "92"
type input "91"
click at [103, 154] on span at bounding box center [106, 156] width 7 height 7
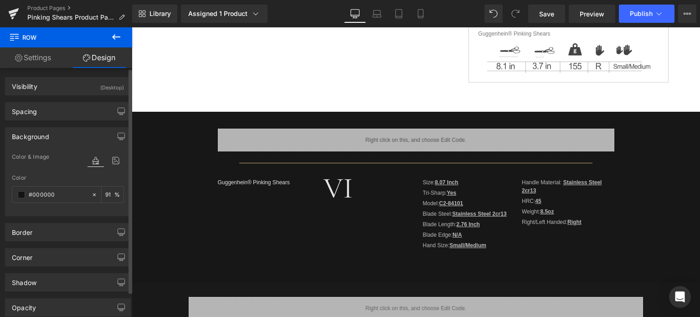
click at [117, 38] on icon at bounding box center [116, 36] width 11 height 11
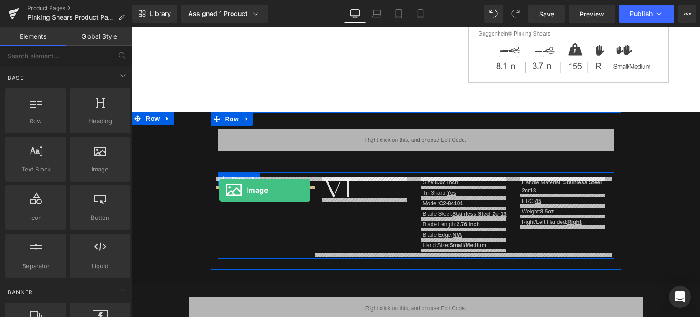
drag, startPoint x: 235, startPoint y: 184, endPoint x: 219, endPoint y: 190, distance: 17.6
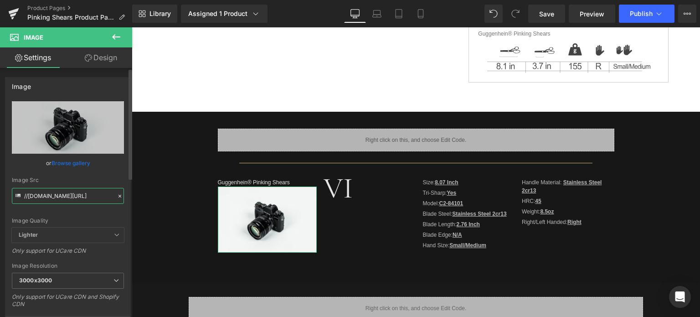
click at [65, 194] on input "//[DOMAIN_NAME][URL]" at bounding box center [68, 196] width 112 height 16
paste input "[URL][DOMAIN_NAME]"
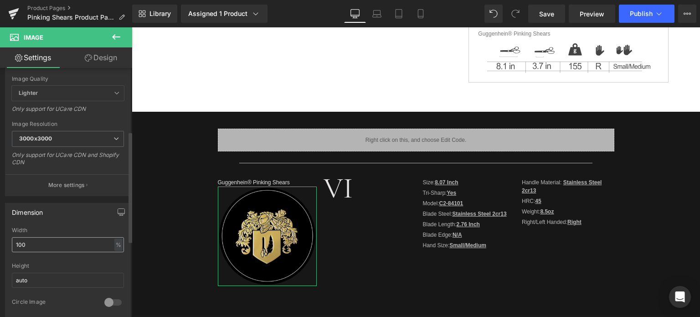
scroll to position [182, 0]
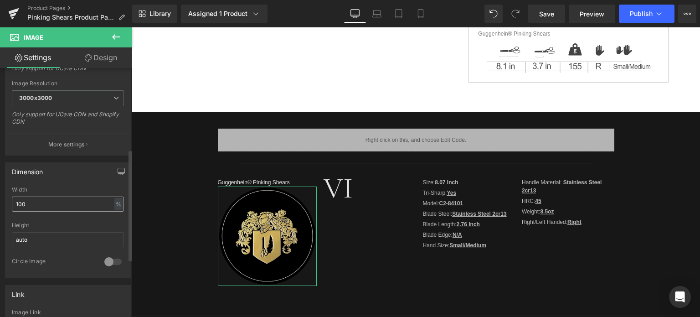
type input "[URL][DOMAIN_NAME]"
click at [10, 205] on div "100% Width 100 % % px auto Height auto 0 Circle Image" at bounding box center [67, 231] width 125 height 91
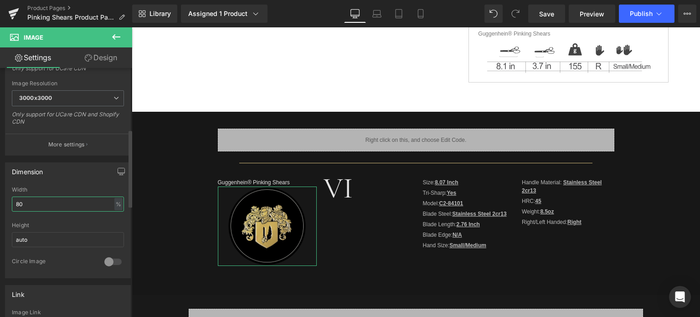
scroll to position [455, 0]
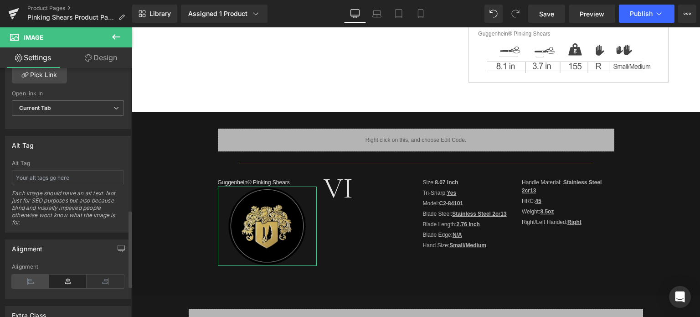
type input "80"
click at [31, 277] on icon at bounding box center [30, 281] width 37 height 14
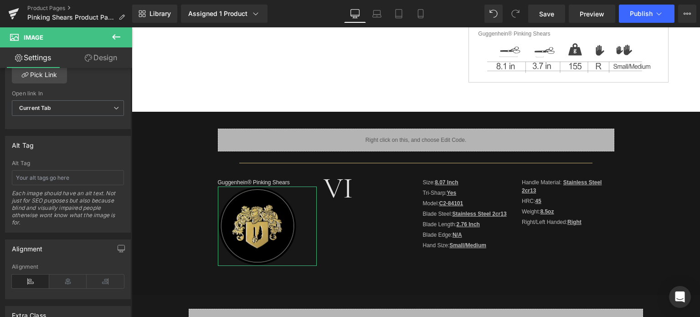
click at [110, 56] on link "Design" at bounding box center [101, 57] width 66 height 20
click at [0, 0] on div "Spacing" at bounding box center [0, 0] width 0 height 0
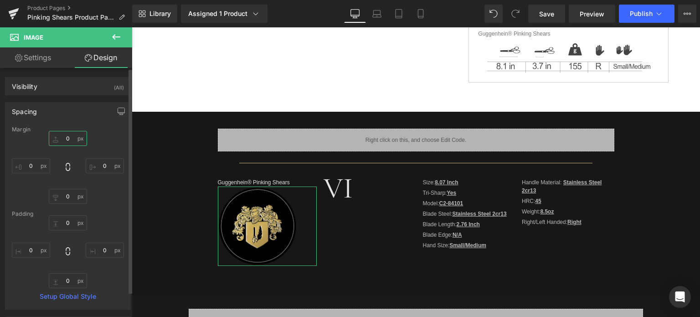
click at [69, 140] on input "0" at bounding box center [68, 138] width 38 height 15
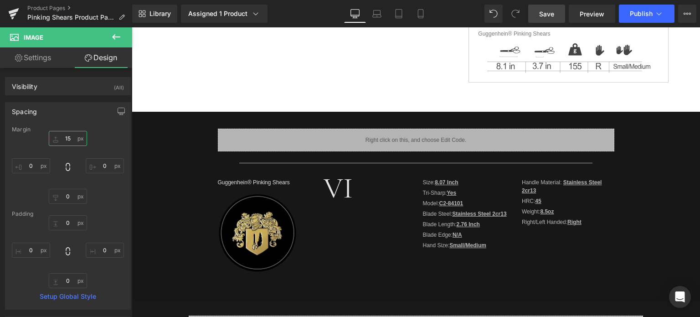
type input "15"
click at [545, 14] on span "Save" at bounding box center [546, 14] width 15 height 10
click at [55, 9] on link "Product Pages" at bounding box center [79, 8] width 105 height 7
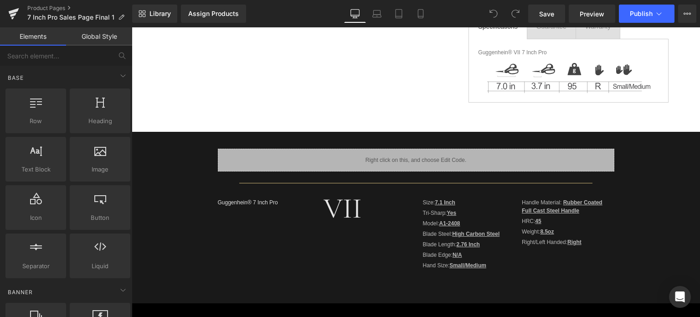
scroll to position [228, 0]
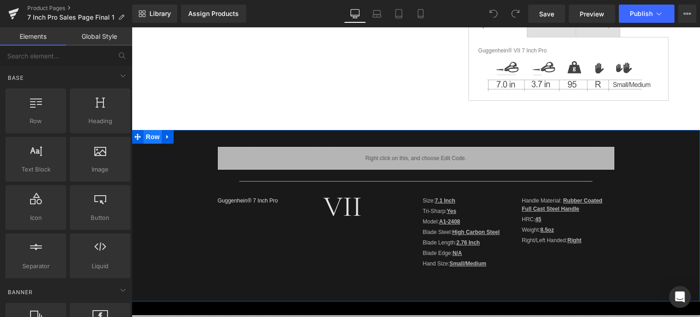
click at [147, 136] on span "Row" at bounding box center [152, 137] width 18 height 14
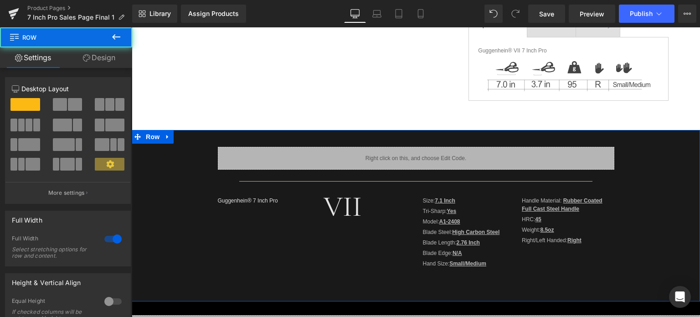
click at [99, 49] on link "Design" at bounding box center [99, 57] width 66 height 20
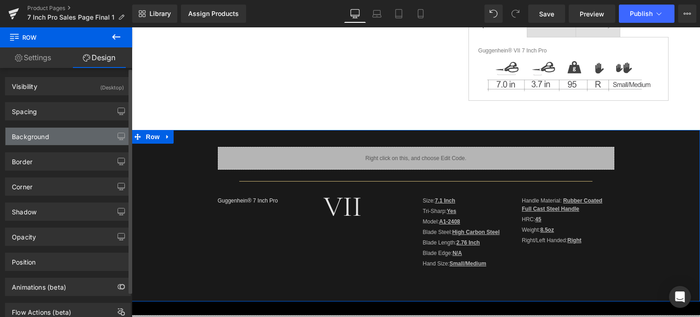
click at [61, 140] on div "Background" at bounding box center [67, 136] width 125 height 17
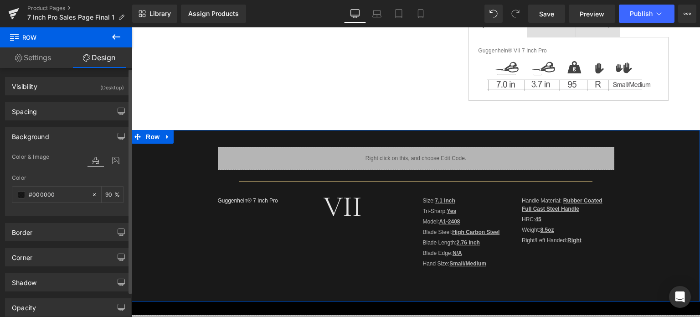
type input "#000000"
type input "90"
click at [19, 193] on span at bounding box center [21, 194] width 7 height 7
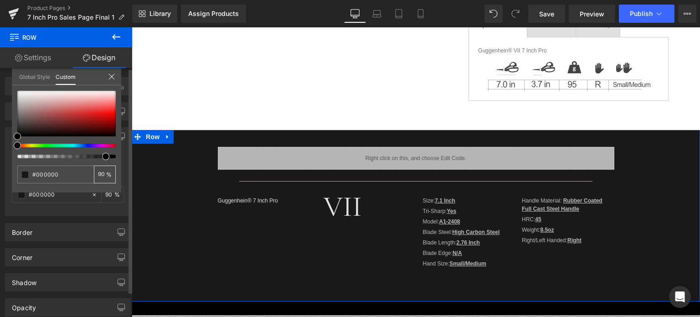
click at [106, 175] on div "90 %" at bounding box center [105, 174] width 22 height 18
type input "91"
drag, startPoint x: 77, startPoint y: 217, endPoint x: 79, endPoint y: 211, distance: 6.5
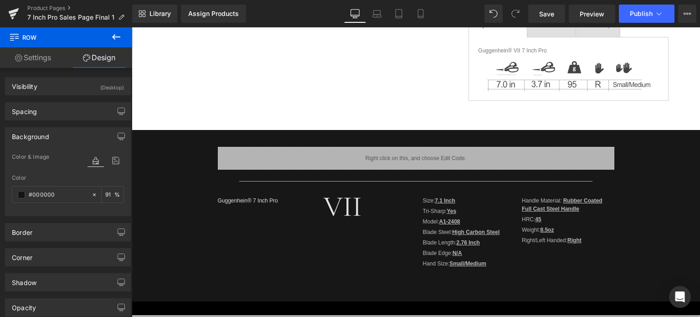
click at [116, 40] on icon at bounding box center [116, 36] width 11 height 11
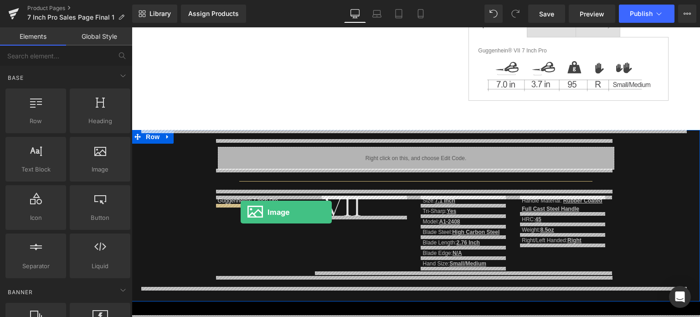
drag, startPoint x: 243, startPoint y: 187, endPoint x: 240, endPoint y: 212, distance: 25.2
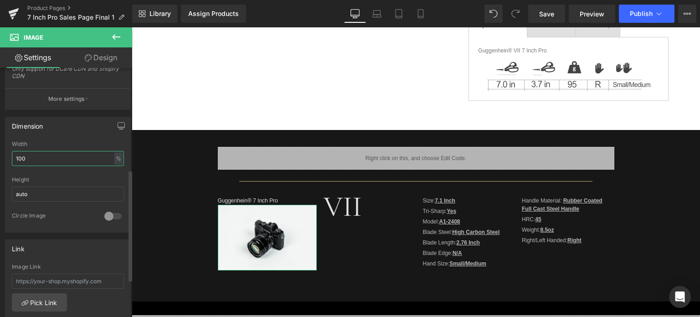
drag, startPoint x: 32, startPoint y: 153, endPoint x: 10, endPoint y: 156, distance: 22.0
click at [10, 156] on div "100% Width 100 % % px auto Height auto 0 Circle Image" at bounding box center [67, 186] width 125 height 91
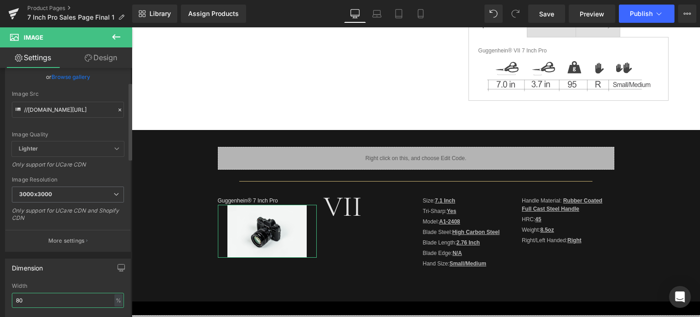
scroll to position [46, 0]
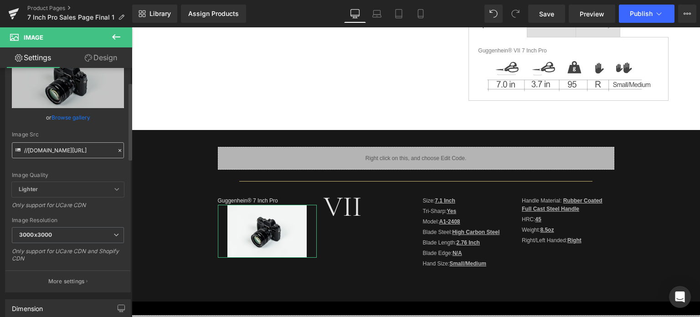
type input "80"
click at [63, 152] on input "//[DOMAIN_NAME][URL]" at bounding box center [68, 150] width 112 height 16
paste input "https://cdn.shopify.com/s/files/1/0566/0963/6442/files/2_64db8045-35ed-4346-b99…"
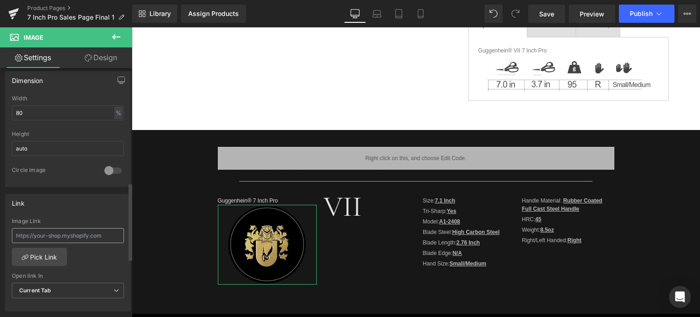
scroll to position [455, 0]
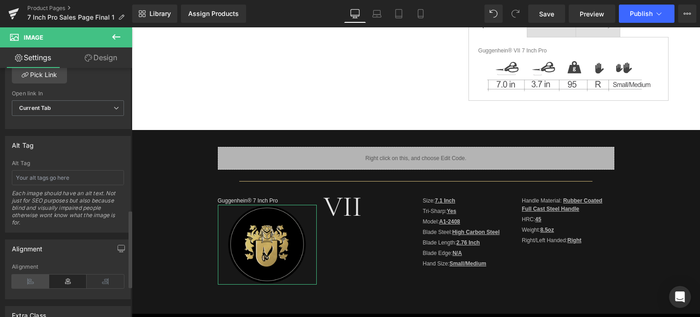
type input "https://cdn.shopify.com/s/files/1/0566/0963/6442/files/2_64db8045-35ed-4346-b99…"
click at [32, 278] on icon at bounding box center [30, 281] width 37 height 14
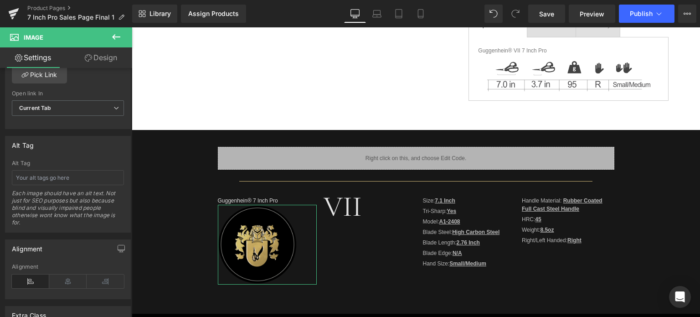
click at [105, 57] on link "Design" at bounding box center [101, 57] width 66 height 20
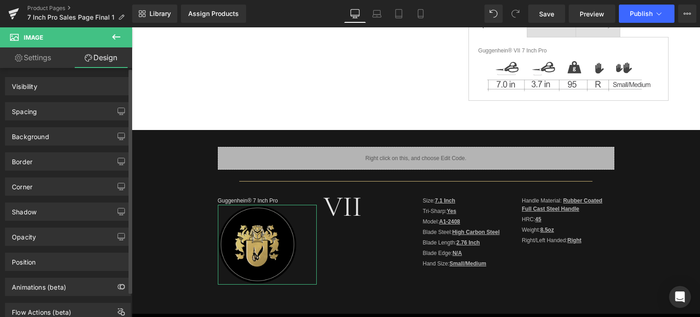
click at [69, 110] on div "Spacing" at bounding box center [67, 110] width 125 height 17
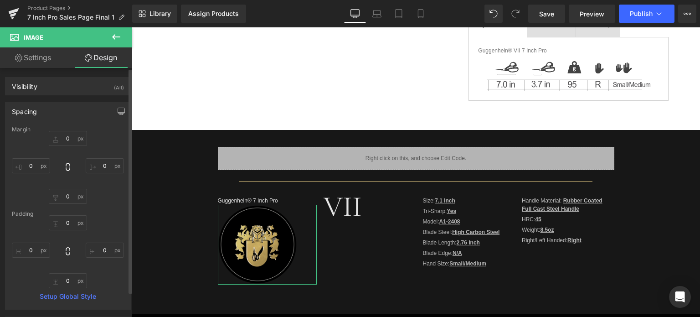
type input "0"
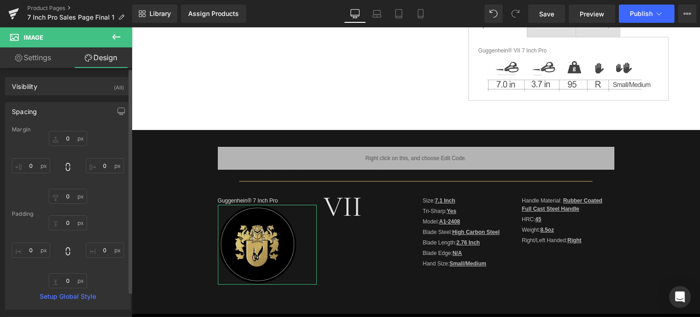
type input "0"
click at [71, 139] on input "0" at bounding box center [68, 138] width 38 height 15
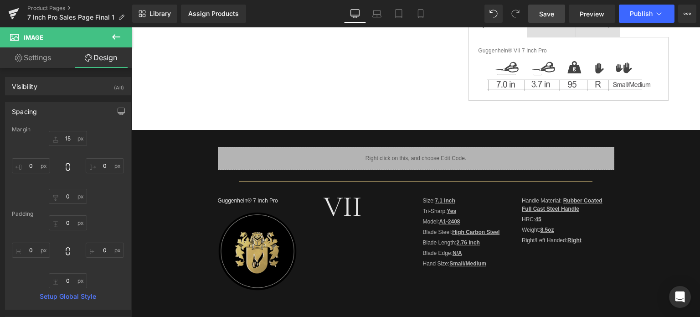
click at [551, 12] on span "Save" at bounding box center [546, 14] width 15 height 10
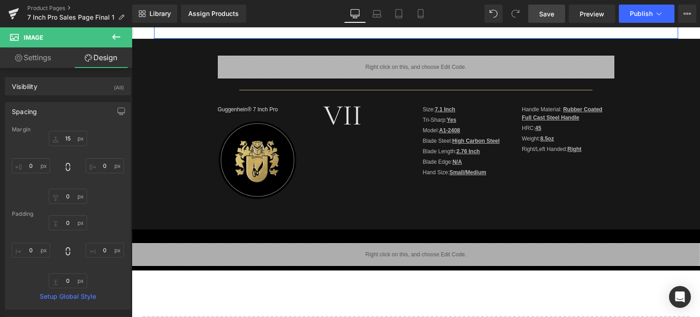
scroll to position [414, 0]
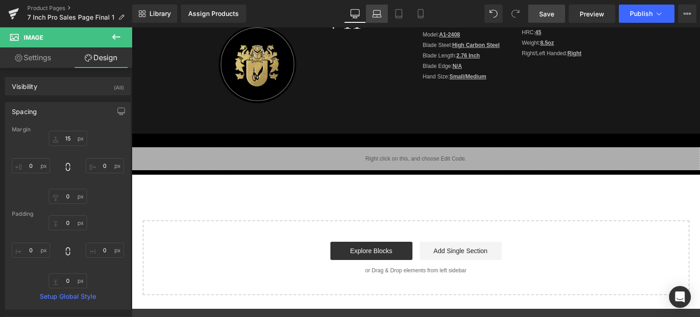
click at [378, 18] on link "Laptop" at bounding box center [377, 14] width 22 height 18
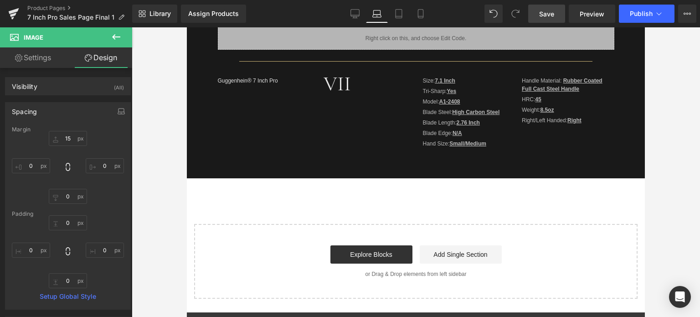
type input "15"
type input "0"
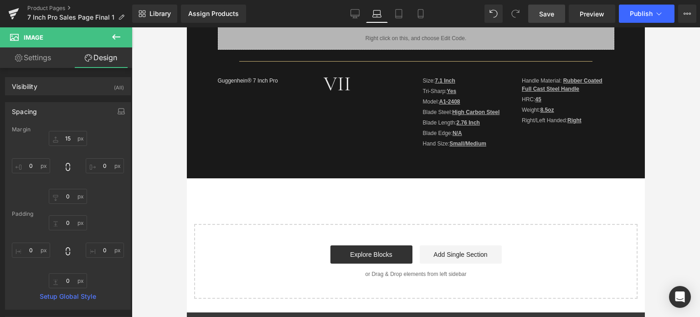
type input "0"
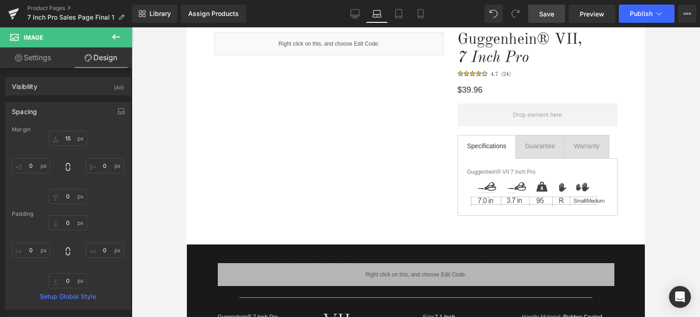
scroll to position [0, 0]
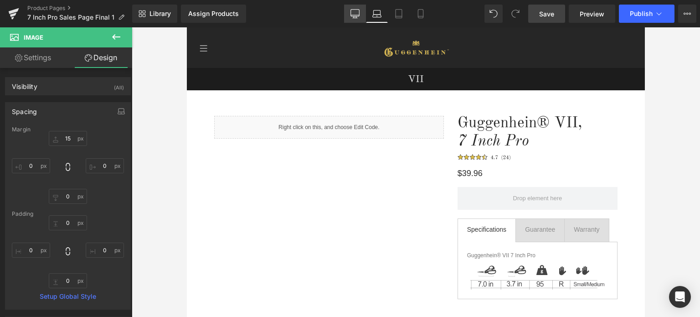
click at [358, 17] on icon at bounding box center [354, 13] width 9 height 9
type input "15"
type input "0"
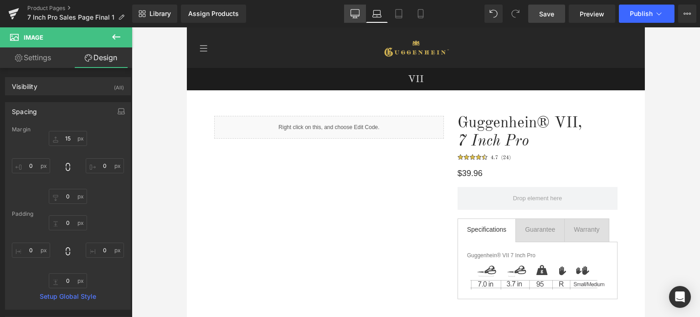
type input "0"
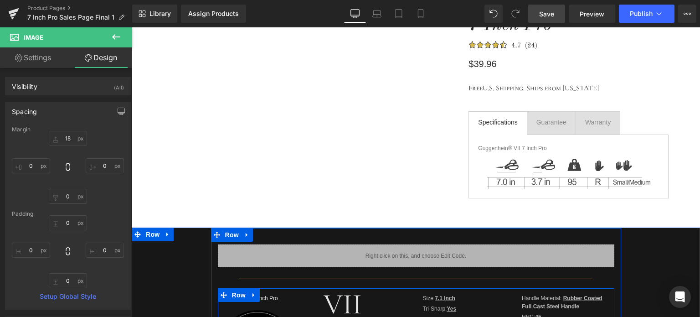
scroll to position [40, 0]
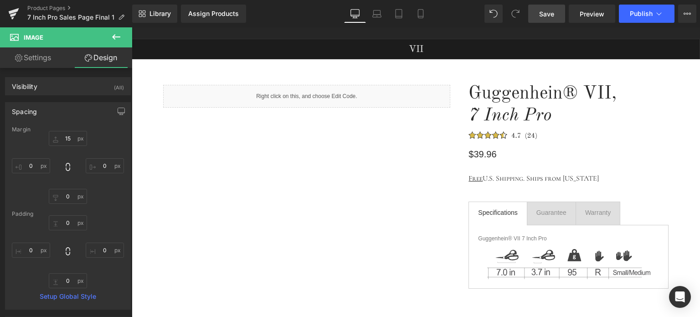
click at [549, 11] on span "Save" at bounding box center [546, 14] width 15 height 10
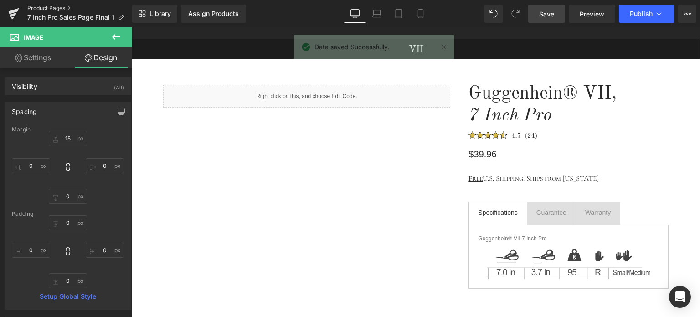
click at [49, 9] on link "Product Pages" at bounding box center [79, 8] width 105 height 7
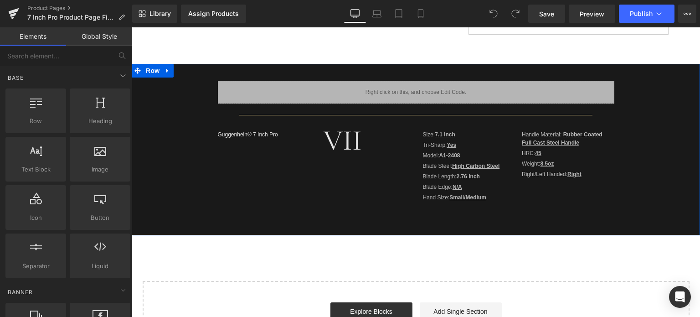
scroll to position [319, 0]
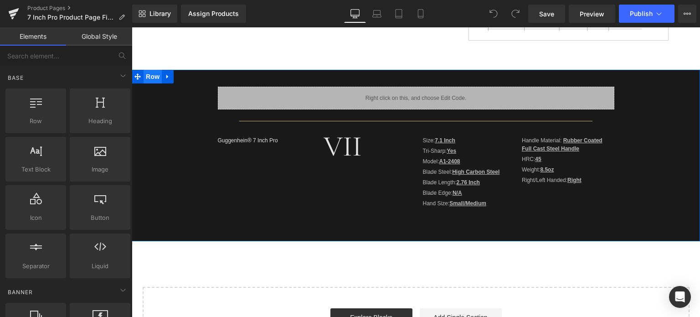
click at [153, 79] on span "Row" at bounding box center [152, 77] width 18 height 14
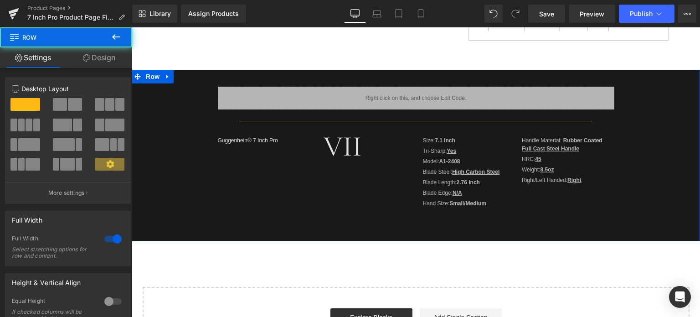
click at [102, 64] on link "Design" at bounding box center [99, 57] width 66 height 20
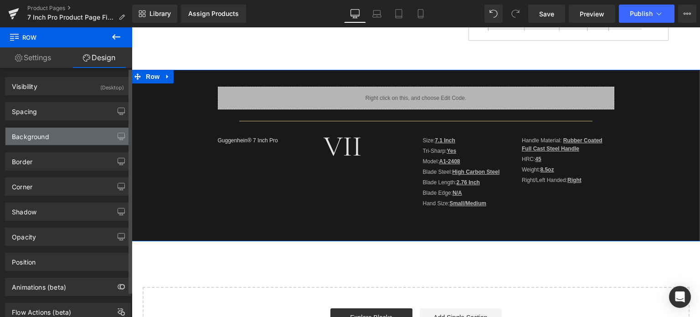
click at [67, 136] on div "Background" at bounding box center [67, 136] width 125 height 17
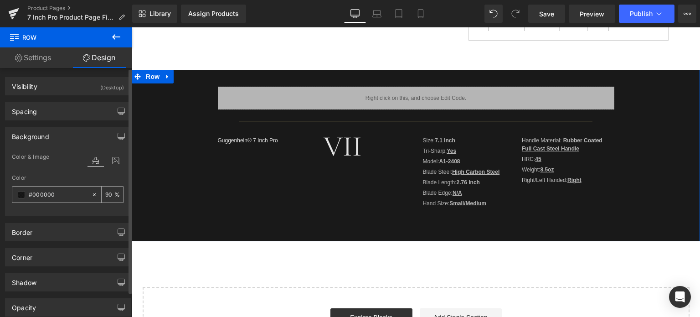
click at [107, 194] on input "90" at bounding box center [109, 194] width 9 height 10
click at [107, 192] on input "90" at bounding box center [109, 194] width 9 height 10
type input "91"
click at [110, 216] on div "Border Border Style Custom Custom Setup Global Style Custom Setup Global Style …" at bounding box center [68, 228] width 136 height 25
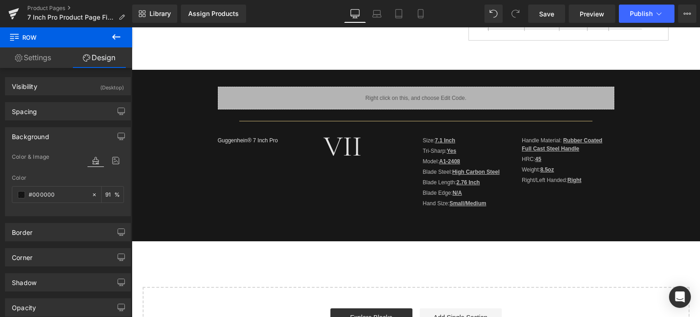
click at [119, 33] on icon at bounding box center [116, 36] width 11 height 11
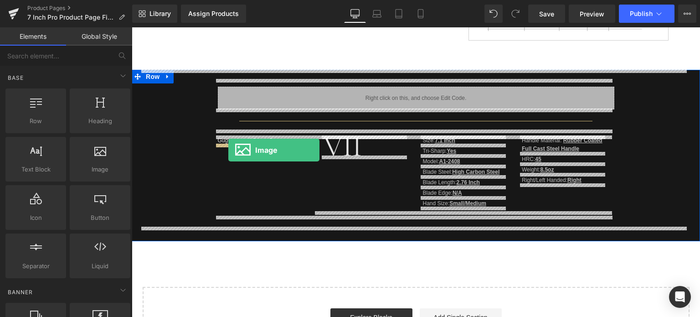
drag, startPoint x: 240, startPoint y: 182, endPoint x: 228, endPoint y: 150, distance: 34.0
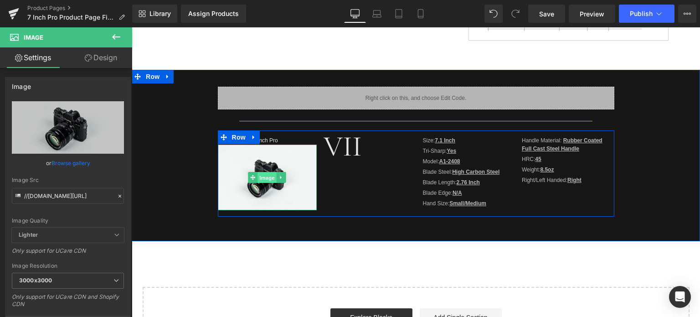
click at [263, 177] on span "Image" at bounding box center [266, 177] width 19 height 11
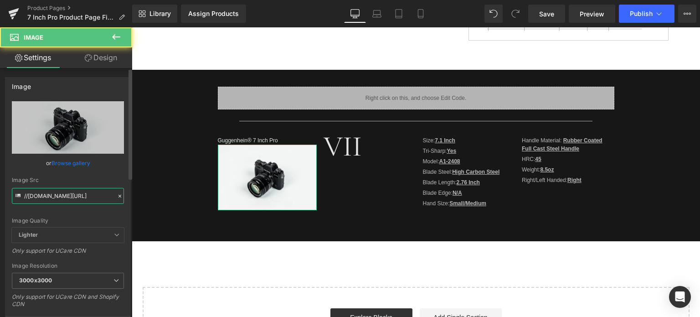
click at [60, 192] on input "//d1um8515vdn9kb.cloudfront.net/images/parallax.jpg" at bounding box center [68, 196] width 112 height 16
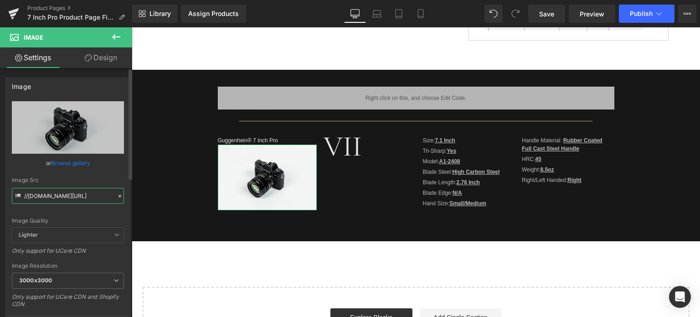
paste input "https://cdn.shopify.com/s/files/1/0566/0963/6442/files/2_64db8045-35ed-4346-b99…"
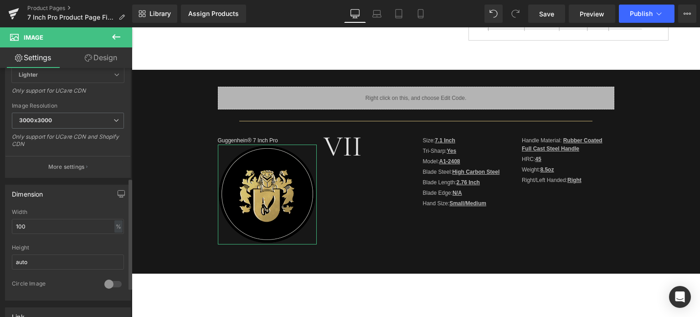
scroll to position [273, 0]
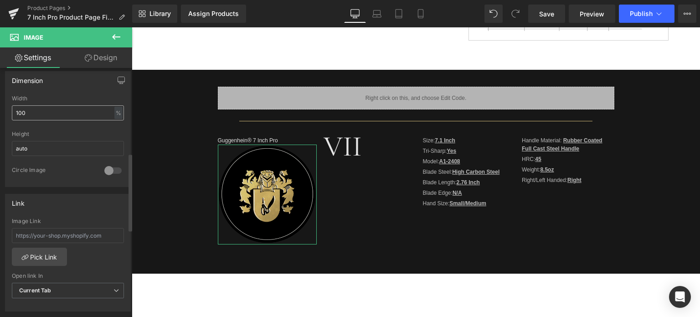
type input "https://cdn.shopify.com/s/files/1/0566/0963/6442/files/2_64db8045-35ed-4346-b99…"
drag, startPoint x: 38, startPoint y: 117, endPoint x: 10, endPoint y: 115, distance: 28.3
click at [10, 115] on div "100% Width 100 % % px auto Height auto 0 Circle Image" at bounding box center [67, 140] width 125 height 91
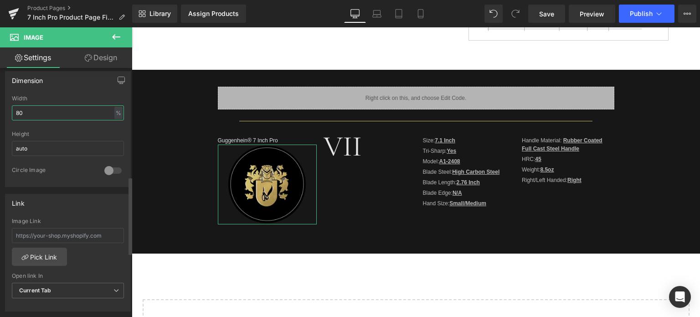
scroll to position [501, 0]
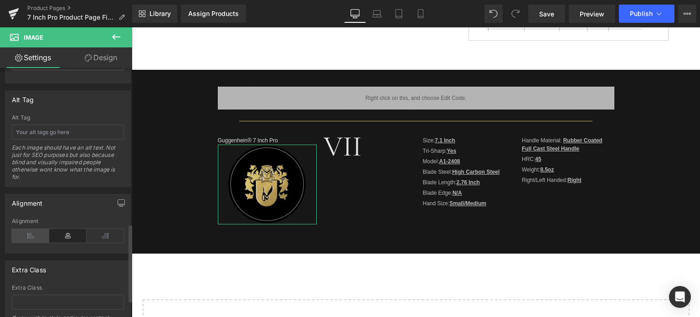
type input "80"
click at [33, 232] on icon at bounding box center [30, 236] width 37 height 14
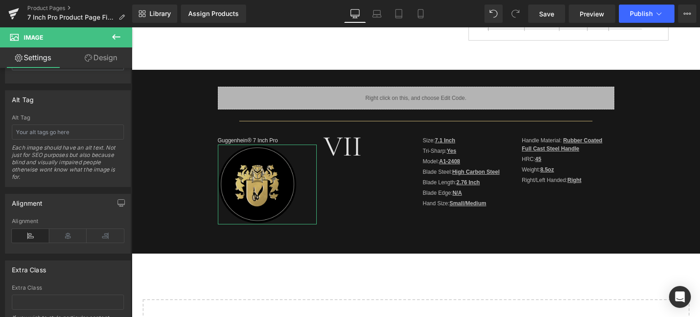
click at [111, 61] on link "Design" at bounding box center [101, 57] width 66 height 20
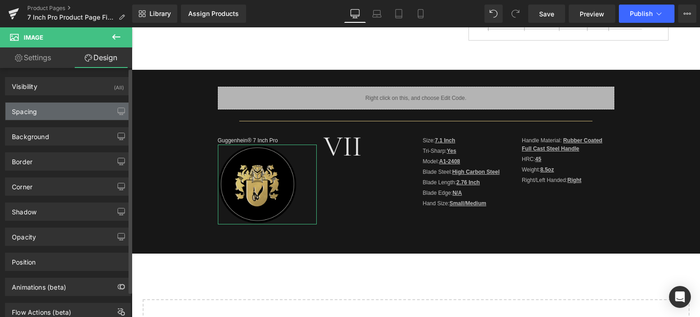
click at [69, 115] on div "Spacing" at bounding box center [67, 110] width 125 height 17
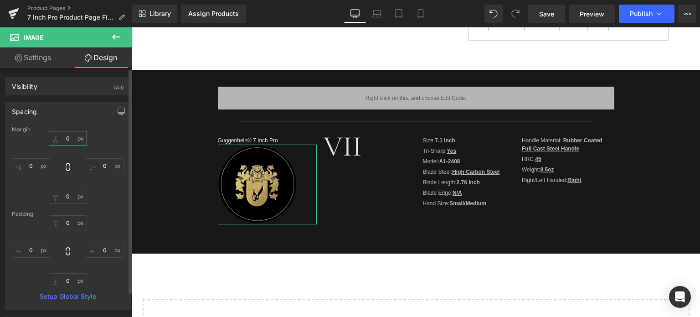
click at [71, 143] on input "0" at bounding box center [68, 138] width 38 height 15
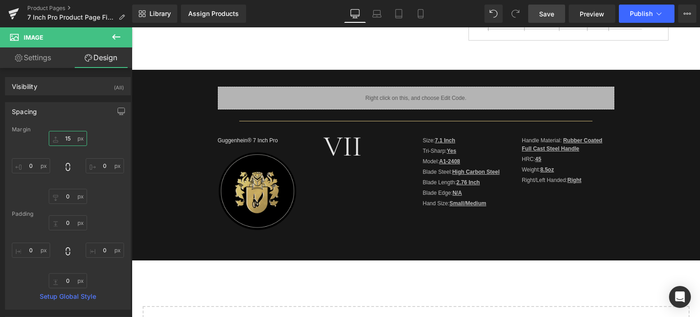
type input "15"
click at [550, 14] on span "Save" at bounding box center [546, 14] width 15 height 10
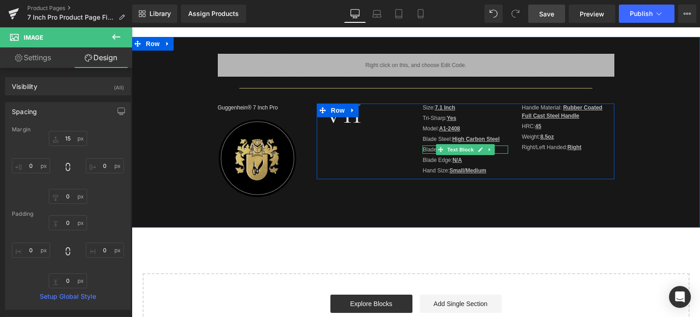
scroll to position [364, 0]
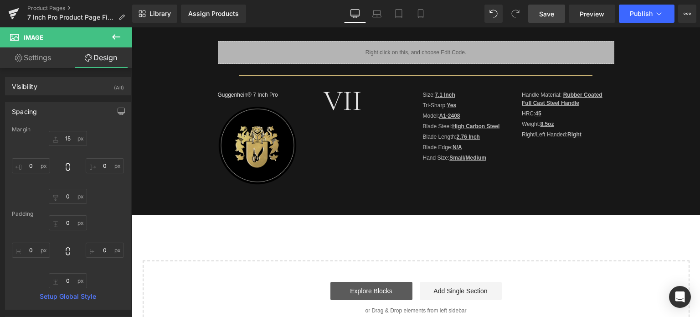
click at [385, 295] on link "Explore Blocks" at bounding box center [371, 290] width 82 height 18
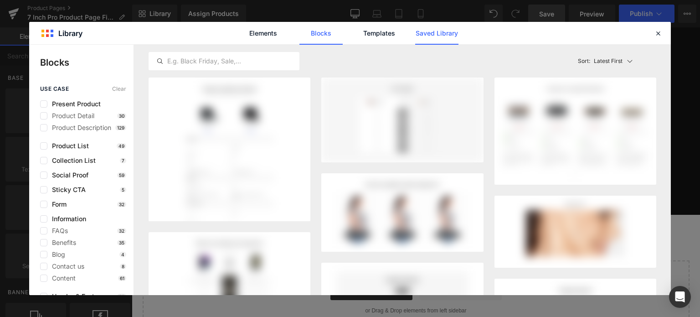
click at [432, 36] on link "Saved Library" at bounding box center [436, 33] width 43 height 23
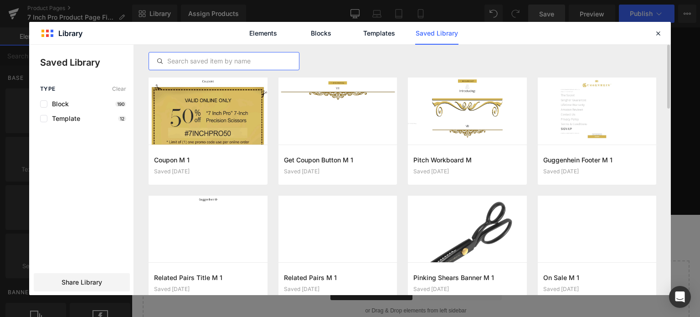
click at [187, 58] on input "text" at bounding box center [224, 61] width 150 height 11
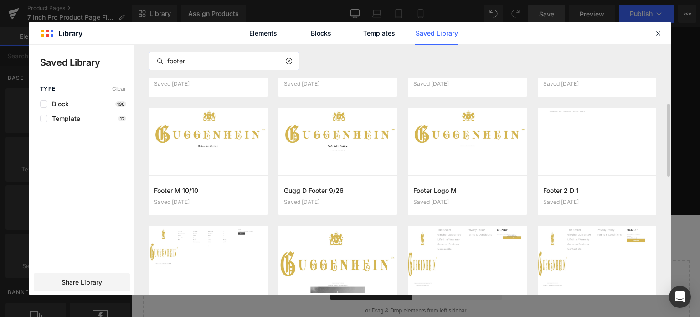
scroll to position [273, 0]
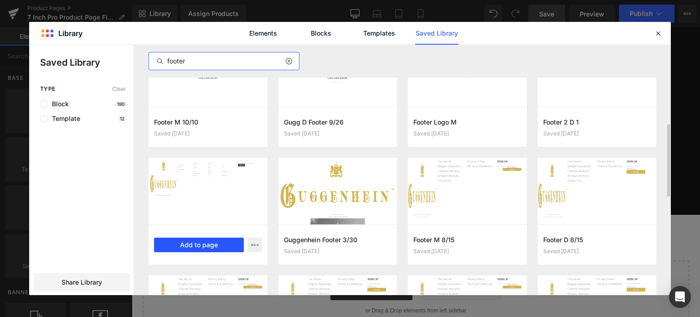
type input "footer"
click at [205, 246] on button "Add to page" at bounding box center [199, 244] width 90 height 15
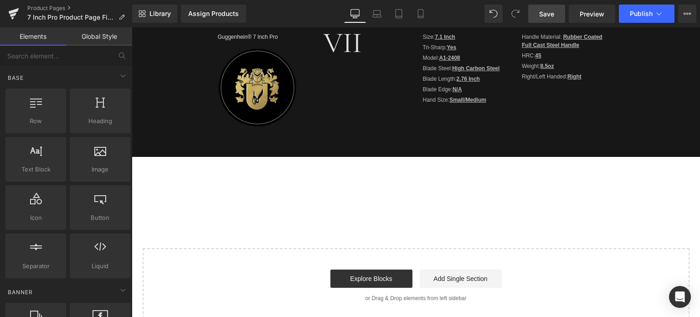
scroll to position [450, 0]
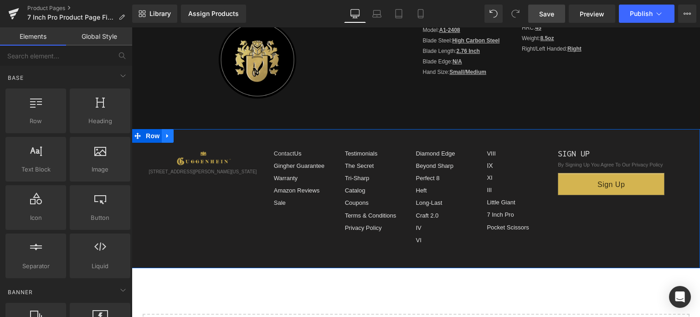
click at [164, 138] on icon at bounding box center [167, 136] width 6 height 7
click at [188, 139] on link at bounding box center [191, 136] width 12 height 14
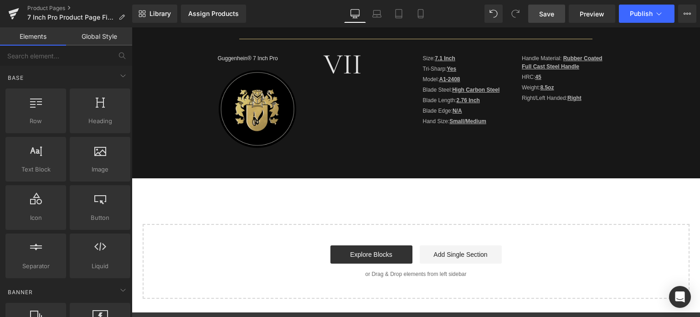
scroll to position [400, 0]
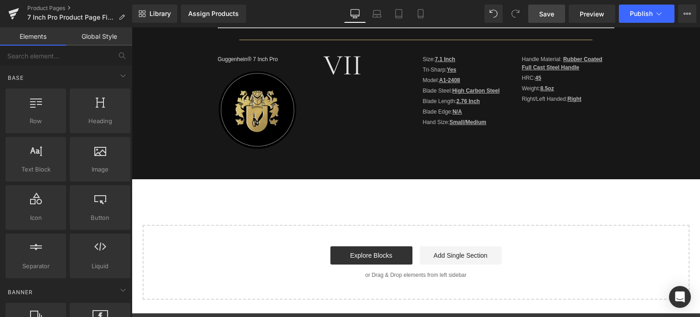
click at [549, 12] on span "Save" at bounding box center [546, 14] width 15 height 10
click at [54, 9] on link "Product Pages" at bounding box center [79, 8] width 105 height 7
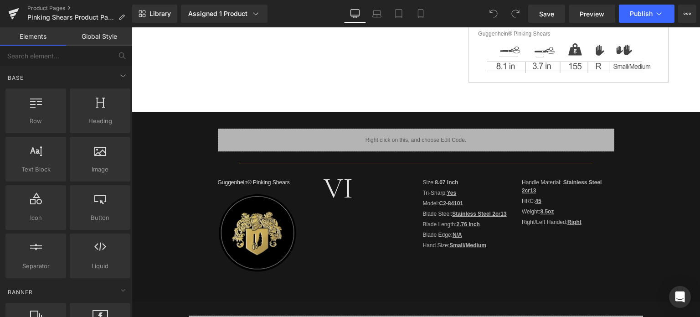
scroll to position [501, 0]
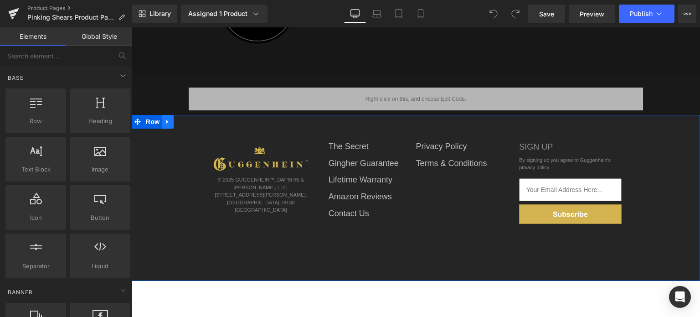
click at [167, 118] on link at bounding box center [168, 122] width 12 height 14
click at [166, 123] on link at bounding box center [168, 122] width 12 height 14
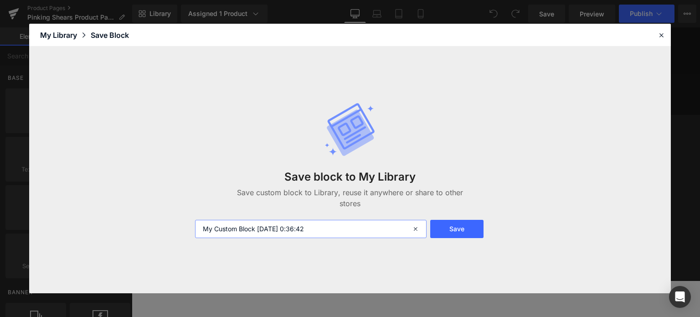
drag, startPoint x: 330, startPoint y: 228, endPoint x: 179, endPoint y: 232, distance: 150.8
click at [179, 232] on div "Save block to My Library Save custom block to Library, reuse it anywhere or sha…" at bounding box center [349, 169] width 641 height 246
type input "Footer D"
click at [466, 231] on button "Save" at bounding box center [456, 229] width 53 height 18
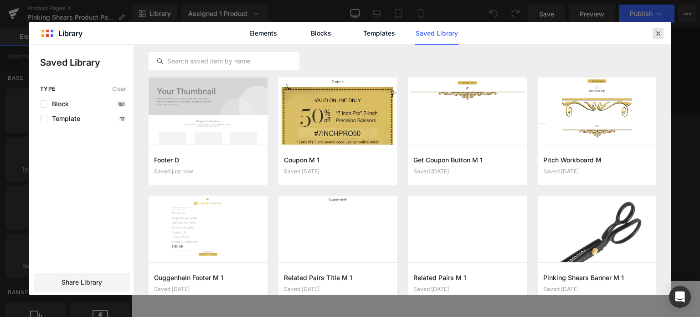
click at [658, 34] on icon at bounding box center [658, 33] width 8 height 8
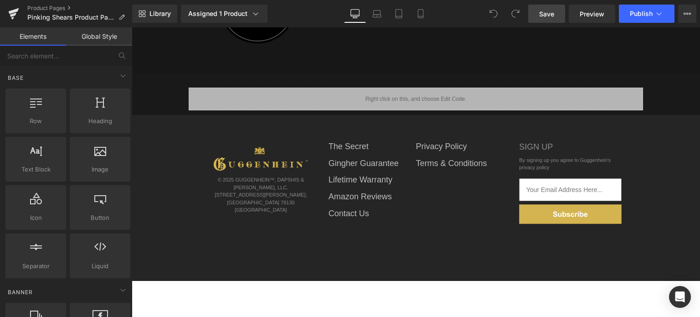
click at [551, 15] on span "Save" at bounding box center [546, 14] width 15 height 10
click at [49, 8] on link "Product Pages" at bounding box center [79, 8] width 105 height 7
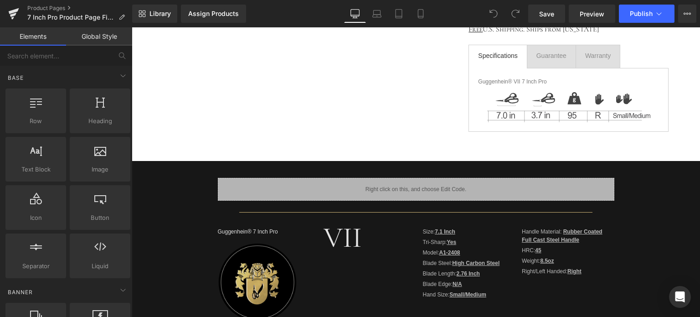
scroll to position [404, 0]
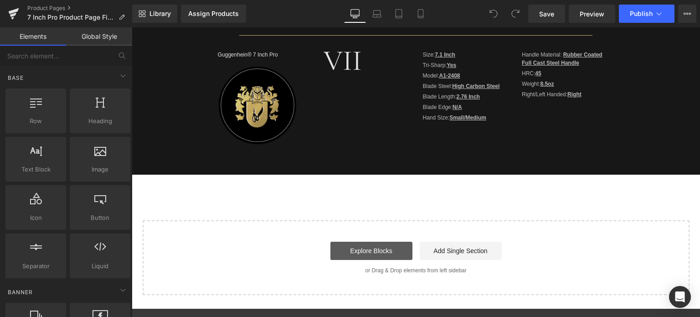
click at [390, 253] on link "Explore Blocks" at bounding box center [371, 250] width 82 height 18
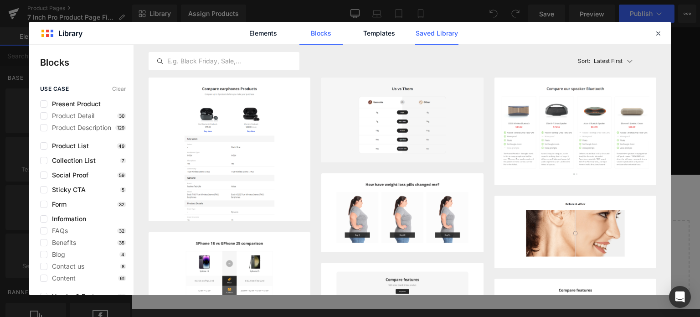
click at [436, 30] on link "Saved Library" at bounding box center [436, 33] width 43 height 23
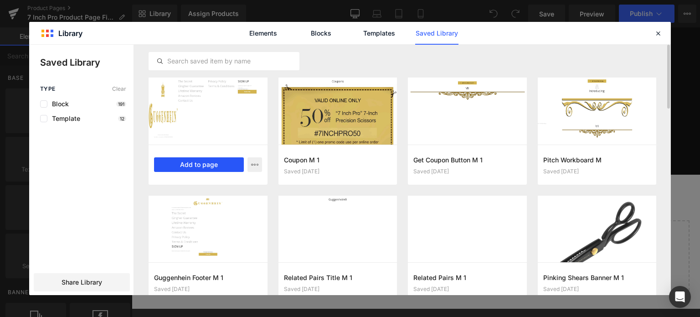
drag, startPoint x: 212, startPoint y: 163, endPoint x: 78, endPoint y: 130, distance: 138.1
click at [212, 163] on button "Add to page" at bounding box center [199, 164] width 90 height 15
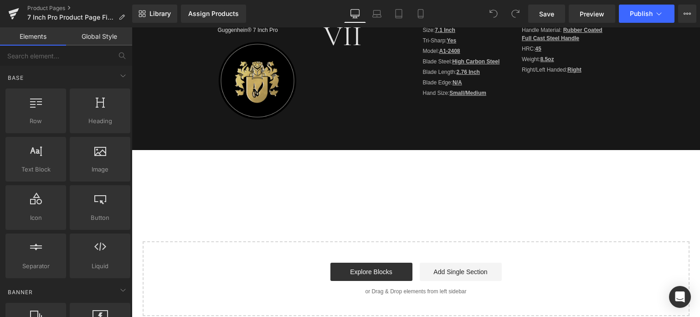
scroll to position [450, 0]
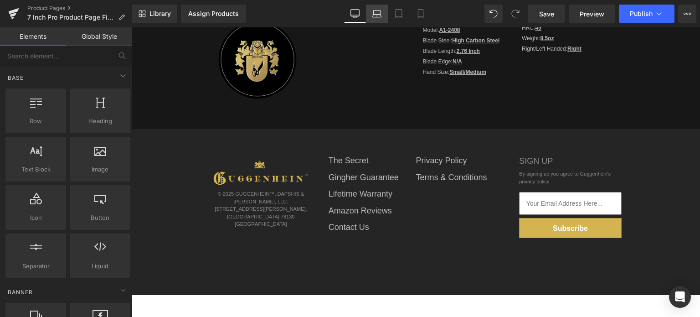
click at [373, 18] on icon at bounding box center [376, 13] width 9 height 9
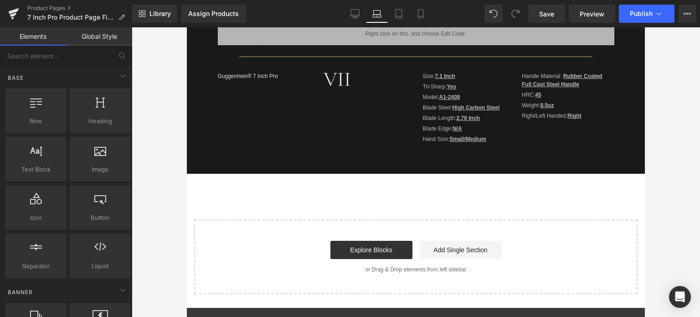
scroll to position [334, 0]
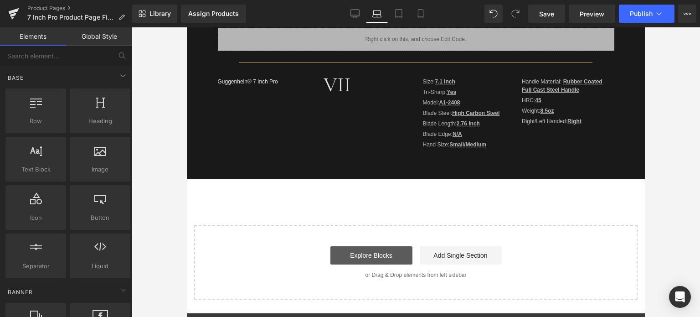
click at [400, 257] on link "Explore Blocks" at bounding box center [371, 255] width 82 height 18
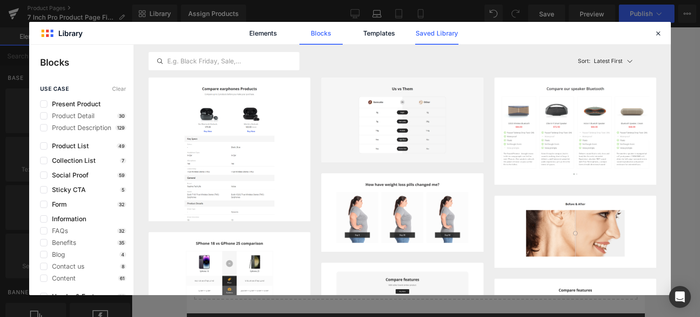
click at [434, 38] on link "Saved Library" at bounding box center [436, 33] width 43 height 23
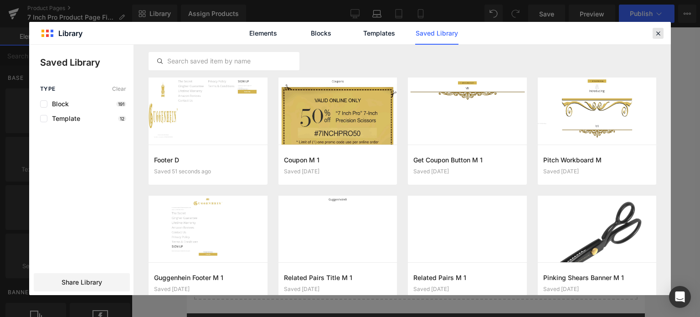
click at [657, 37] on icon at bounding box center [658, 33] width 8 height 8
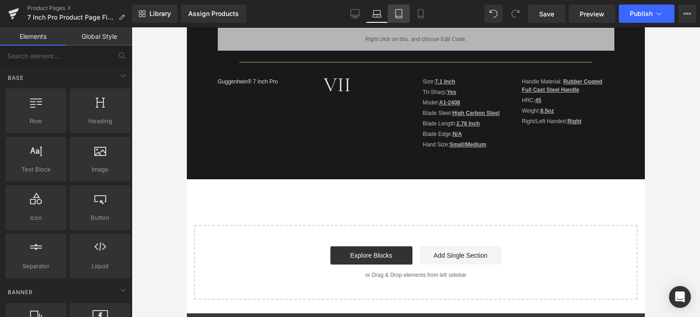
click at [401, 12] on icon at bounding box center [398, 13] width 9 height 9
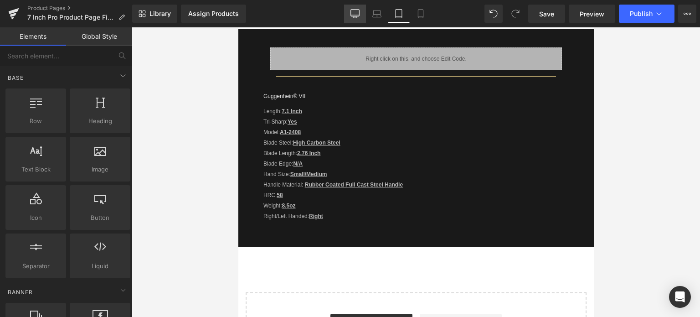
click at [356, 15] on icon at bounding box center [355, 15] width 9 height 0
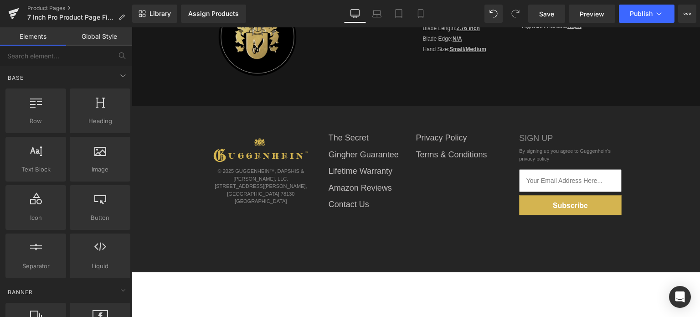
scroll to position [414, 0]
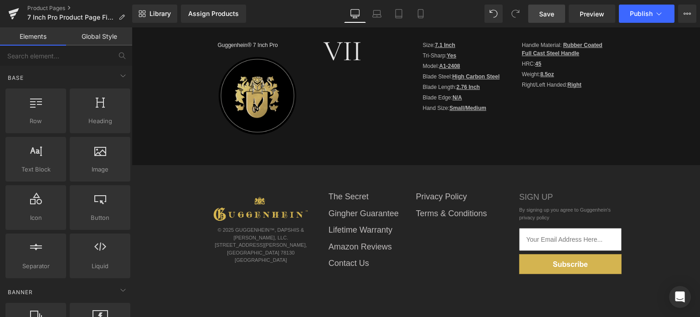
click at [546, 14] on span "Save" at bounding box center [546, 14] width 15 height 10
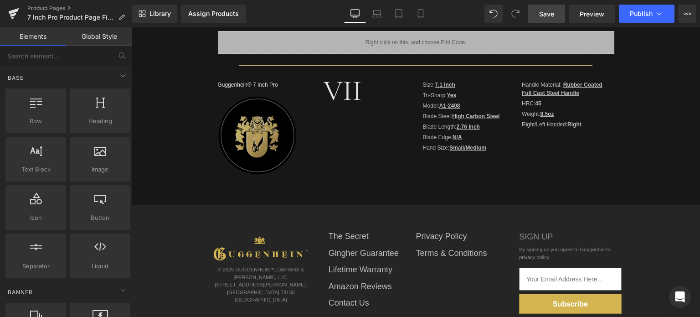
scroll to position [323, 0]
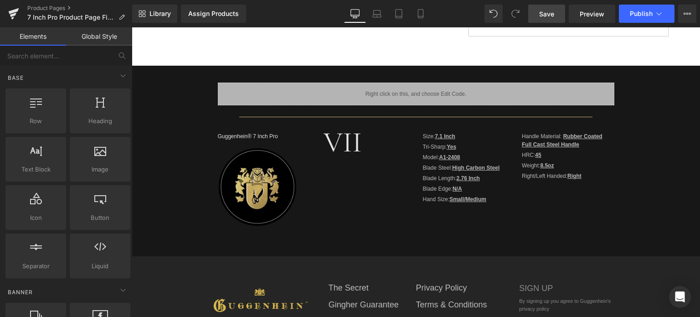
click at [159, 79] on div "Liquid Separator Guggenhein® 7 Inch Pro Text Block Image VII Text Block Size: 7…" at bounding box center [415, 154] width 545 height 176
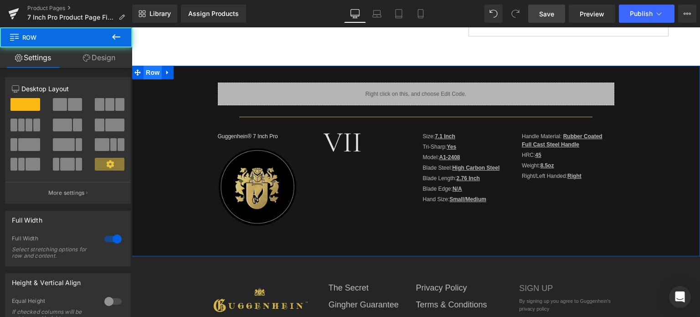
click at [153, 72] on span "Row" at bounding box center [152, 73] width 18 height 14
click at [114, 59] on link "Design" at bounding box center [99, 57] width 66 height 20
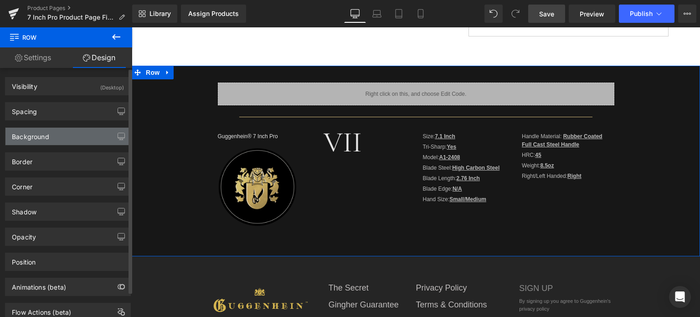
click at [66, 137] on div "Background" at bounding box center [67, 136] width 125 height 17
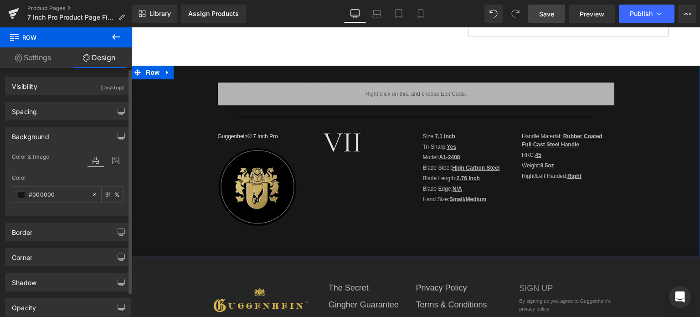
click at [66, 136] on div "Background" at bounding box center [67, 136] width 125 height 17
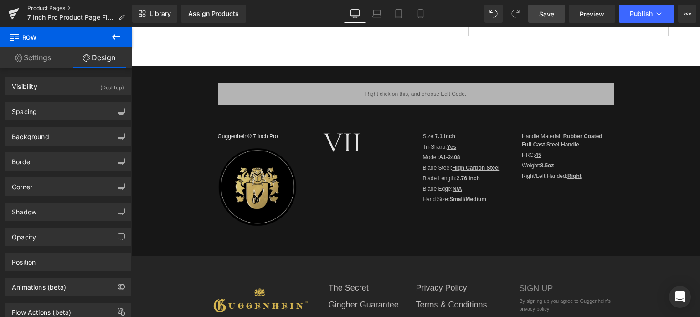
click at [56, 9] on link "Product Pages" at bounding box center [79, 8] width 105 height 7
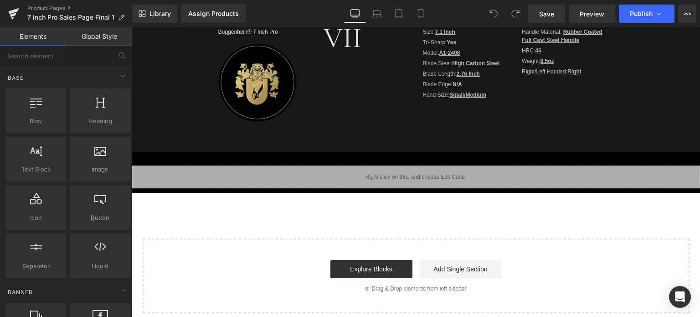
scroll to position [410, 0]
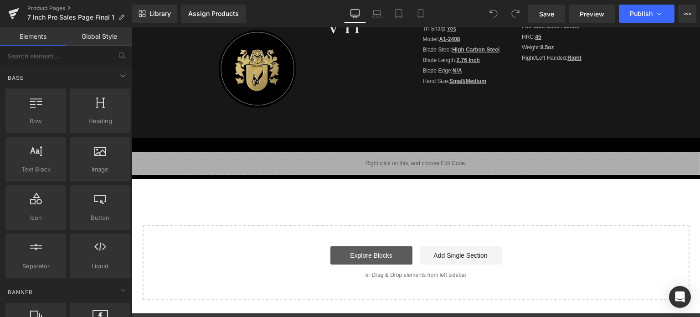
drag, startPoint x: 388, startPoint y: 259, endPoint x: 388, endPoint y: 254, distance: 5.0
click at [388, 259] on link "Explore Blocks" at bounding box center [371, 255] width 82 height 18
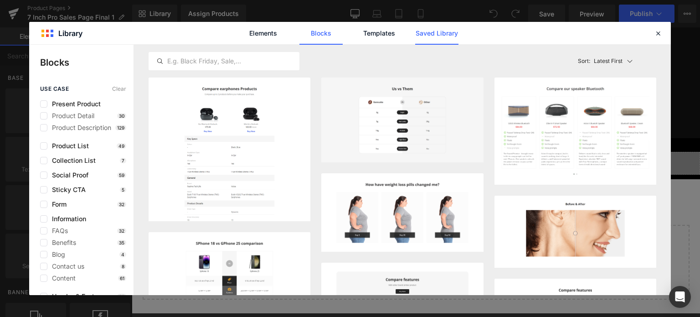
click at [424, 32] on link "Saved Library" at bounding box center [436, 33] width 43 height 23
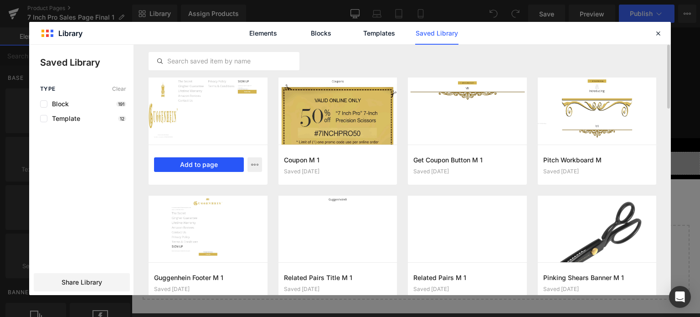
click at [199, 164] on button "Add to page" at bounding box center [199, 164] width 90 height 15
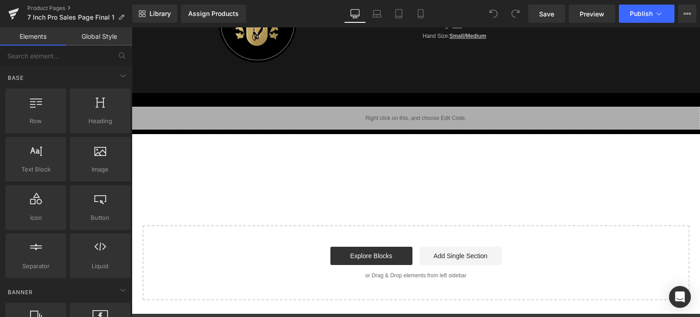
scroll to position [460, 0]
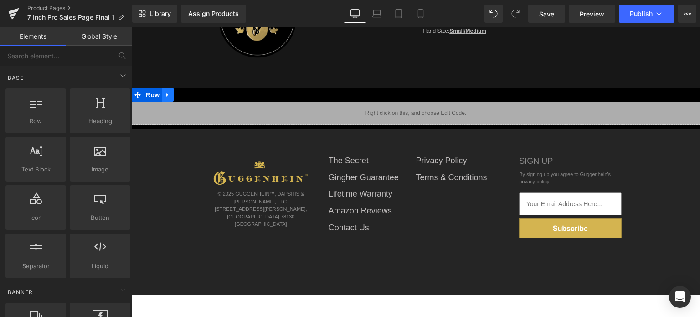
click at [164, 96] on icon at bounding box center [167, 95] width 6 height 7
click at [165, 96] on icon at bounding box center [167, 95] width 6 height 7
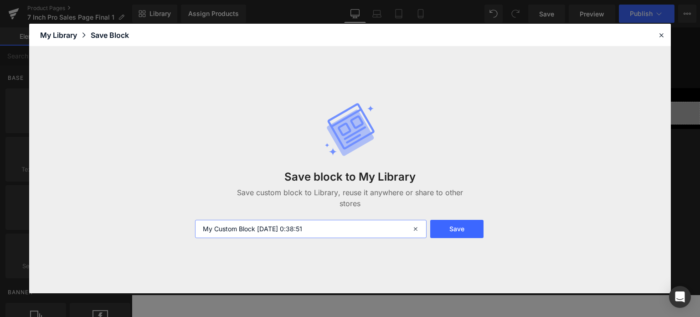
drag, startPoint x: 331, startPoint y: 223, endPoint x: 203, endPoint y: 226, distance: 128.0
click at [203, 226] on input "My Custom Block [DATE] 0:38:51" at bounding box center [310, 229] width 231 height 18
type input "Related Pairs D"
click at [453, 228] on button "Save" at bounding box center [456, 229] width 53 height 18
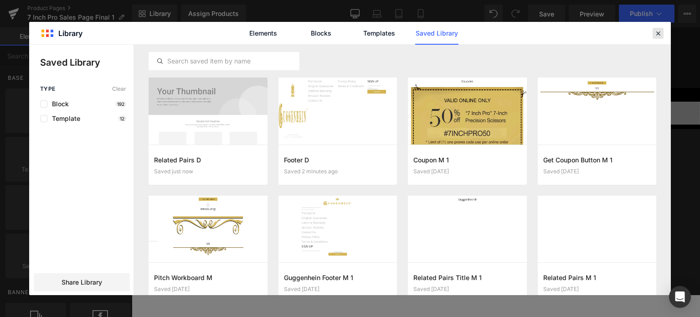
click at [659, 34] on icon at bounding box center [658, 33] width 8 height 8
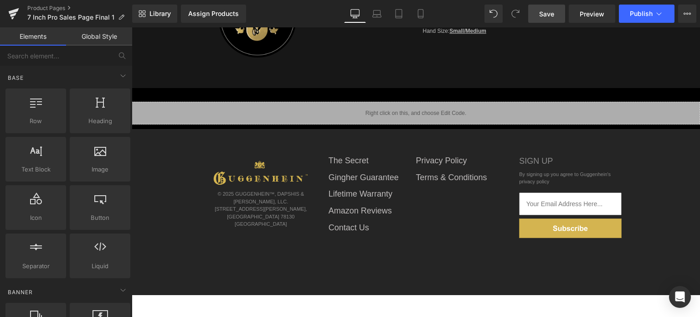
click at [555, 14] on link "Save" at bounding box center [546, 14] width 37 height 18
click at [48, 10] on link "Product Pages" at bounding box center [79, 8] width 105 height 7
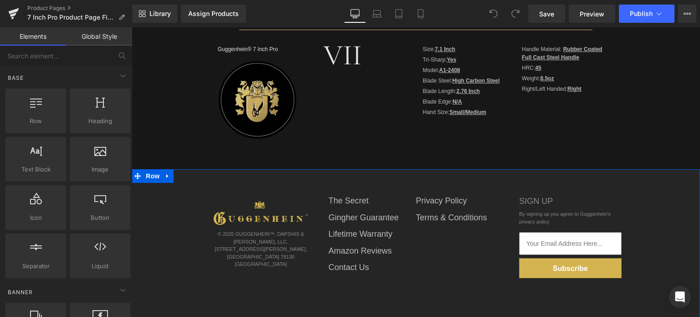
scroll to position [547, 0]
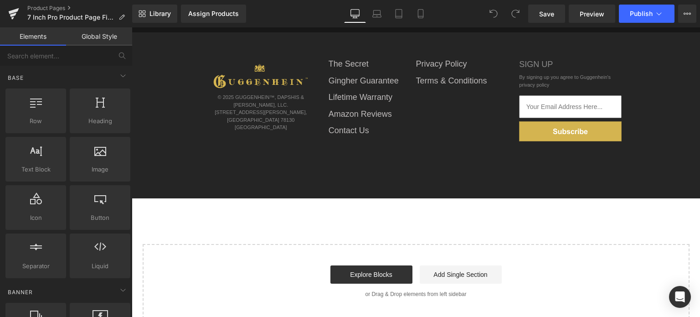
click at [376, 280] on div "Rendering Content" at bounding box center [350, 281] width 56 height 10
click at [375, 273] on link "Explore Blocks" at bounding box center [371, 274] width 82 height 18
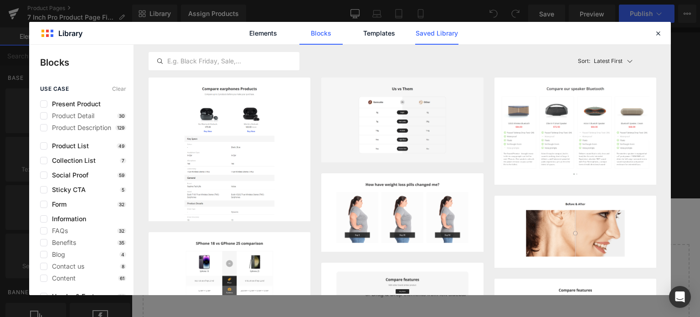
click at [437, 29] on link "Saved Library" at bounding box center [436, 33] width 43 height 23
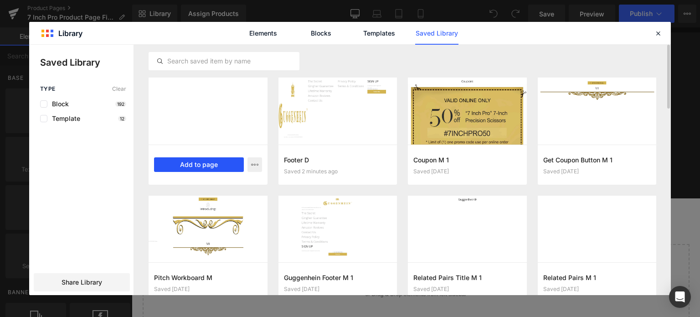
click at [214, 164] on button "Add to page" at bounding box center [199, 164] width 90 height 15
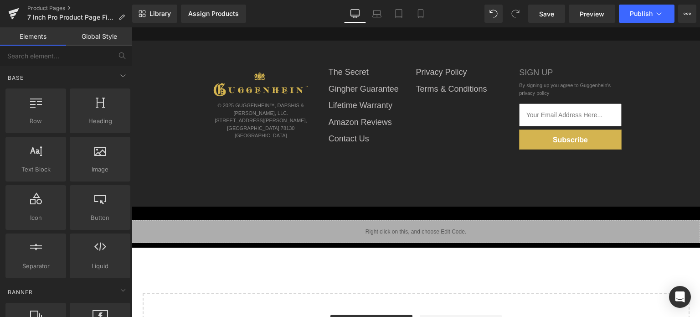
scroll to position [475, 0]
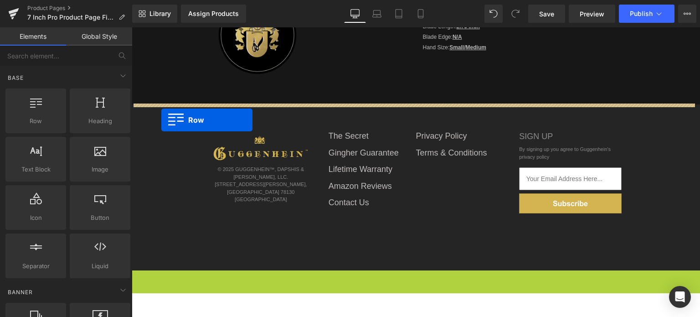
drag, startPoint x: 133, startPoint y: 275, endPoint x: 161, endPoint y: 120, distance: 157.8
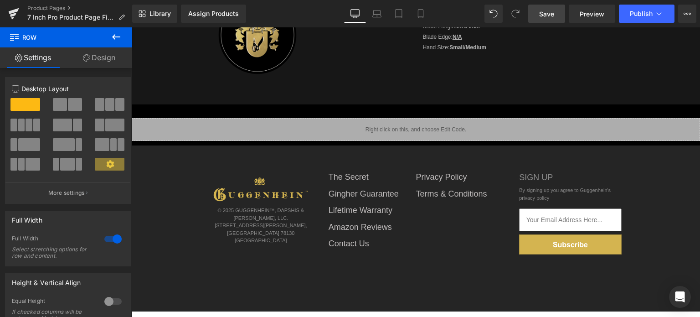
click at [548, 14] on span "Save" at bounding box center [546, 14] width 15 height 10
click at [551, 18] on span "Save" at bounding box center [546, 14] width 15 height 10
click at [51, 7] on link "Product Pages" at bounding box center [79, 8] width 105 height 7
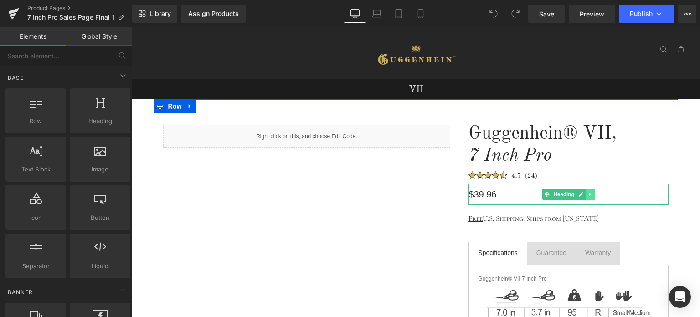
click at [588, 198] on link at bounding box center [590, 194] width 10 height 11
click at [592, 195] on icon at bounding box center [594, 193] width 5 height 5
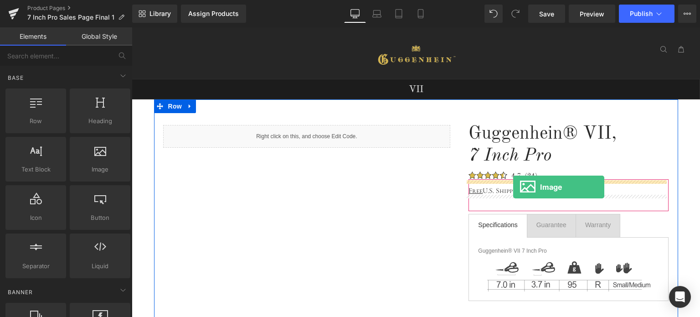
drag, startPoint x: 230, startPoint y: 186, endPoint x: 513, endPoint y: 187, distance: 282.4
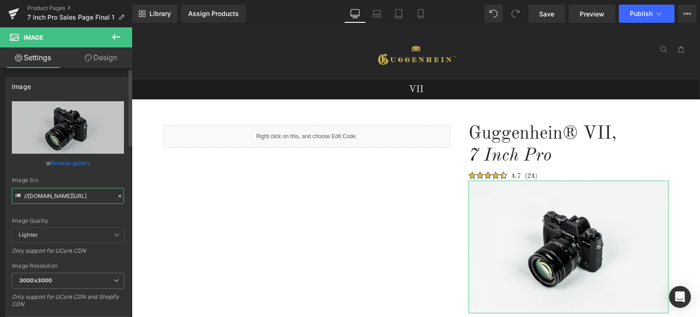
click at [64, 195] on input "//[DOMAIN_NAME][URL]" at bounding box center [68, 196] width 112 height 16
paste input "[URL][DOMAIN_NAME]"
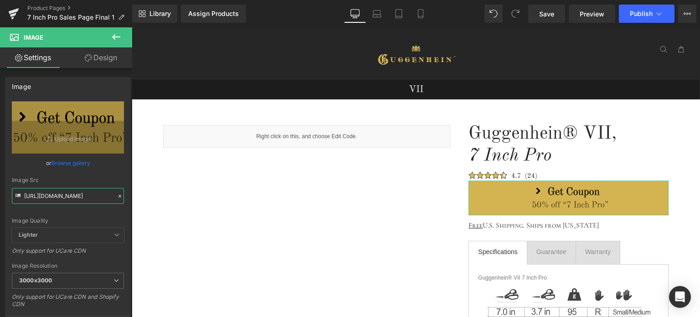
type input "[URL][DOMAIN_NAME]"
drag, startPoint x: 106, startPoint y: 55, endPoint x: 63, endPoint y: 111, distance: 70.8
click at [106, 55] on link "Design" at bounding box center [101, 57] width 66 height 20
click at [0, 0] on div "Spacing" at bounding box center [0, 0] width 0 height 0
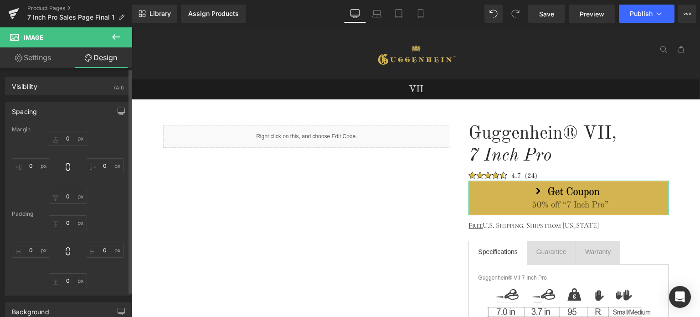
type input "0"
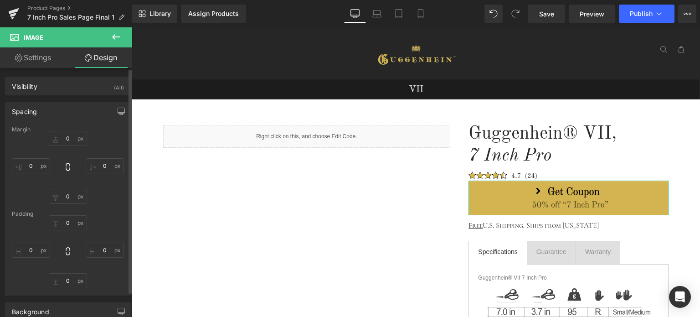
type input "0"
click at [69, 141] on input "0" at bounding box center [68, 138] width 38 height 15
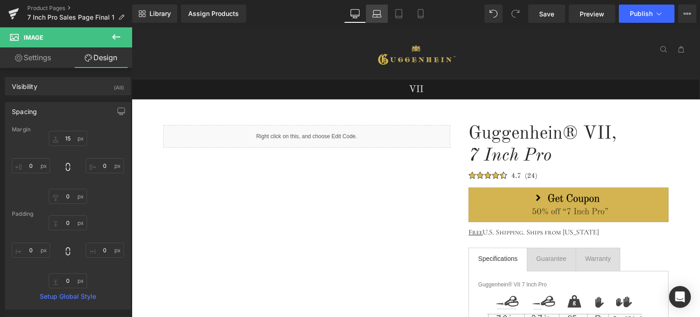
click at [375, 16] on icon at bounding box center [376, 13] width 9 height 9
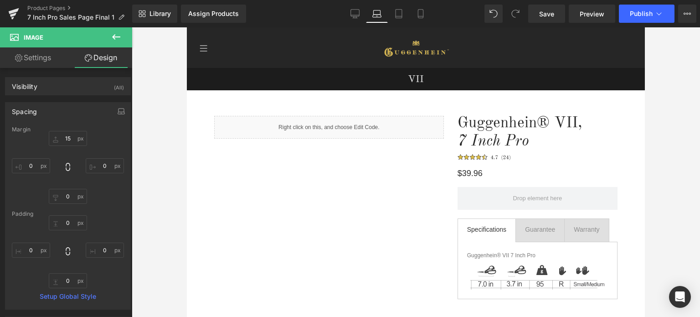
type input "15"
type input "0"
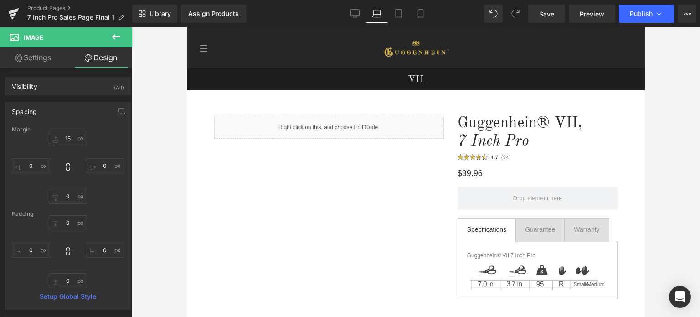
type input "0"
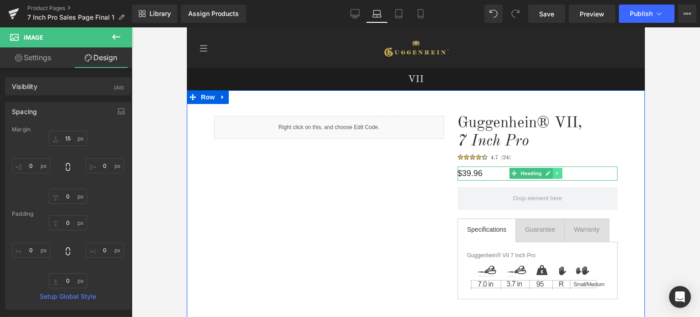
click at [556, 174] on icon at bounding box center [556, 173] width 1 height 3
click at [560, 175] on icon at bounding box center [562, 173] width 5 height 5
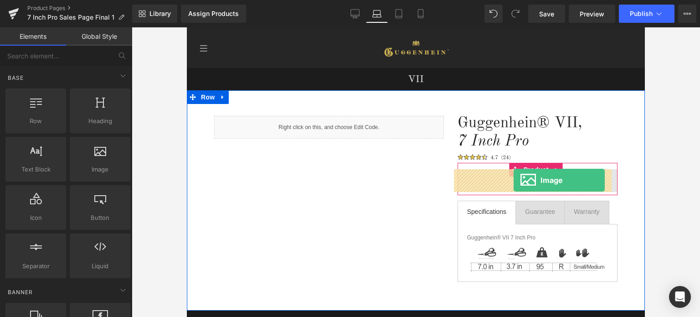
drag, startPoint x: 341, startPoint y: 185, endPoint x: 513, endPoint y: 180, distance: 172.2
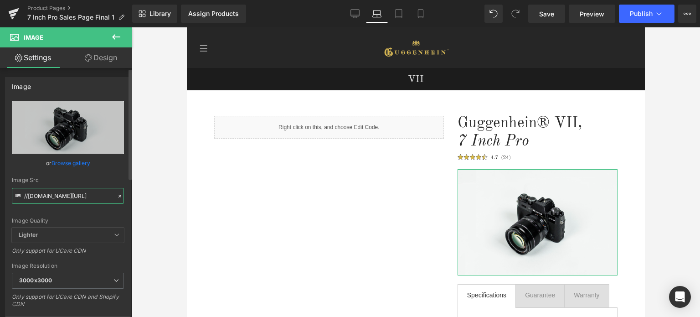
click at [60, 195] on input "//[DOMAIN_NAME][URL]" at bounding box center [68, 196] width 112 height 16
paste input "[URL][DOMAIN_NAME]"
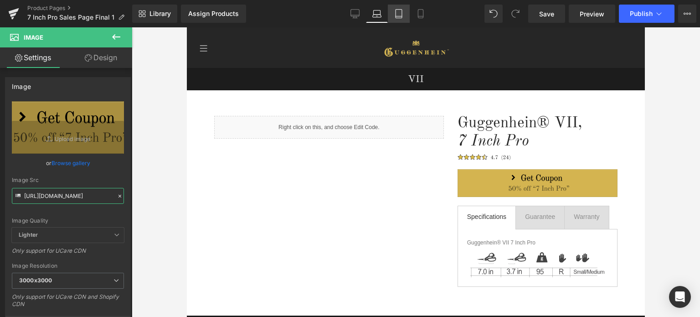
type input "https://cdn.shopify.com/s/files/1/0566/0963/6442/files/Button_D_1_acab0ee1-c15c…"
click at [398, 19] on link "Tablet" at bounding box center [399, 14] width 22 height 18
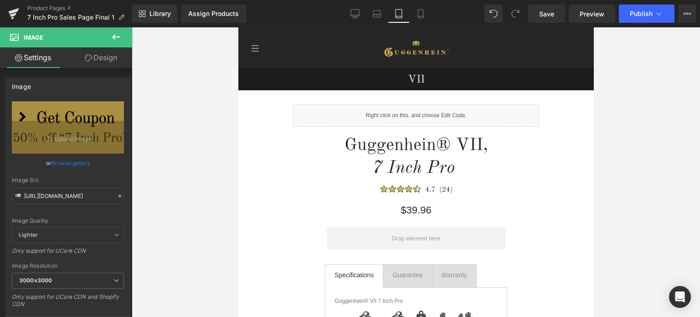
type input "auto"
click at [419, 16] on icon at bounding box center [420, 16] width 5 height 0
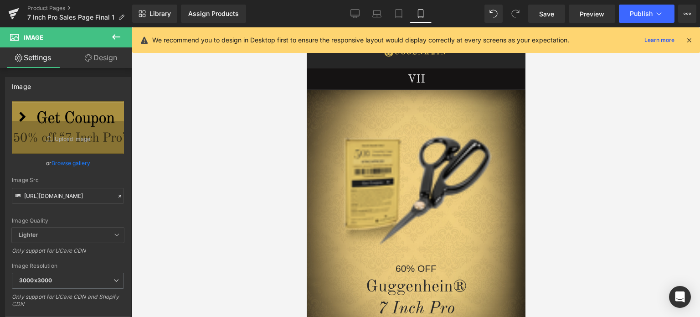
click at [689, 40] on icon at bounding box center [689, 40] width 8 height 8
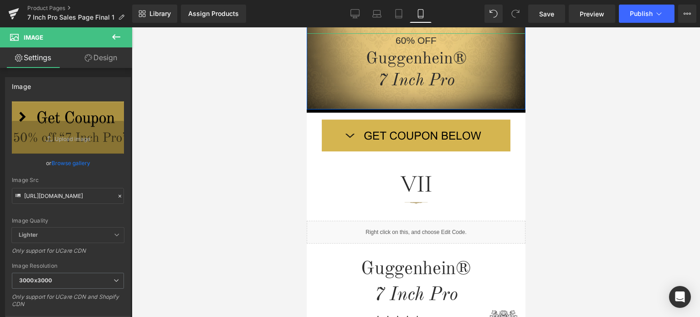
scroll to position [410, 0]
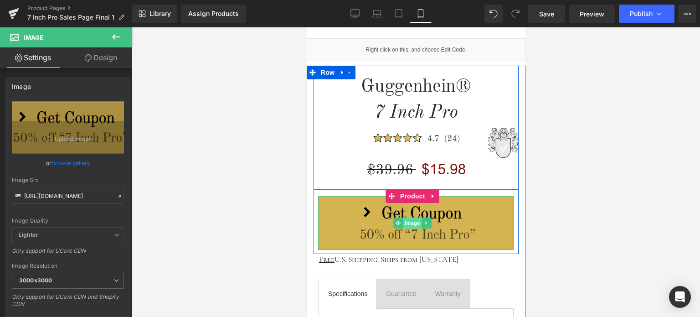
click at [412, 221] on span "Image" at bounding box center [412, 222] width 19 height 11
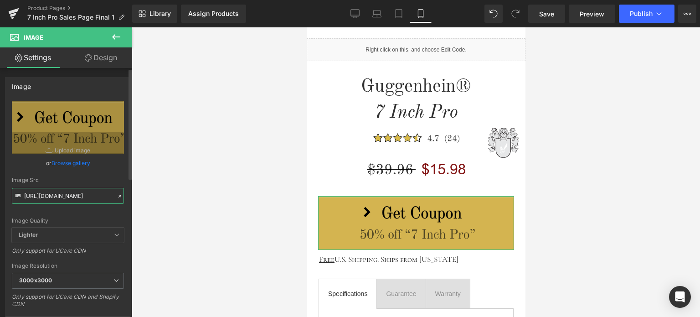
click at [61, 195] on input "https://cdn.shopify.com/s/files/1/0566/0963/6442/files/7_Inch_Pro_M_Button_1_e1…" at bounding box center [68, 196] width 112 height 16
drag, startPoint x: 111, startPoint y: 215, endPoint x: 115, endPoint y: 204, distance: 11.1
click at [112, 215] on div "Image Quality Lighter Lightest Lighter Lighter Lightest Only support for UCare …" at bounding box center [68, 164] width 112 height 126
click at [399, 16] on icon at bounding box center [398, 16] width 6 height 0
type input "auto"
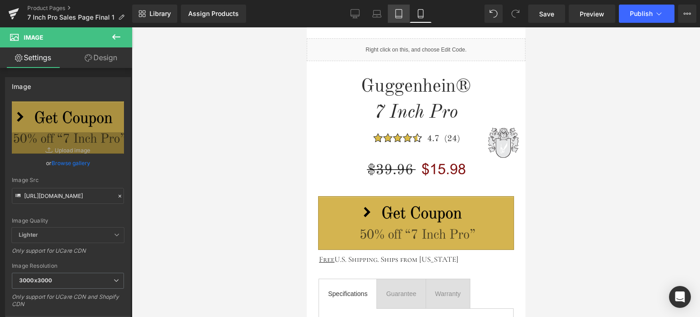
scroll to position [0, 0]
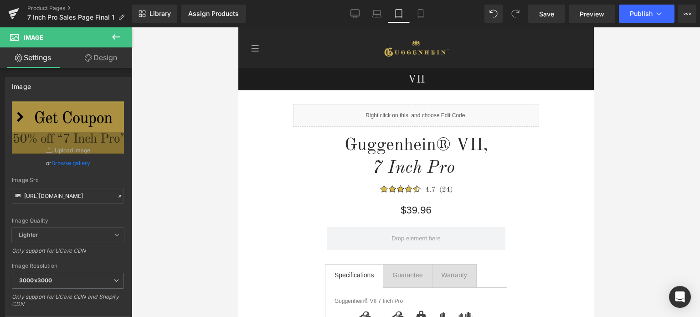
click at [120, 39] on icon at bounding box center [116, 36] width 11 height 11
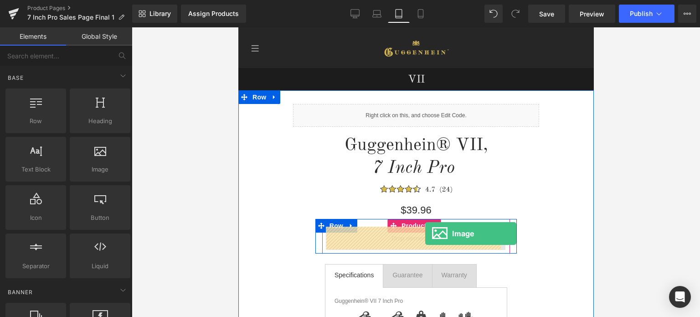
drag, startPoint x: 335, startPoint y: 189, endPoint x: 424, endPoint y: 233, distance: 99.6
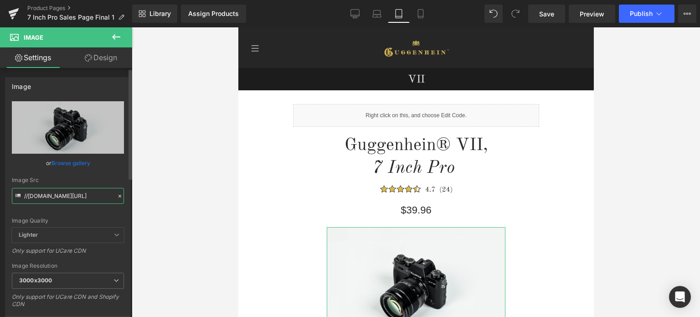
click at [61, 196] on input "//d1um8515vdn9kb.cloudfront.net/images/parallax.jpg" at bounding box center [68, 196] width 112 height 16
paste input "https://cdn.shopify.com/s/files/1/0566/0963/6442/files/7_Inch_Pro_M_Button_1_e1…"
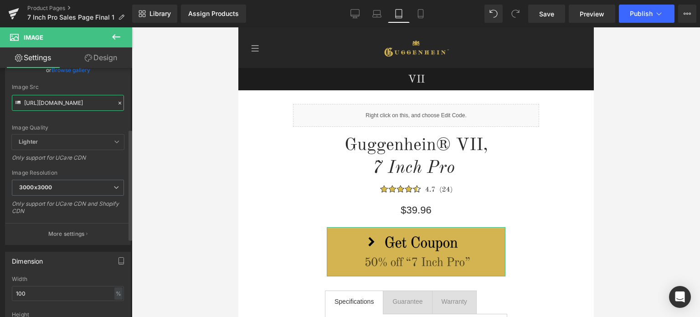
scroll to position [137, 0]
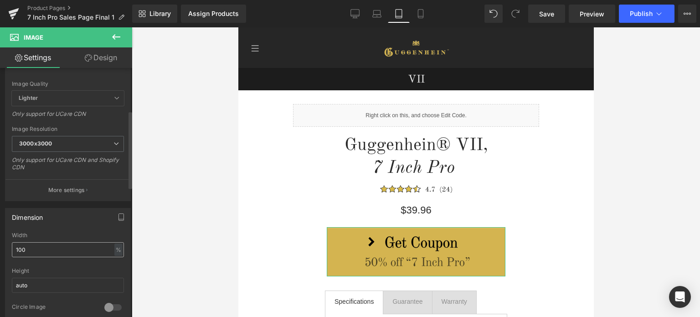
type input "https://cdn.shopify.com/s/files/1/0566/0963/6442/files/7_Inch_Pro_M_Button_1_e1…"
drag, startPoint x: 20, startPoint y: 247, endPoint x: 11, endPoint y: 247, distance: 9.1
click at [12, 247] on input "100" at bounding box center [68, 249] width 112 height 15
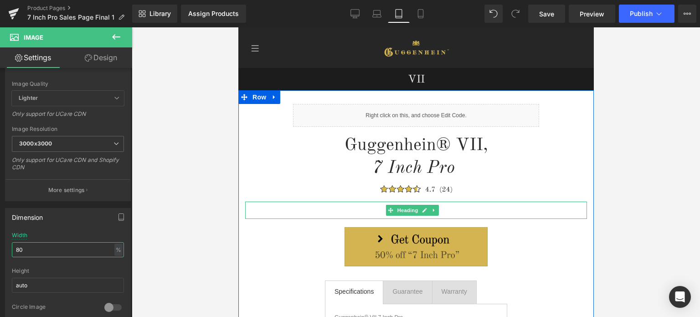
type input "80"
click at [433, 209] on icon at bounding box center [433, 209] width 5 height 5
click at [436, 210] on icon at bounding box center [438, 209] width 5 height 5
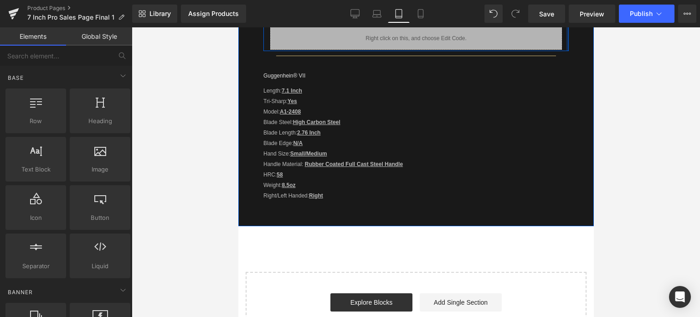
scroll to position [410, 0]
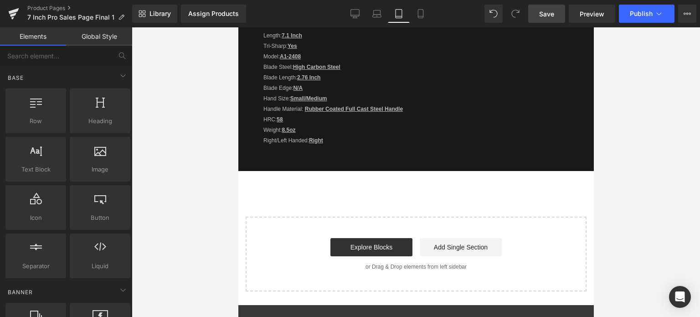
click at [557, 15] on link "Save" at bounding box center [546, 14] width 37 height 18
click at [359, 15] on icon at bounding box center [355, 13] width 9 height 7
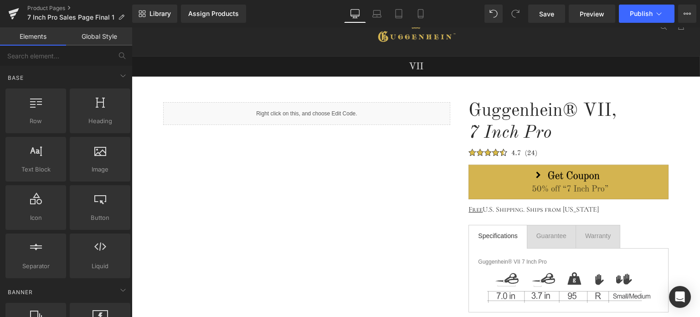
scroll to position [0, 0]
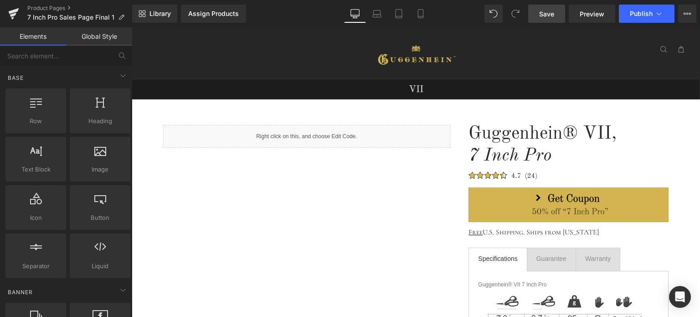
click at [552, 13] on span "Save" at bounding box center [546, 14] width 15 height 10
click at [419, 16] on icon at bounding box center [420, 13] width 9 height 9
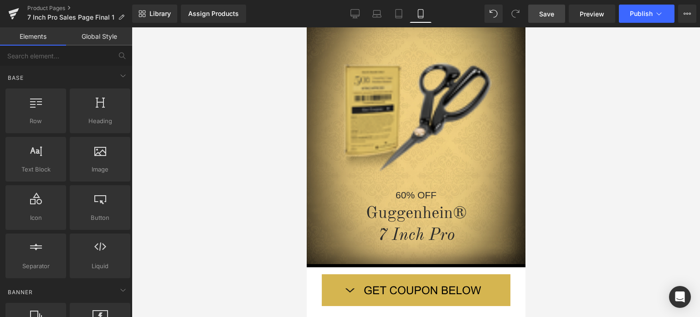
scroll to position [56, 0]
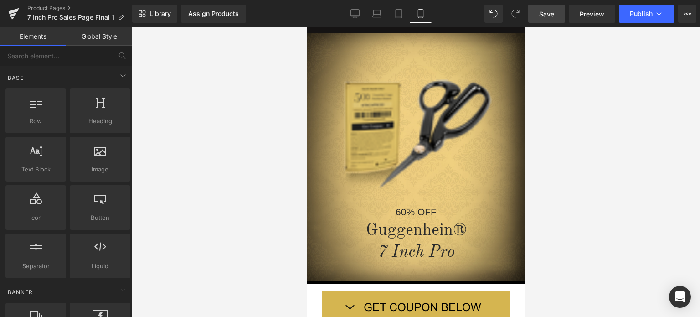
click at [545, 12] on span "Save" at bounding box center [546, 14] width 15 height 10
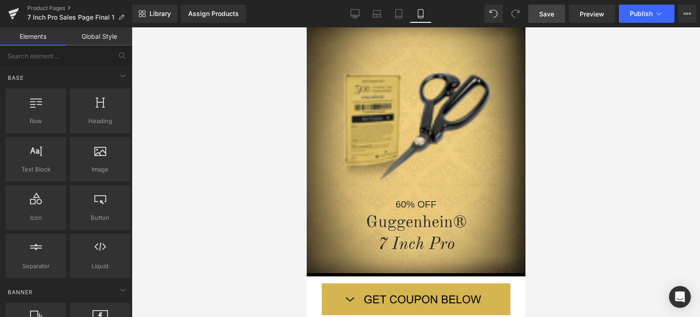
scroll to position [0, 0]
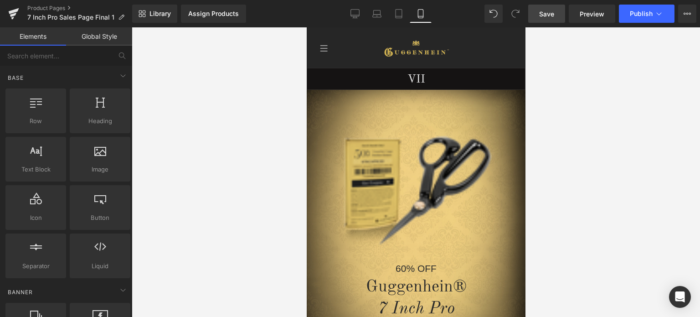
drag, startPoint x: 521, startPoint y: 59, endPoint x: 832, endPoint y: 72, distance: 311.3
click at [549, 13] on span "Save" at bounding box center [546, 14] width 15 height 10
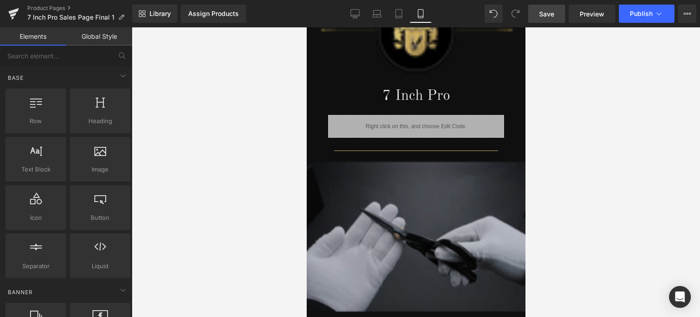
scroll to position [962, 0]
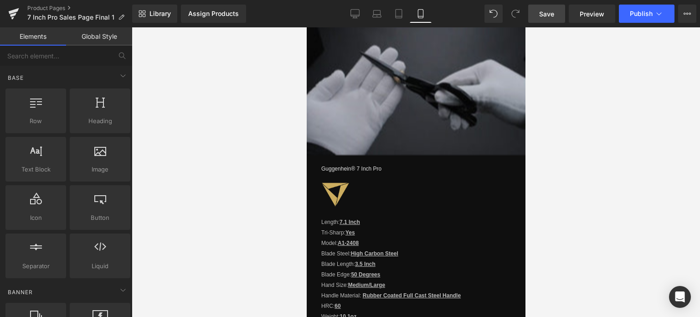
click at [551, 17] on span "Save" at bounding box center [546, 14] width 15 height 10
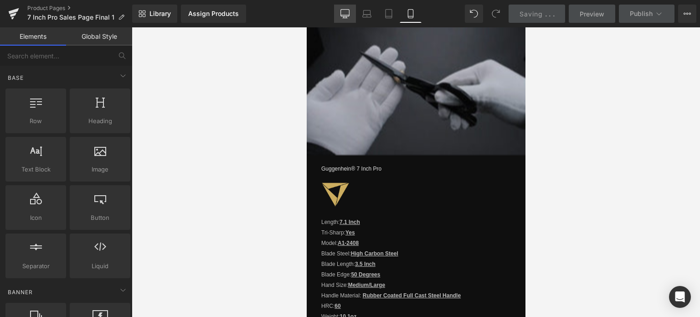
click at [349, 12] on icon at bounding box center [345, 13] width 9 height 7
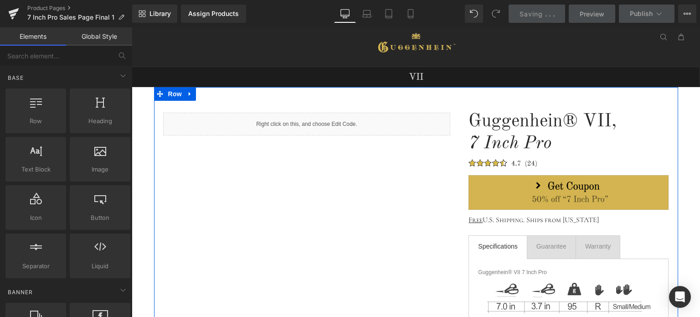
scroll to position [0, 0]
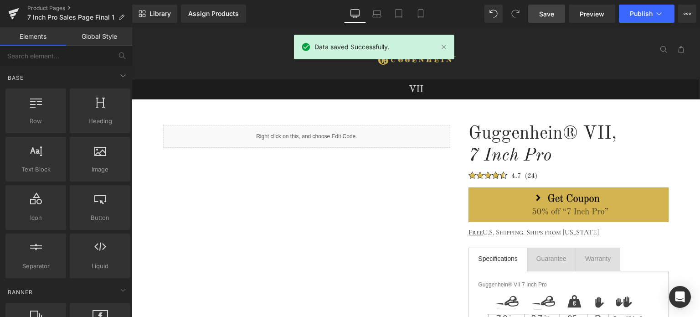
click at [546, 11] on span "Save" at bounding box center [546, 14] width 15 height 10
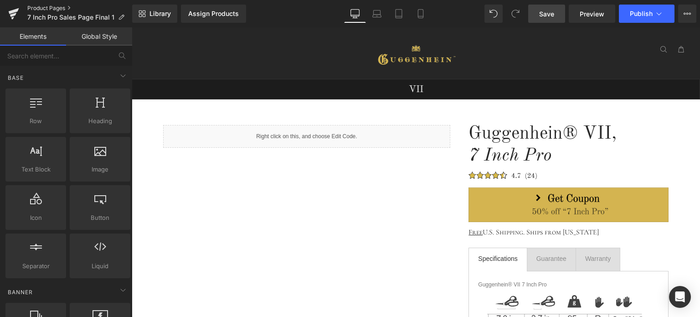
click at [50, 8] on link "Product Pages" at bounding box center [79, 8] width 105 height 7
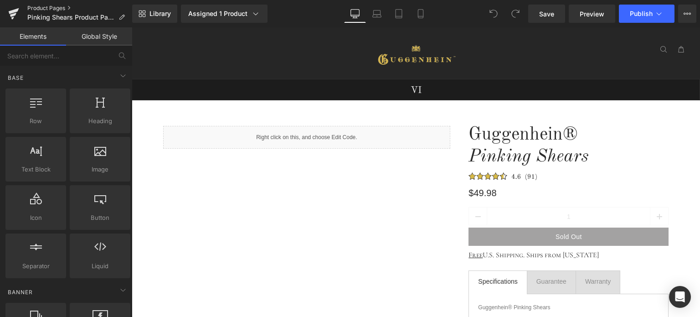
click at [51, 7] on link "Product Pages" at bounding box center [79, 8] width 105 height 7
